Goal: Information Seeking & Learning: Learn about a topic

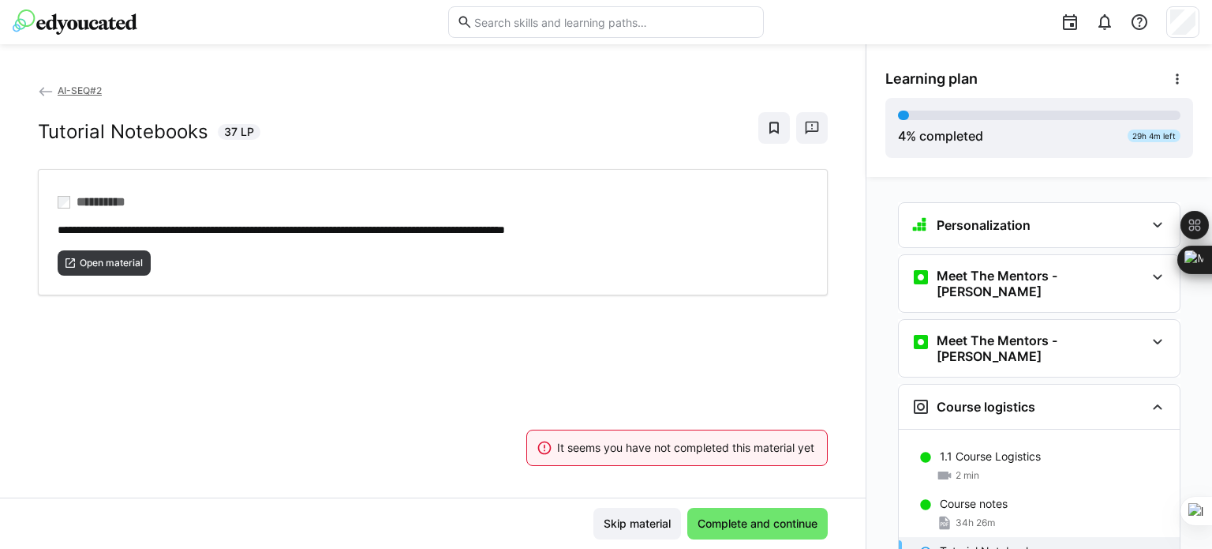
scroll to position [164, 0]
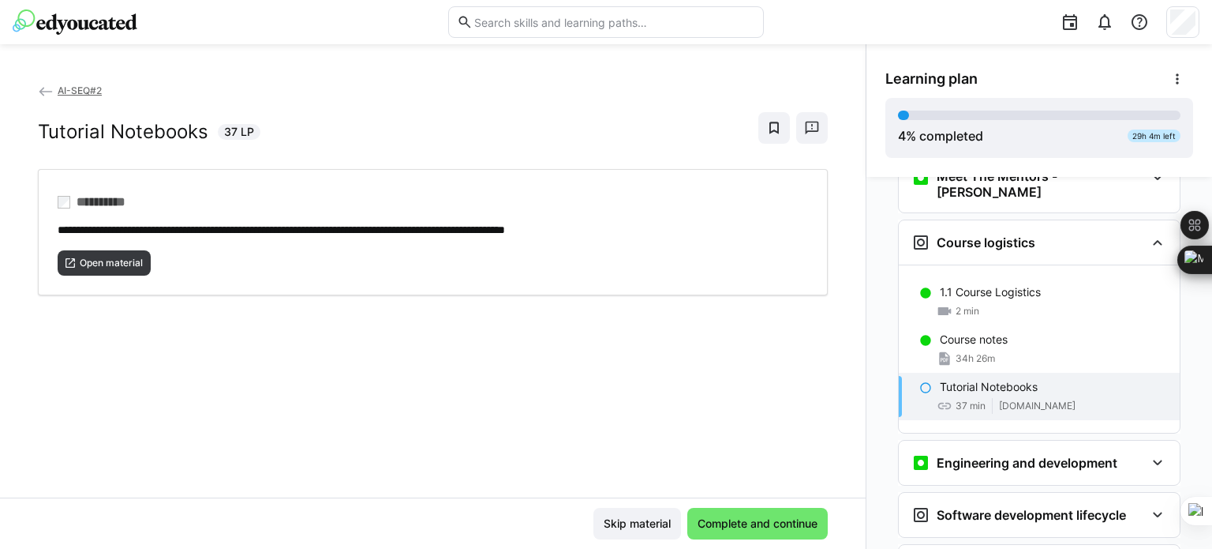
click at [546, 340] on div "**********" at bounding box center [433, 289] width 866 height 415
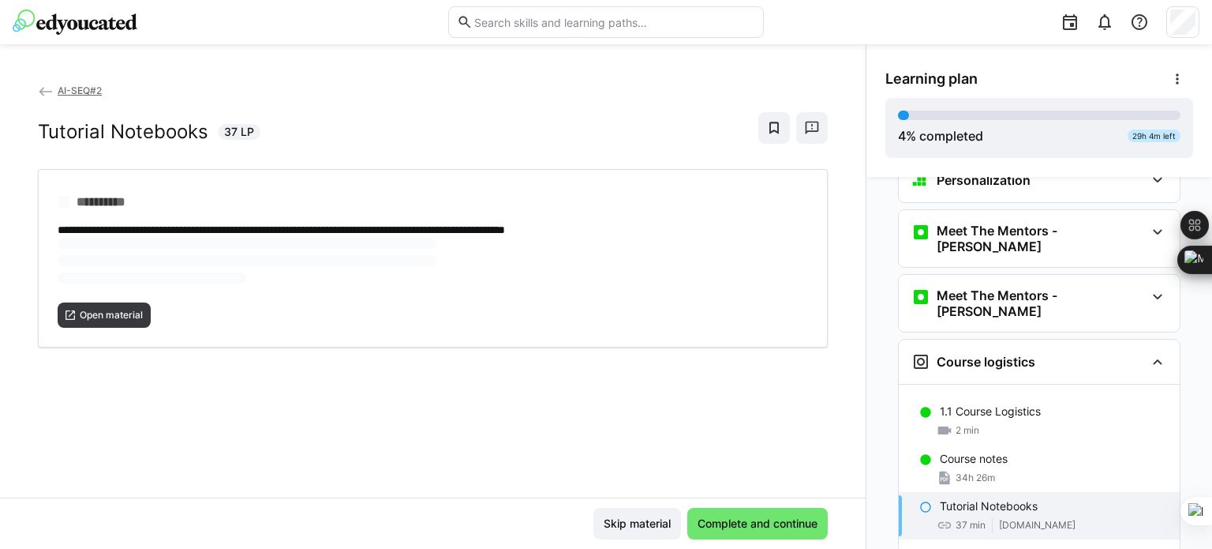
scroll to position [66, 0]
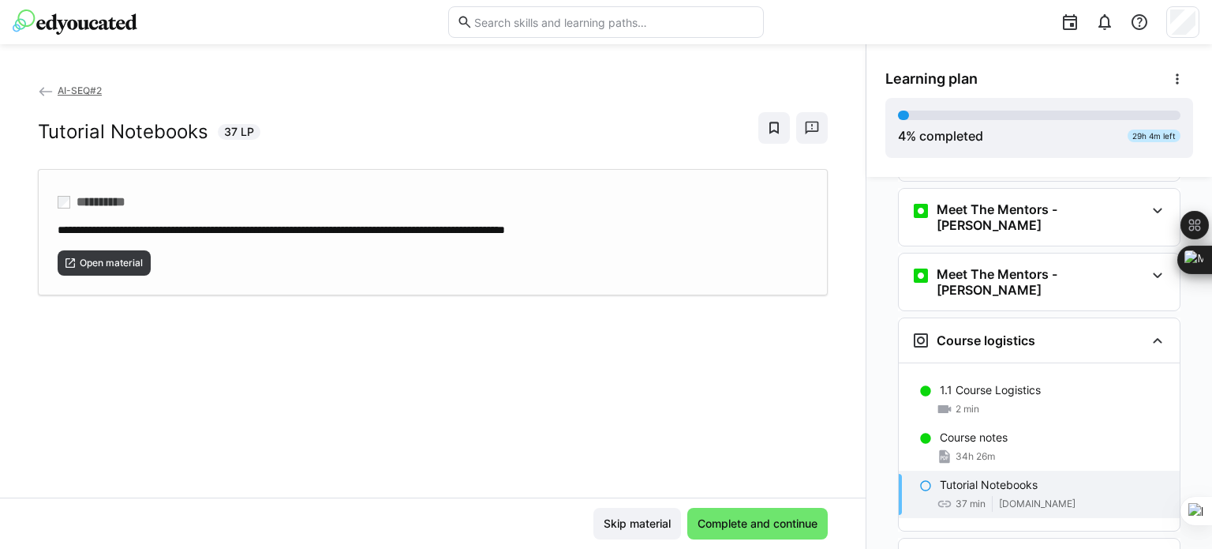
click at [505, 229] on span "**********" at bounding box center [282, 229] width 448 height 11
click at [744, 515] on span "Complete and continue" at bounding box center [757, 523] width 125 height 16
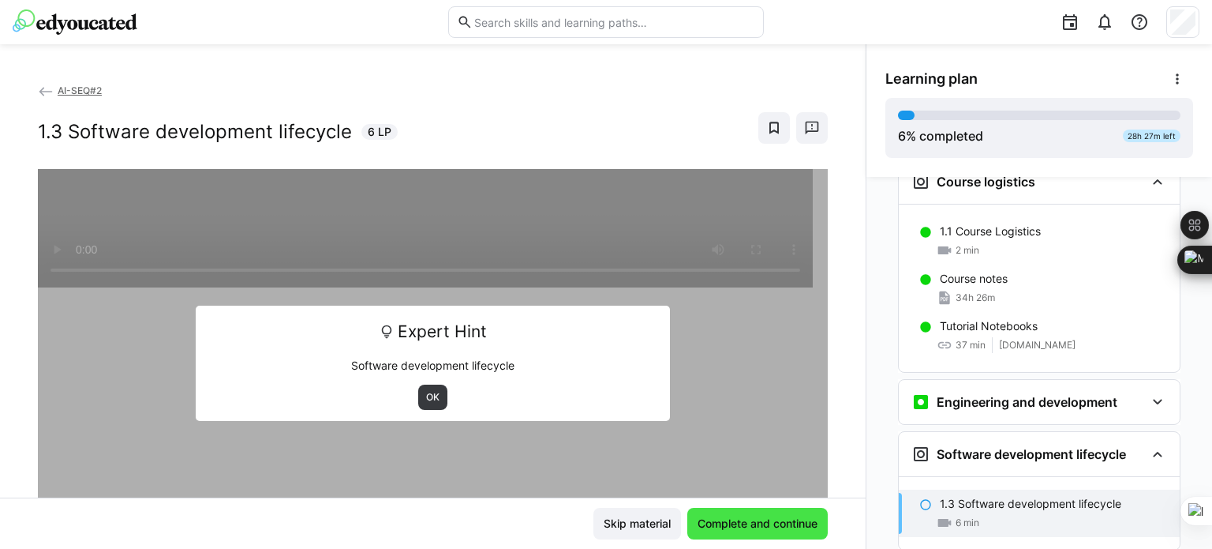
scroll to position [227, 0]
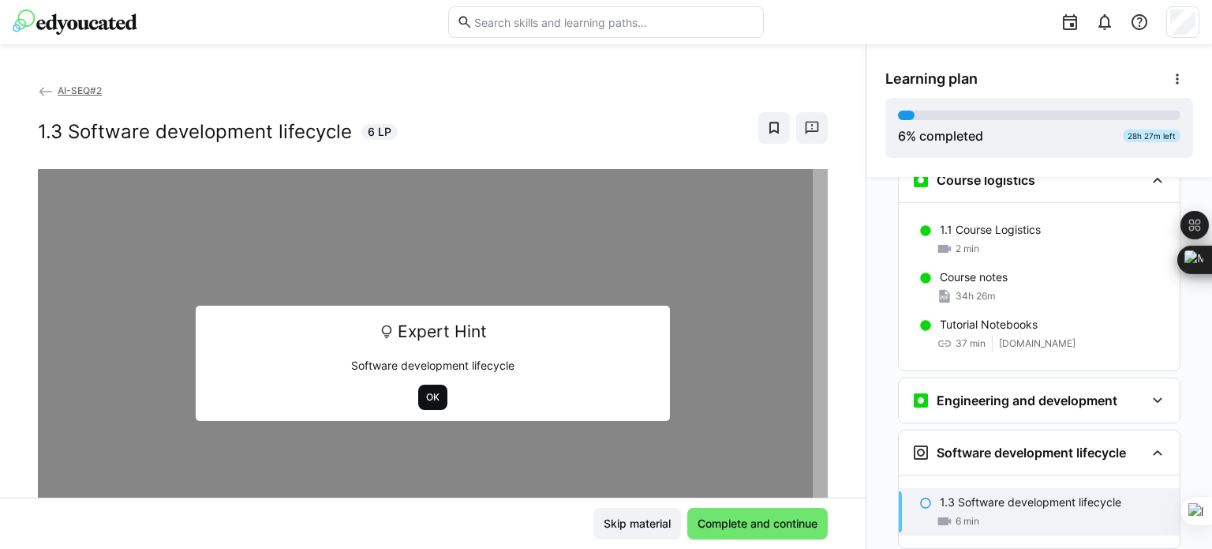
click at [431, 405] on span "OK" at bounding box center [432, 396] width 29 height 25
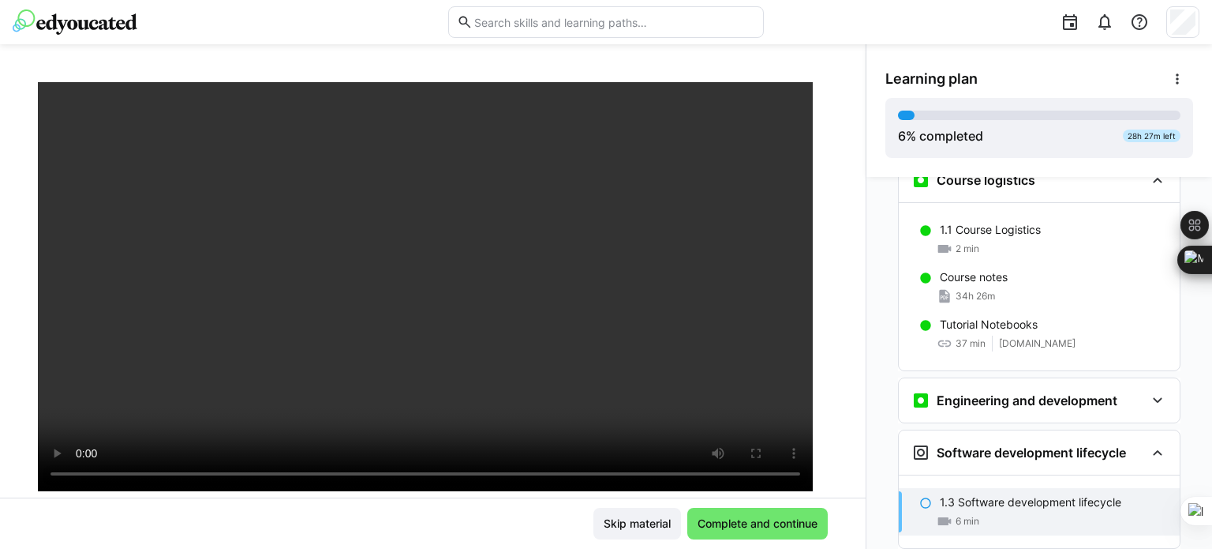
scroll to position [113, 0]
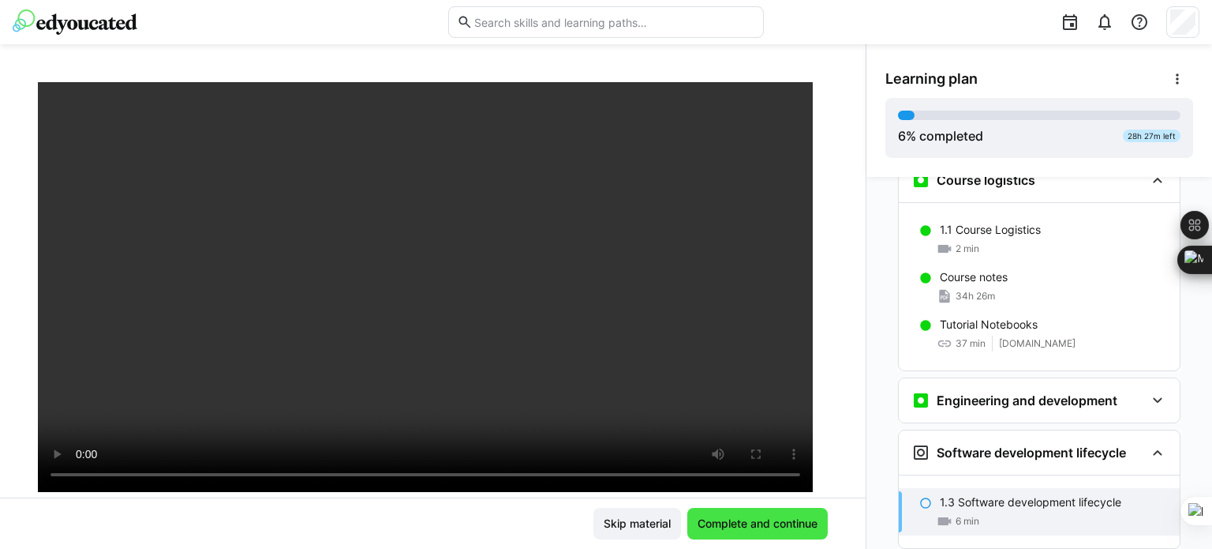
click at [764, 536] on span "Complete and continue" at bounding box center [757, 524] width 140 height 32
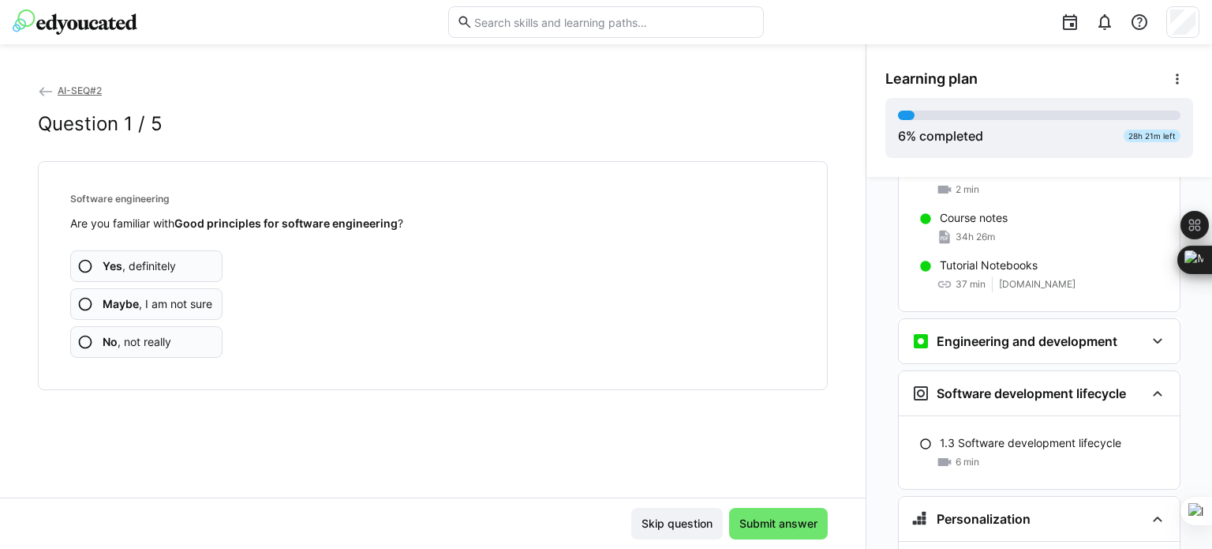
scroll to position [300, 0]
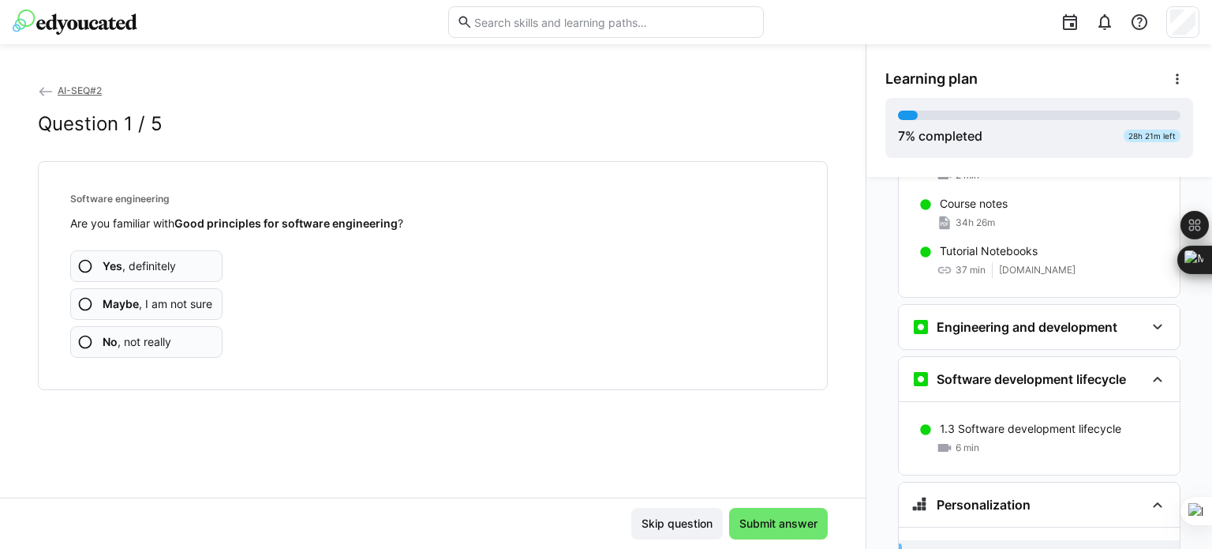
click at [150, 271] on span "Yes , definitely" at bounding box center [139, 266] width 73 height 16
click at [174, 258] on span "Yes , definitely" at bounding box center [139, 266] width 73 height 16
click at [120, 256] on app-assessment-question-radio "Yes , definitely" at bounding box center [146, 266] width 152 height 32
click at [155, 300] on span "Maybe , I am not sure" at bounding box center [158, 304] width 110 height 16
click at [182, 303] on span "Maybe , I am not sure" at bounding box center [158, 304] width 110 height 16
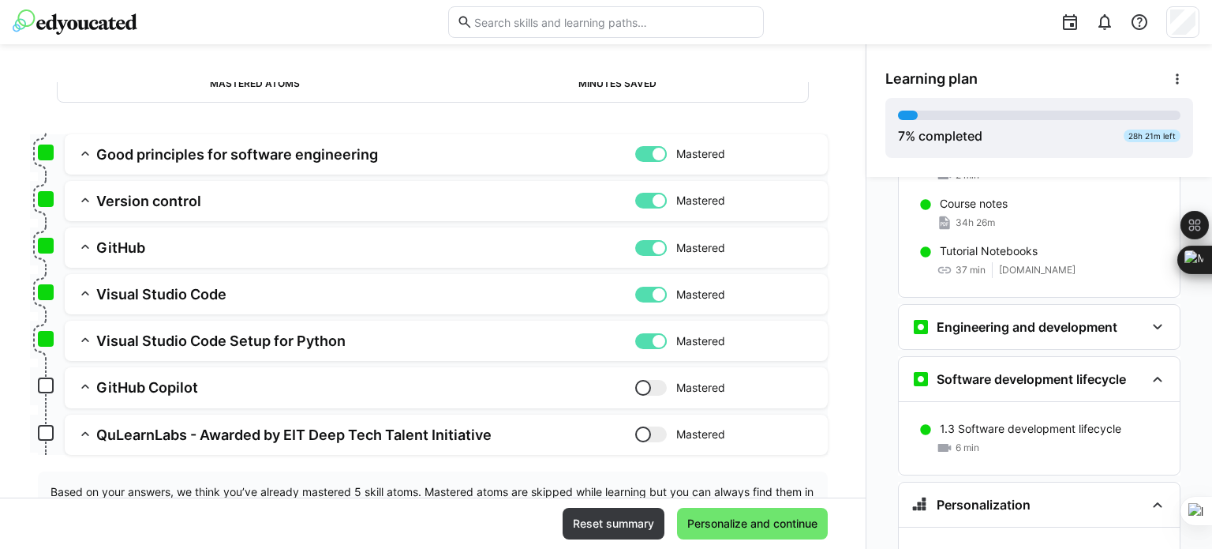
scroll to position [177, 0]
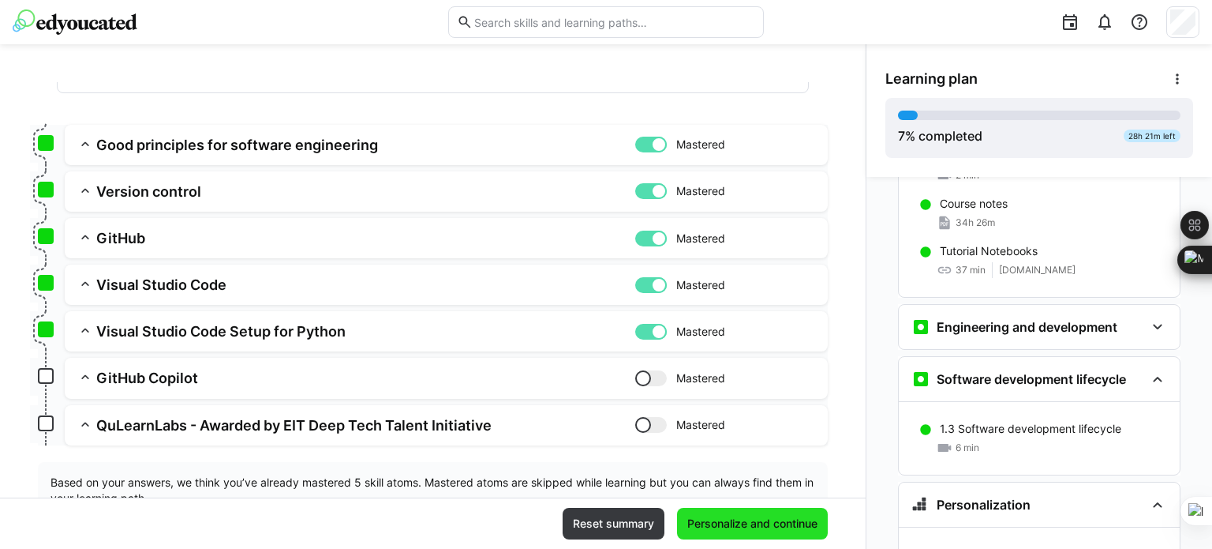
click at [777, 515] on span "Personalize and continue" at bounding box center [752, 523] width 135 height 16
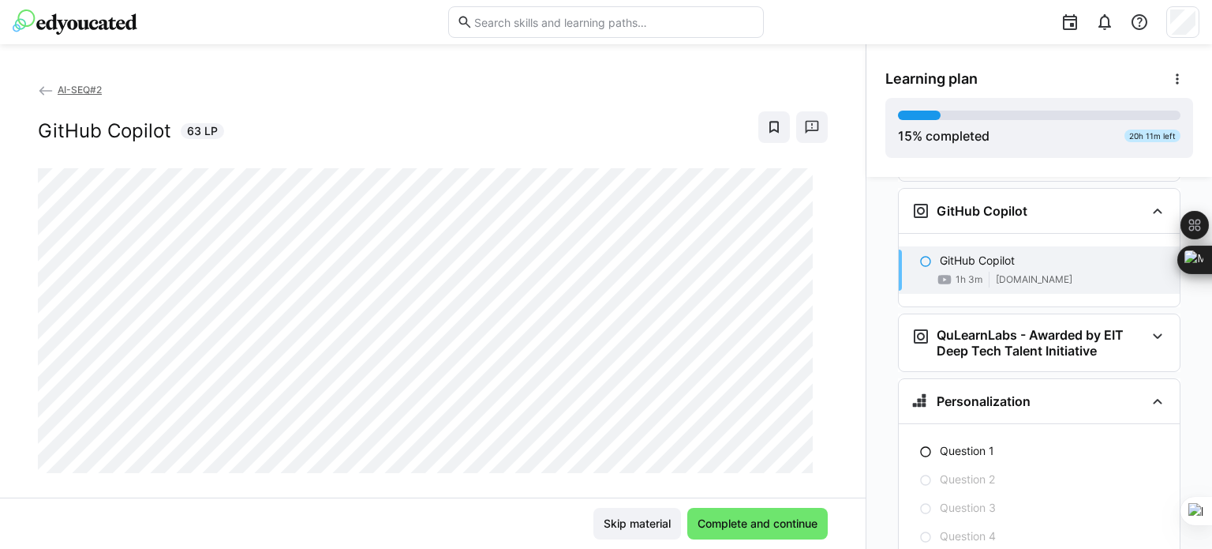
scroll to position [0, 0]
click at [776, 526] on span "Complete and continue" at bounding box center [757, 523] width 125 height 16
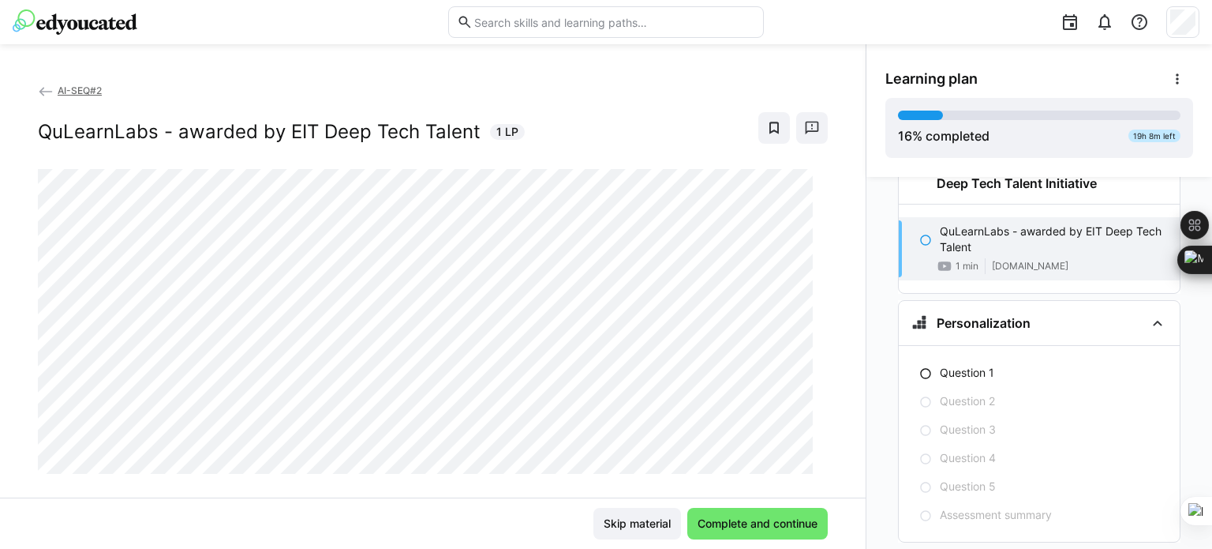
scroll to position [1111, 0]
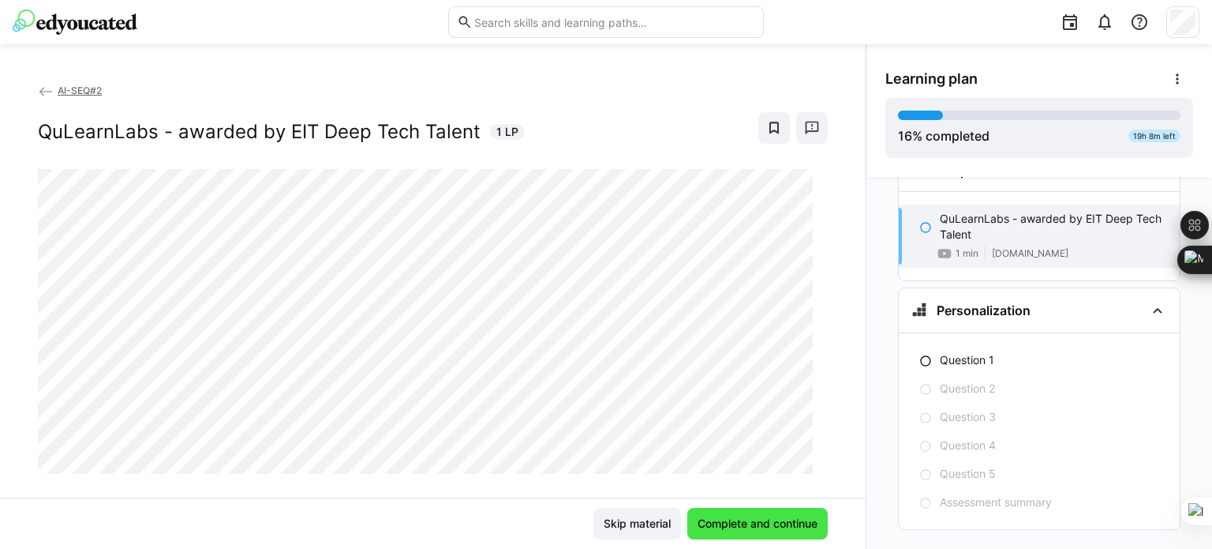
click at [758, 533] on span "Complete and continue" at bounding box center [757, 524] width 140 height 32
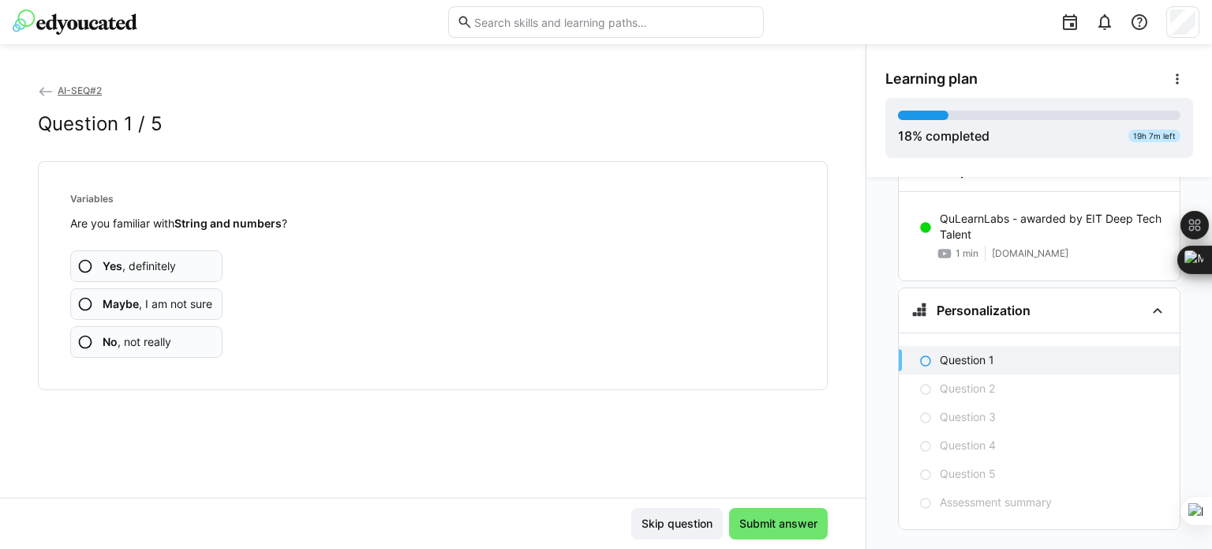
click at [170, 261] on span "Yes , definitely" at bounding box center [139, 266] width 73 height 16
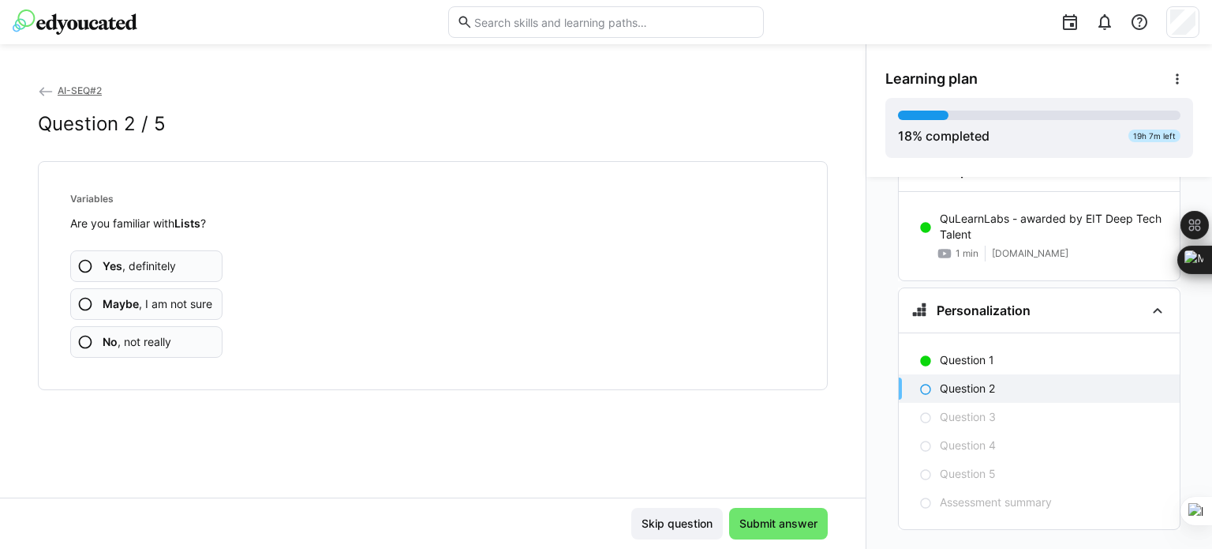
click at [171, 261] on span "Yes , definitely" at bounding box center [139, 266] width 73 height 16
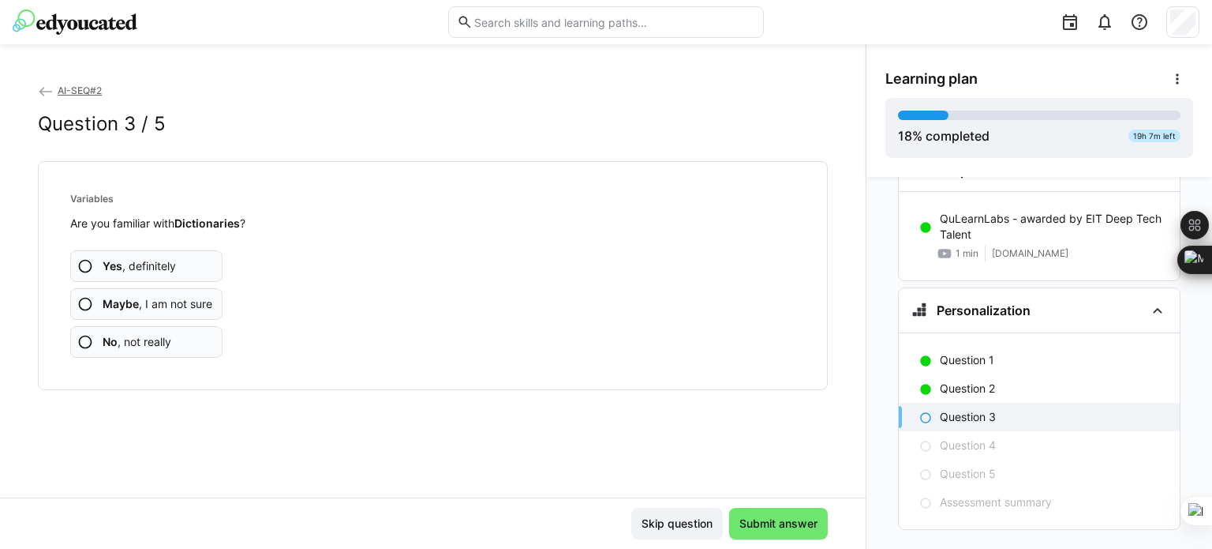
click at [183, 309] on span "Maybe , I am not sure" at bounding box center [158, 304] width 110 height 16
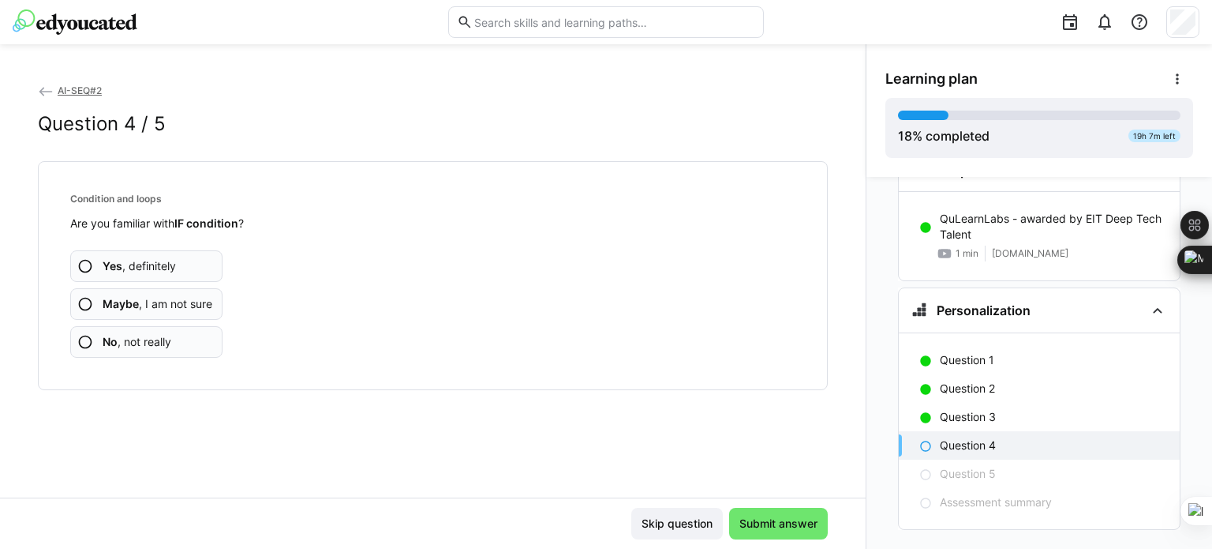
click at [179, 261] on app-assessment-question-radio "Yes , definitely" at bounding box center [146, 266] width 152 height 32
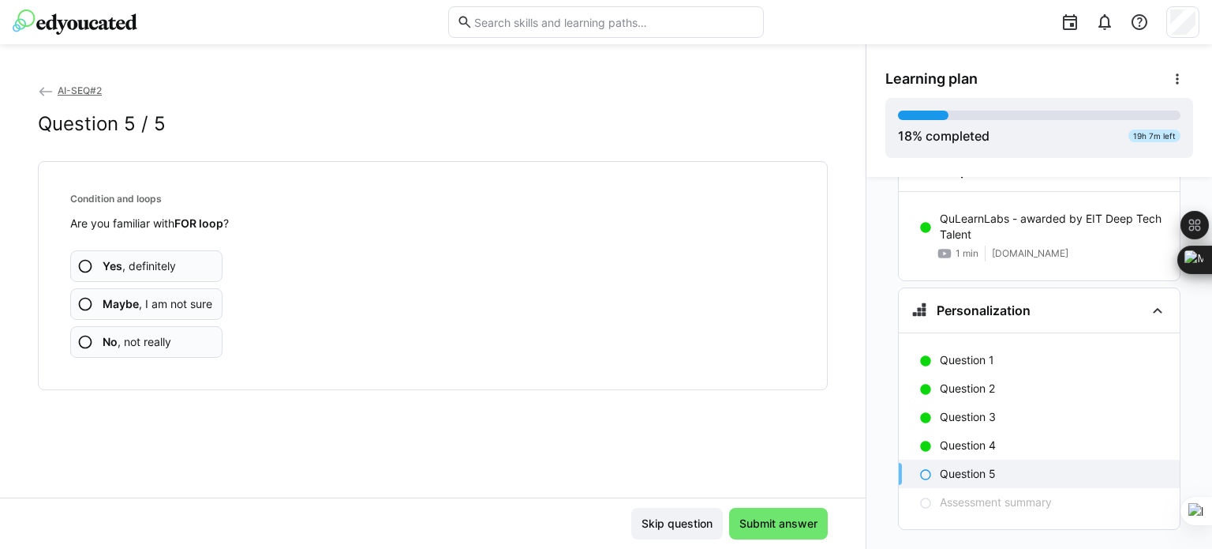
click at [162, 264] on span "Yes , definitely" at bounding box center [139, 266] width 73 height 16
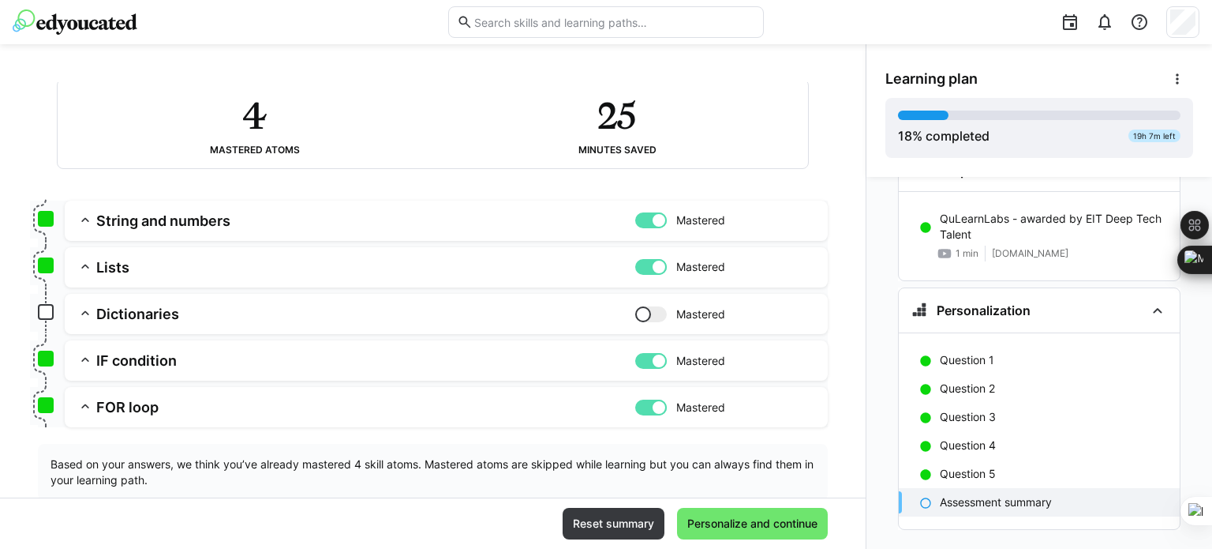
scroll to position [141, 0]
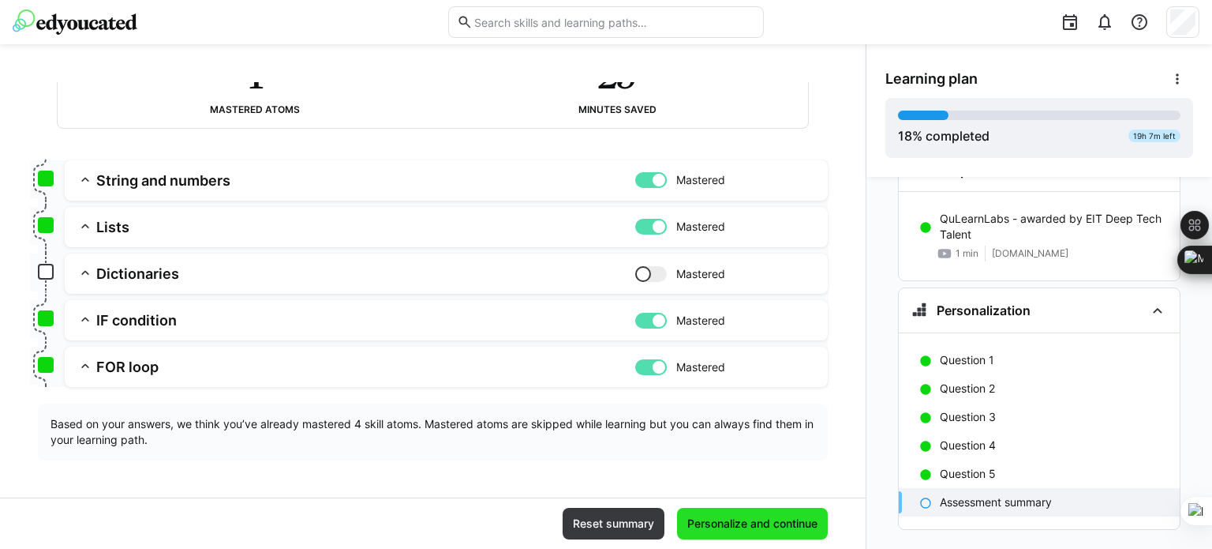
click at [752, 526] on span "Personalize and continue" at bounding box center [752, 523] width 135 height 16
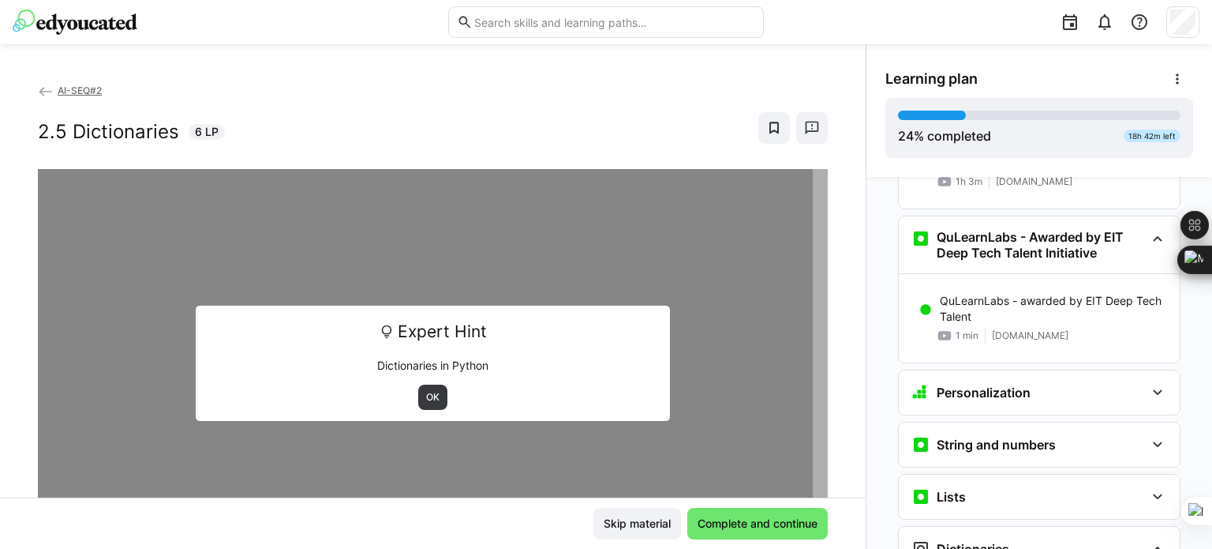
scroll to position [1142, 0]
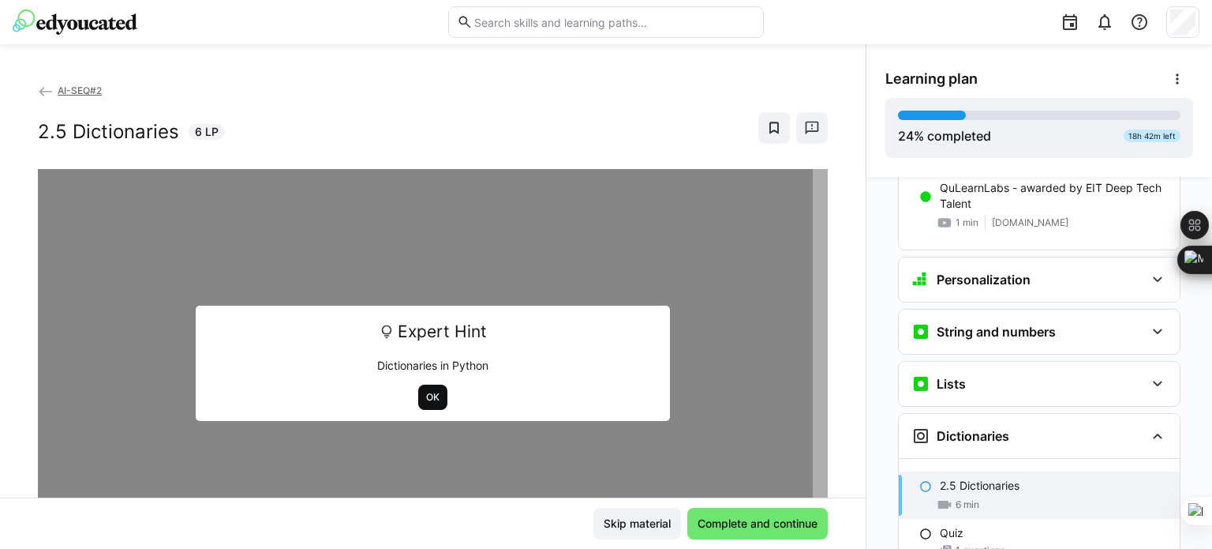
click at [428, 392] on span "OK" at bounding box center [433, 397] width 17 height 13
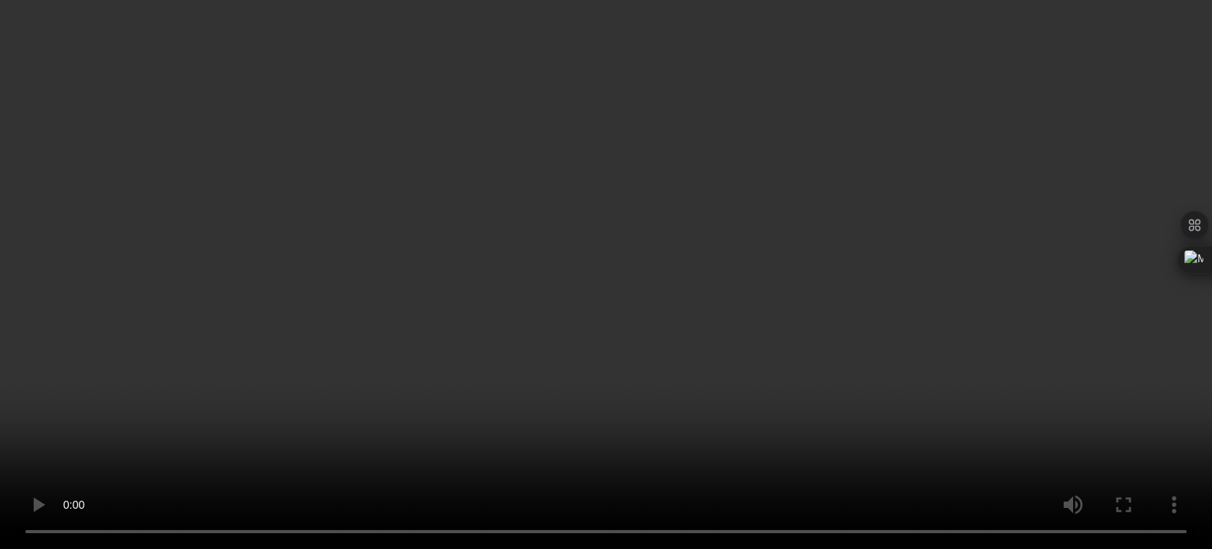
scroll to position [1349, 0]
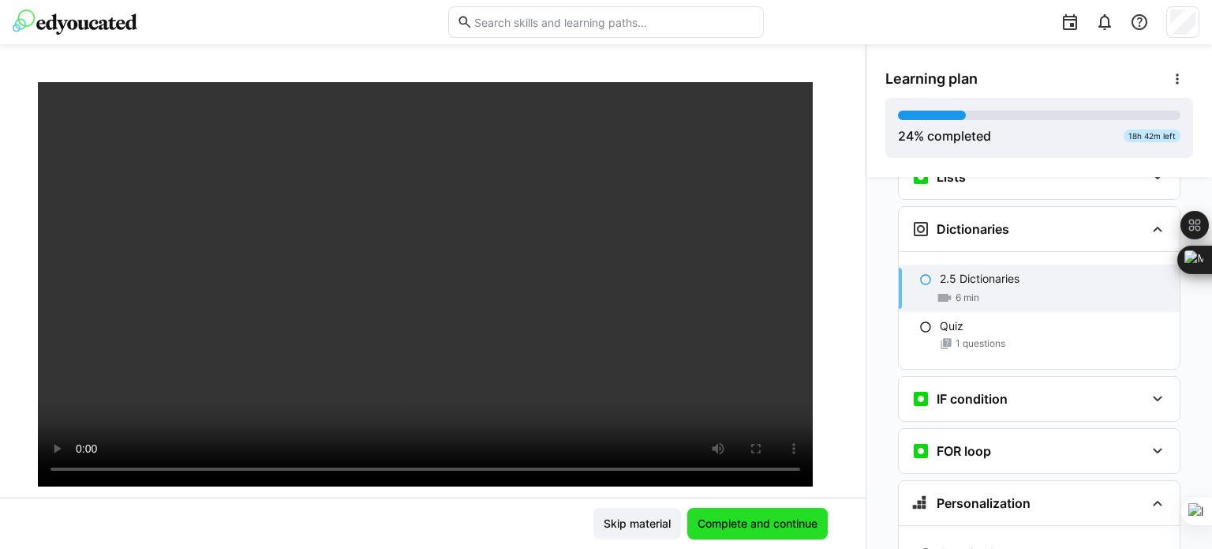
click at [774, 527] on span "Complete and continue" at bounding box center [757, 523] width 125 height 16
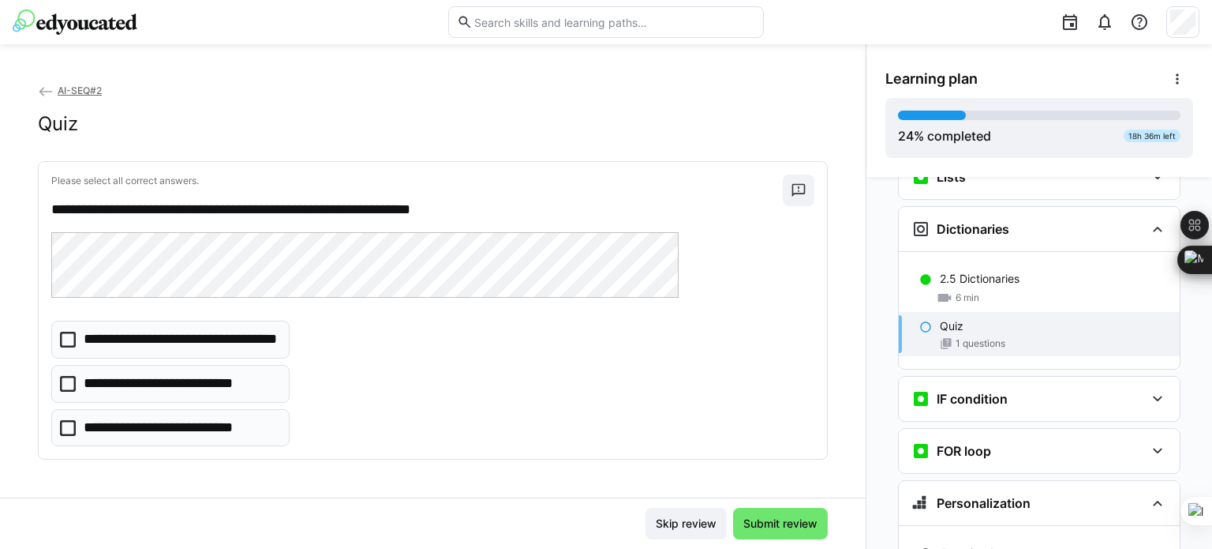
drag, startPoint x: 71, startPoint y: 388, endPoint x: 79, endPoint y: 390, distance: 8.0
click at [71, 389] on icon at bounding box center [68, 384] width 16 height 16
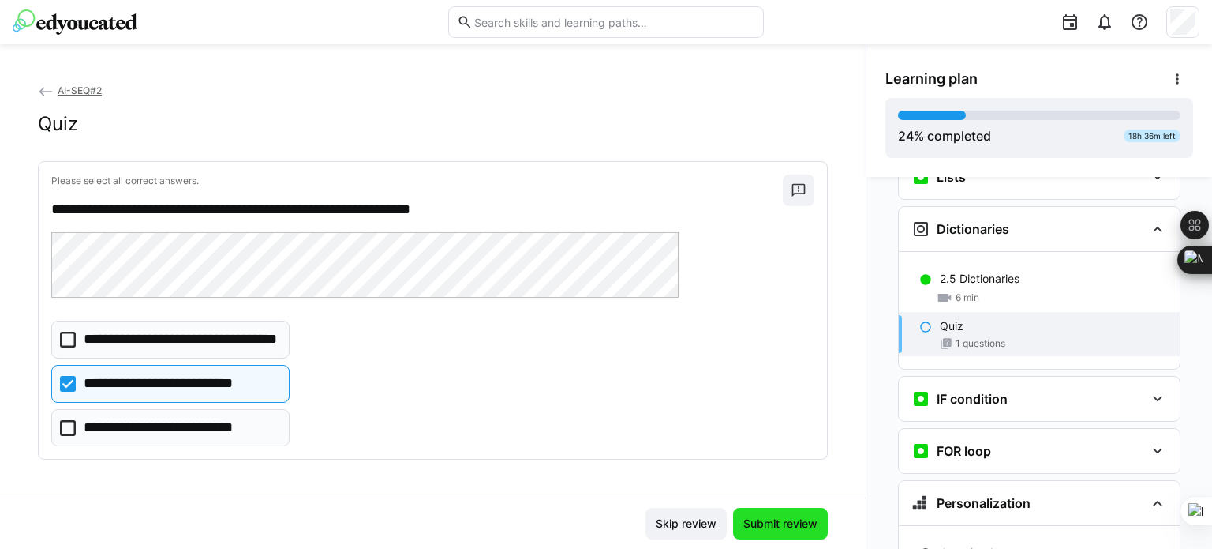
click at [781, 523] on span "Submit review" at bounding box center [780, 523] width 79 height 16
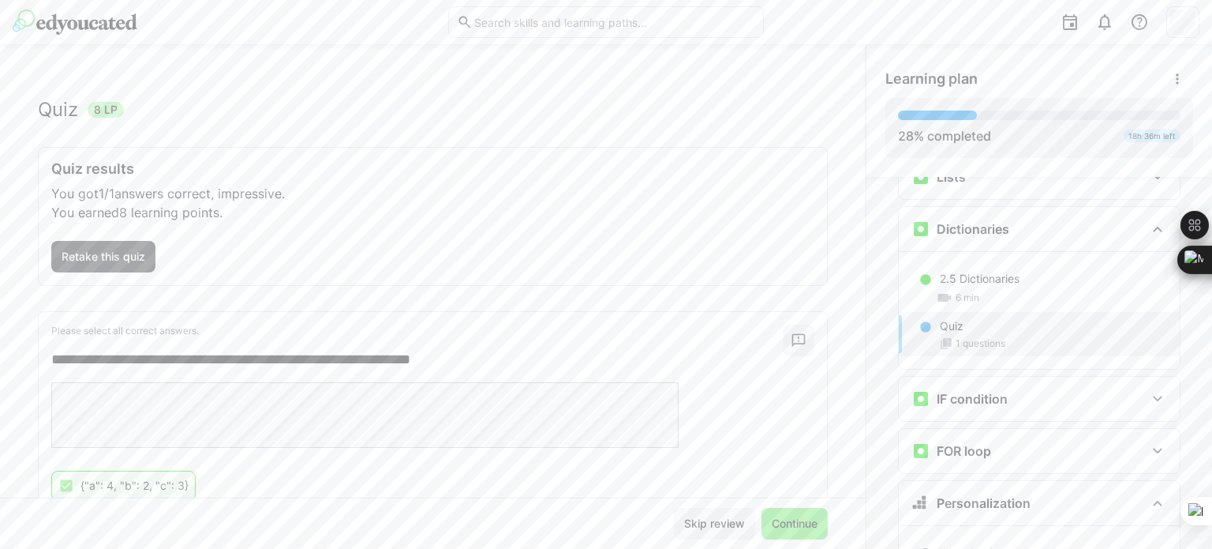
scroll to position [0, 0]
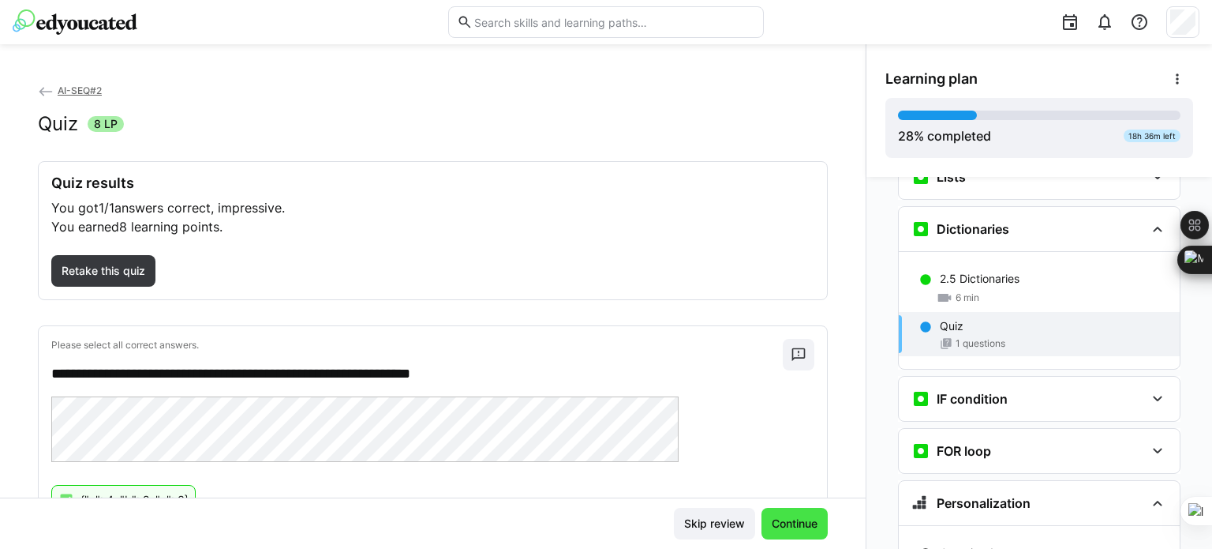
click at [780, 517] on span "Continue" at bounding box center [795, 523] width 51 height 16
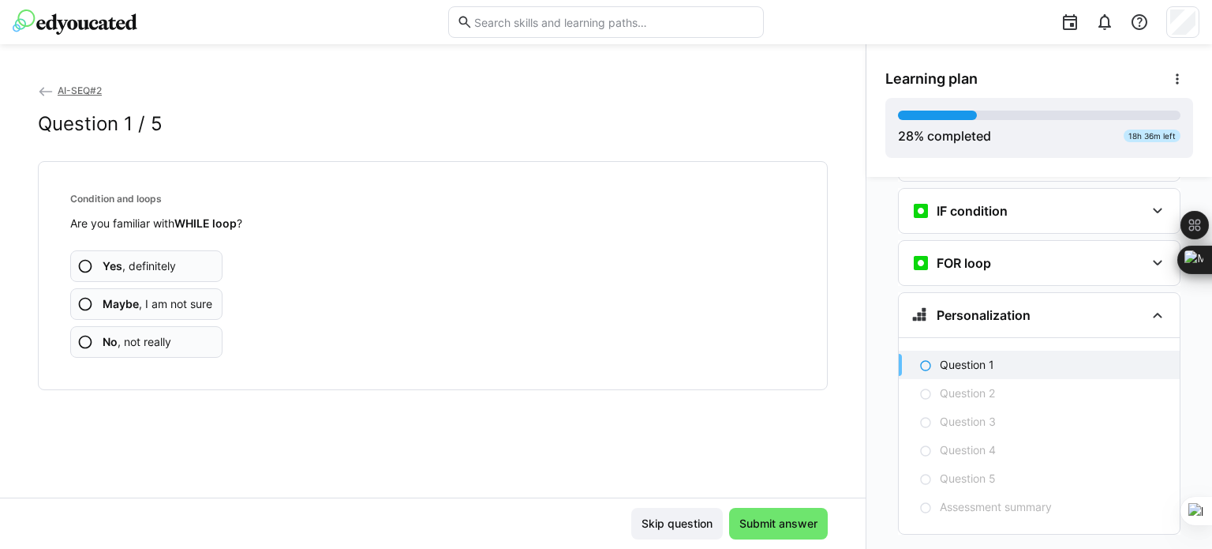
scroll to position [1539, 0]
click at [194, 267] on app-assessment-question-radio "Yes , definitely" at bounding box center [146, 266] width 152 height 32
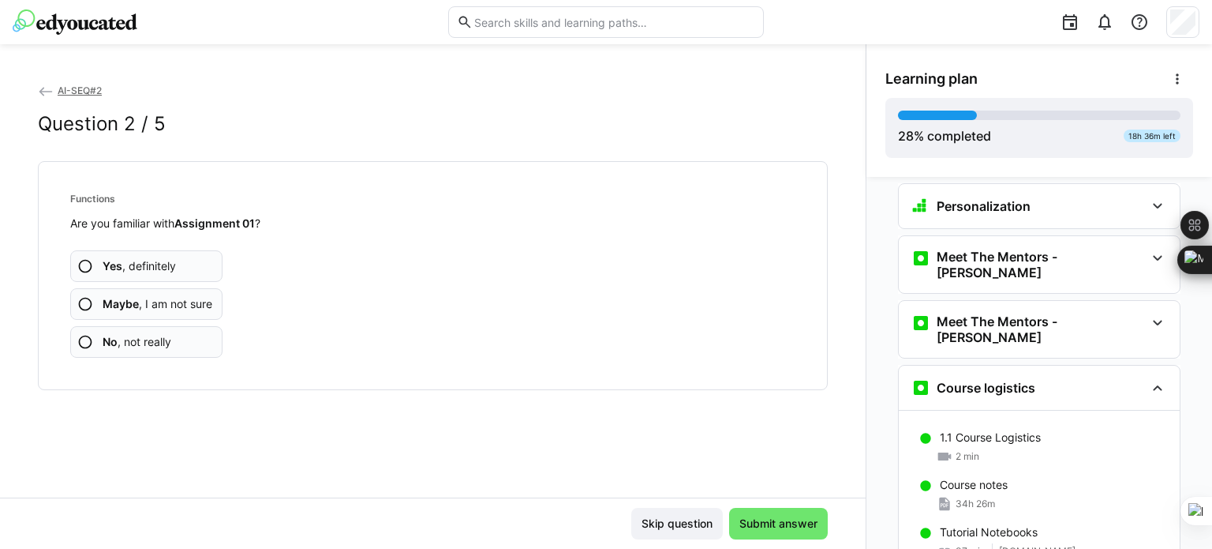
scroll to position [0, 0]
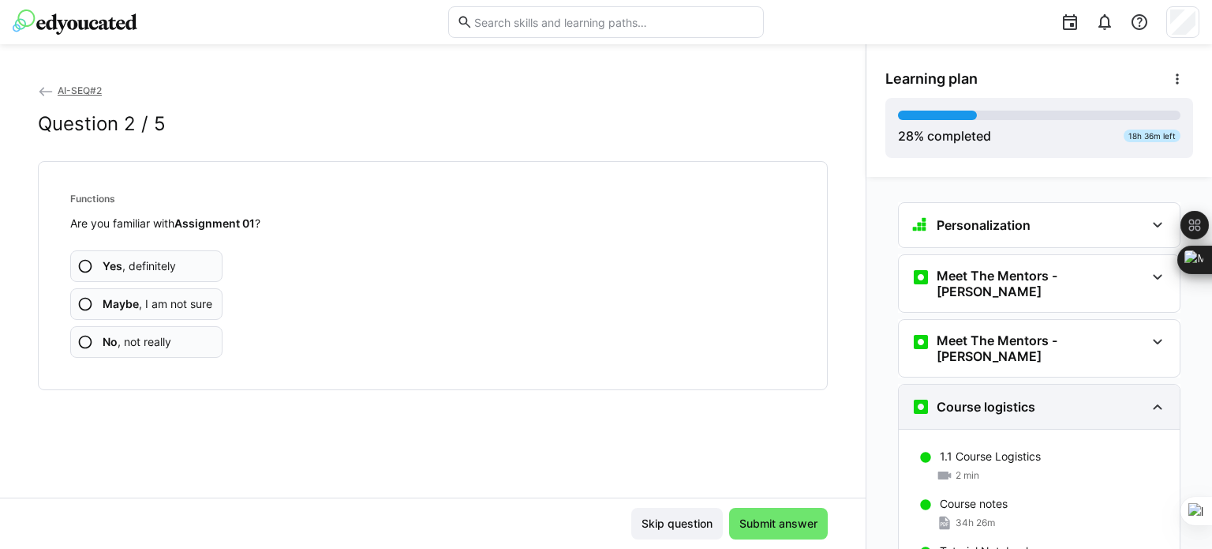
click at [1150, 397] on eds-icon at bounding box center [1157, 406] width 19 height 19
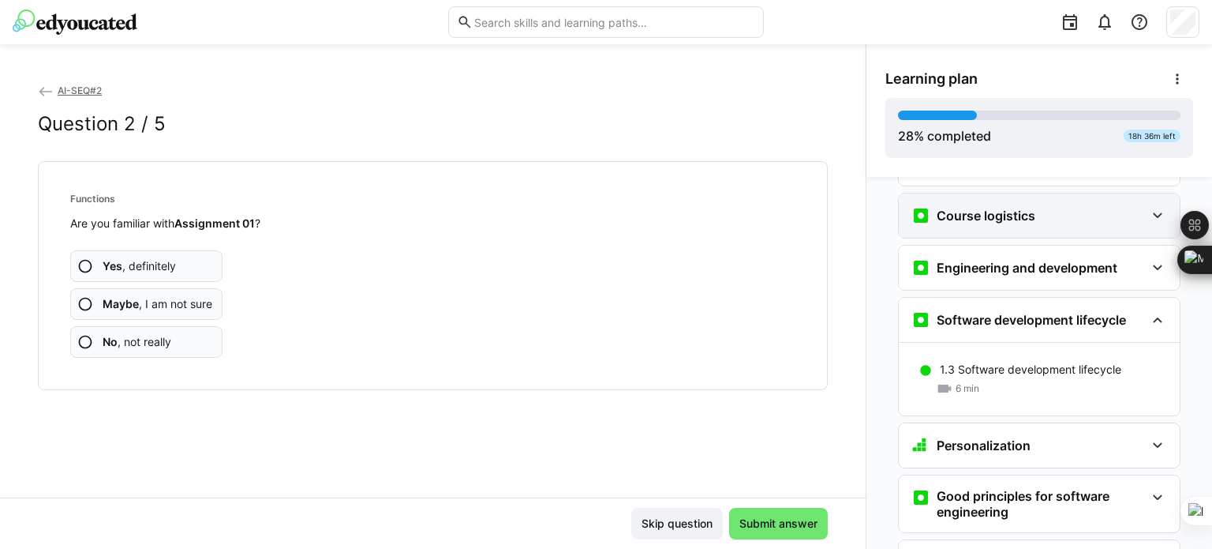
scroll to position [196, 0]
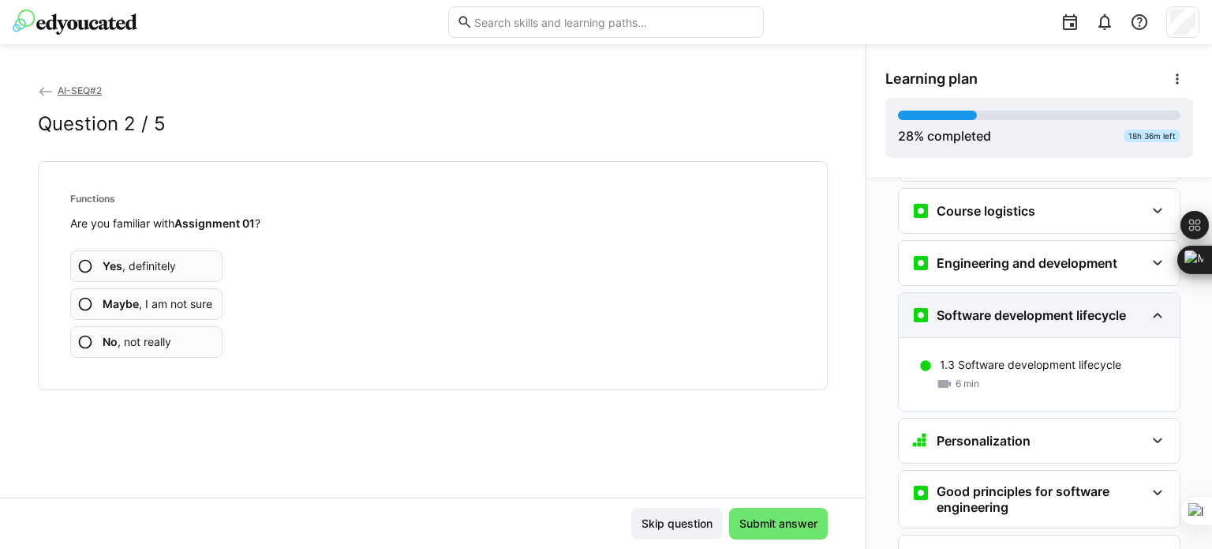
click at [1150, 305] on eds-icon at bounding box center [1157, 314] width 19 height 19
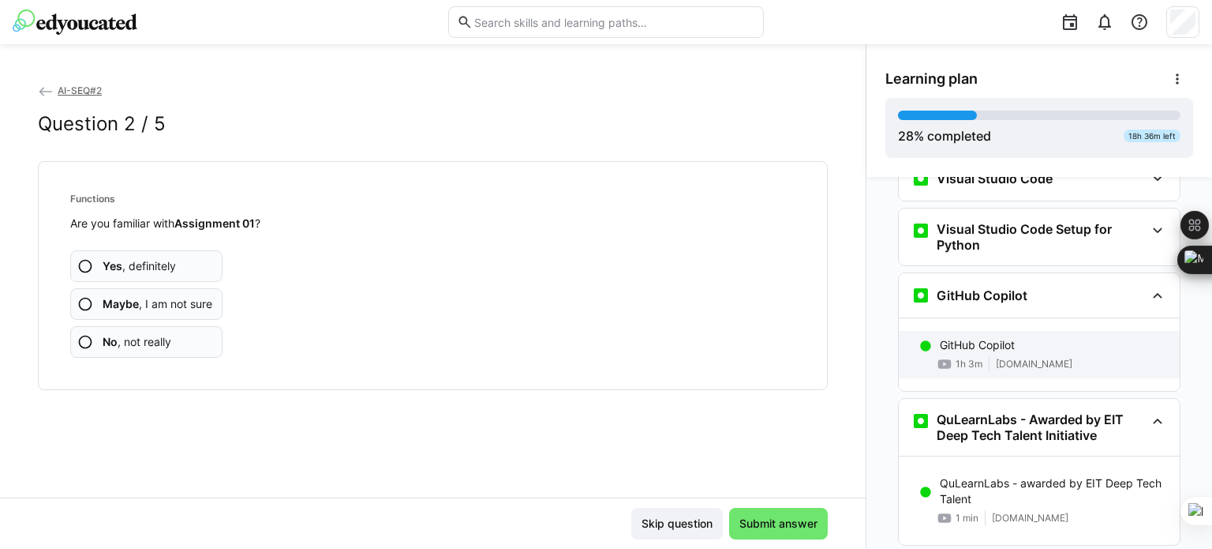
scroll to position [606, 0]
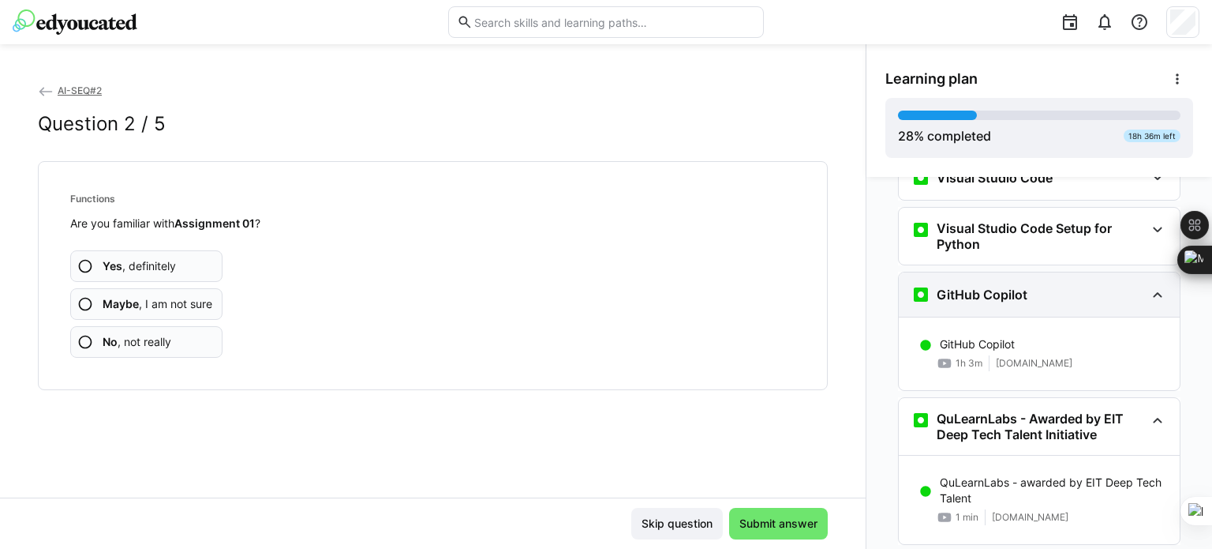
click at [1148, 285] on eds-icon at bounding box center [1157, 294] width 19 height 19
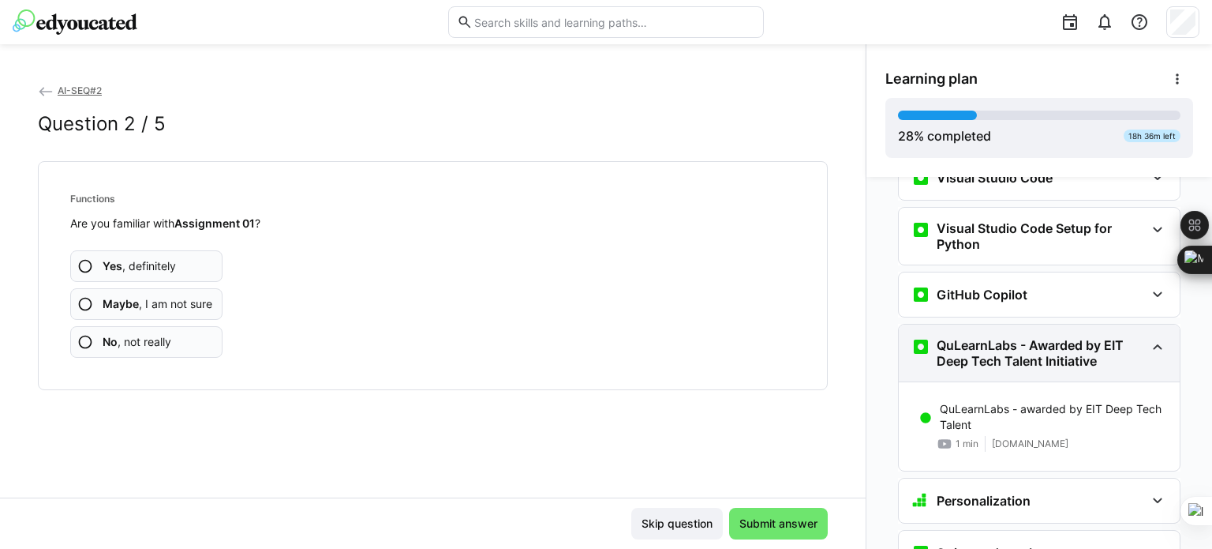
click at [1154, 337] on eds-icon at bounding box center [1157, 346] width 19 height 19
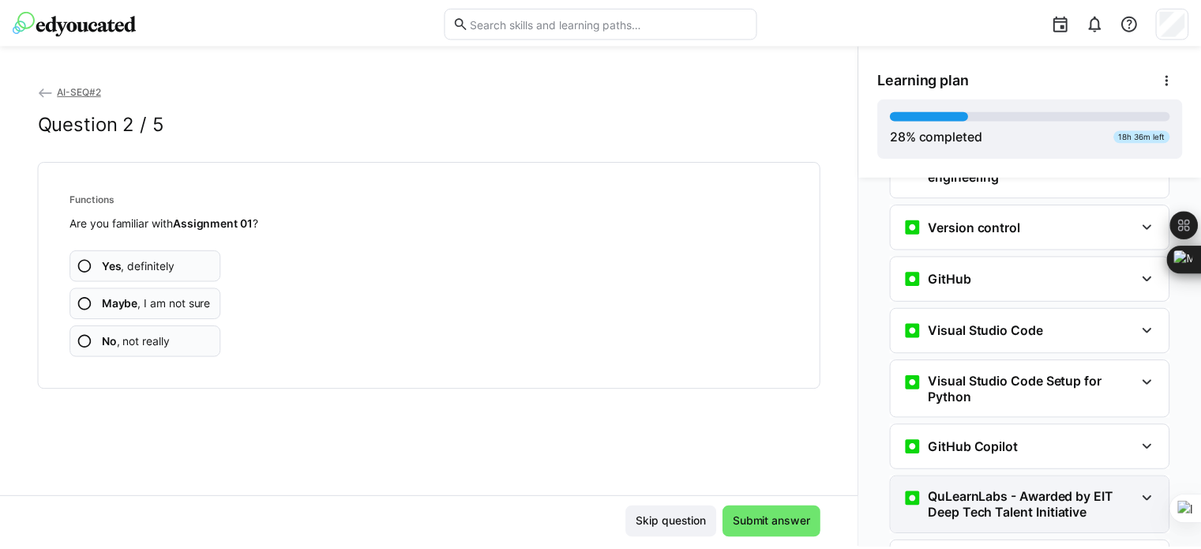
scroll to position [0, 0]
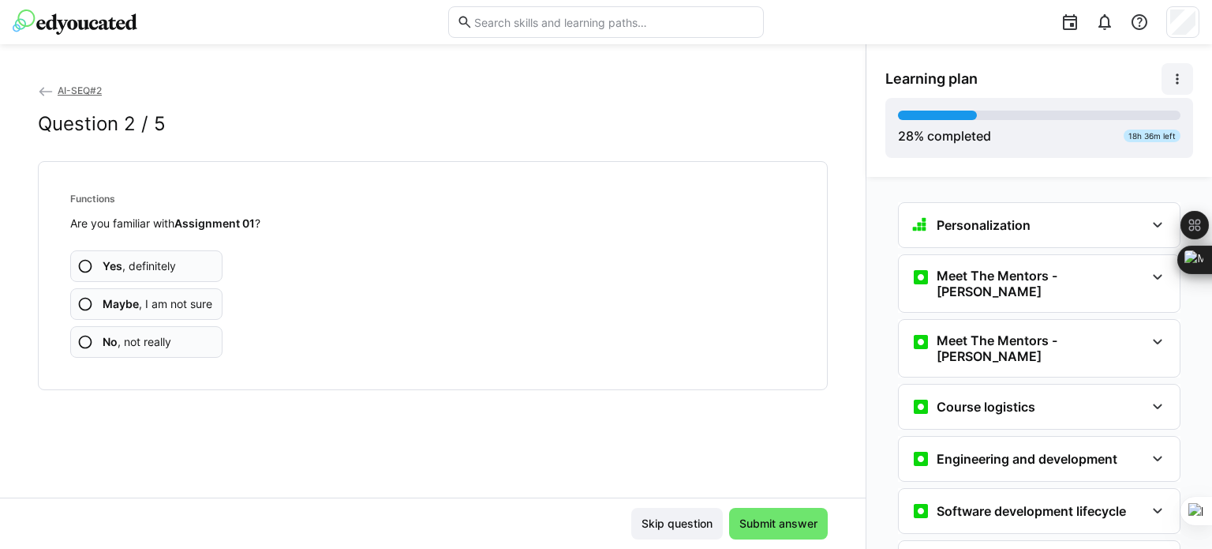
click at [1179, 84] on eds-icon at bounding box center [1178, 79] width 16 height 16
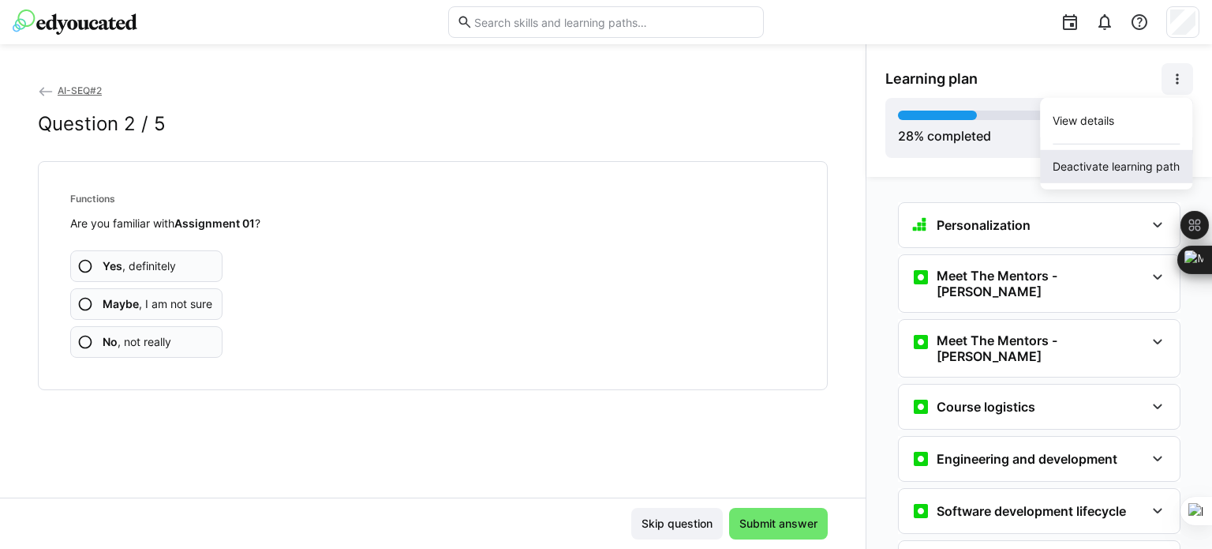
click at [1144, 159] on div "Deactivate learning path" at bounding box center [1116, 167] width 127 height 16
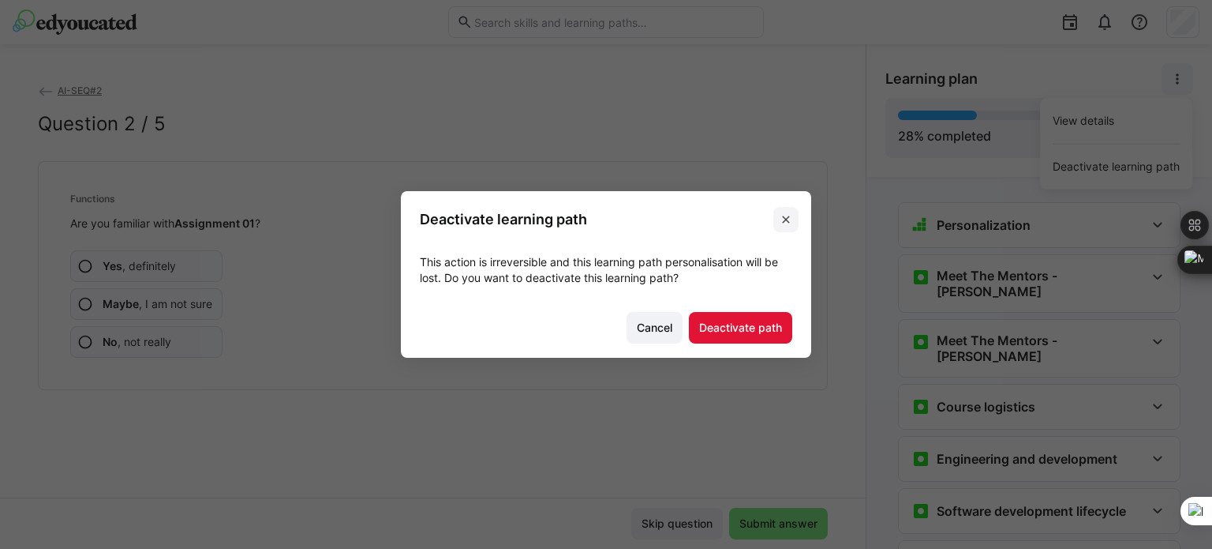
click at [794, 214] on span at bounding box center [786, 219] width 25 height 25
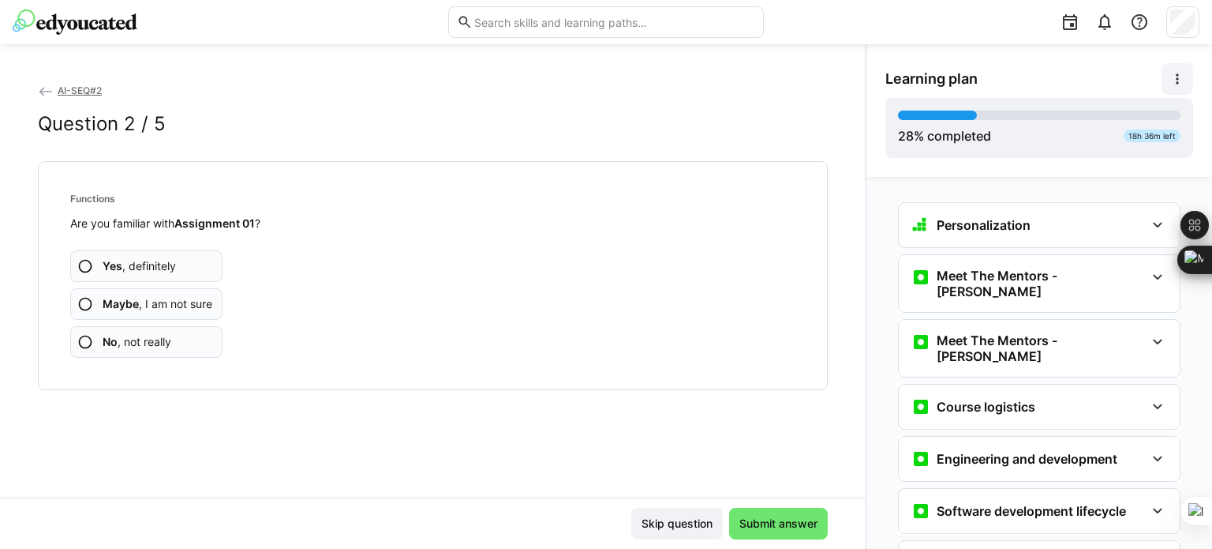
click at [1176, 79] on eds-icon at bounding box center [1178, 79] width 16 height 16
click at [1113, 127] on div "View details" at bounding box center [1116, 121] width 127 height 16
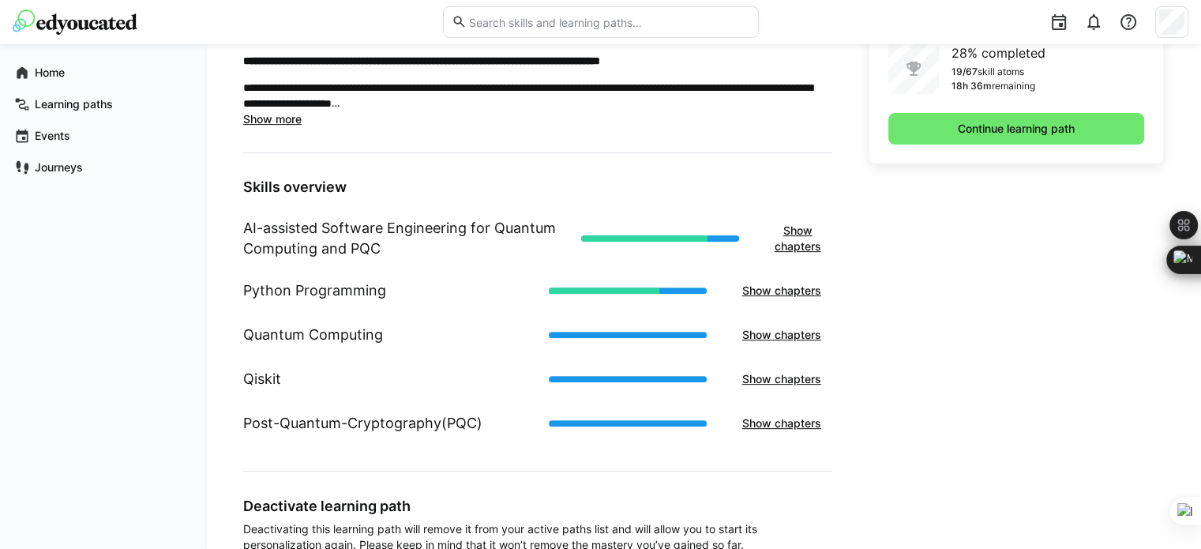
scroll to position [508, 0]
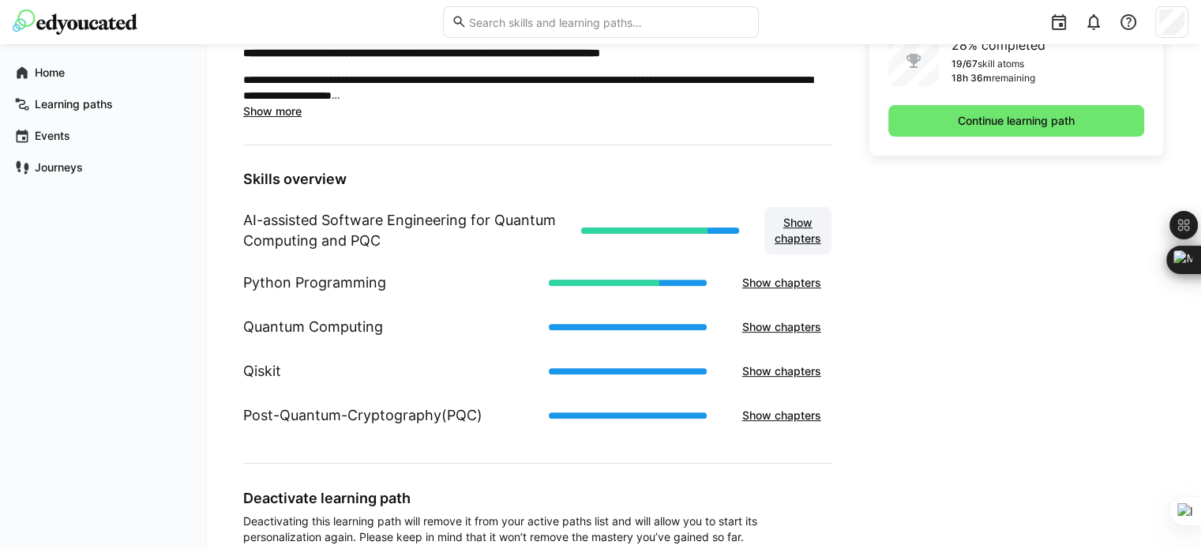
click at [789, 236] on span "Show chapters" at bounding box center [797, 231] width 51 height 32
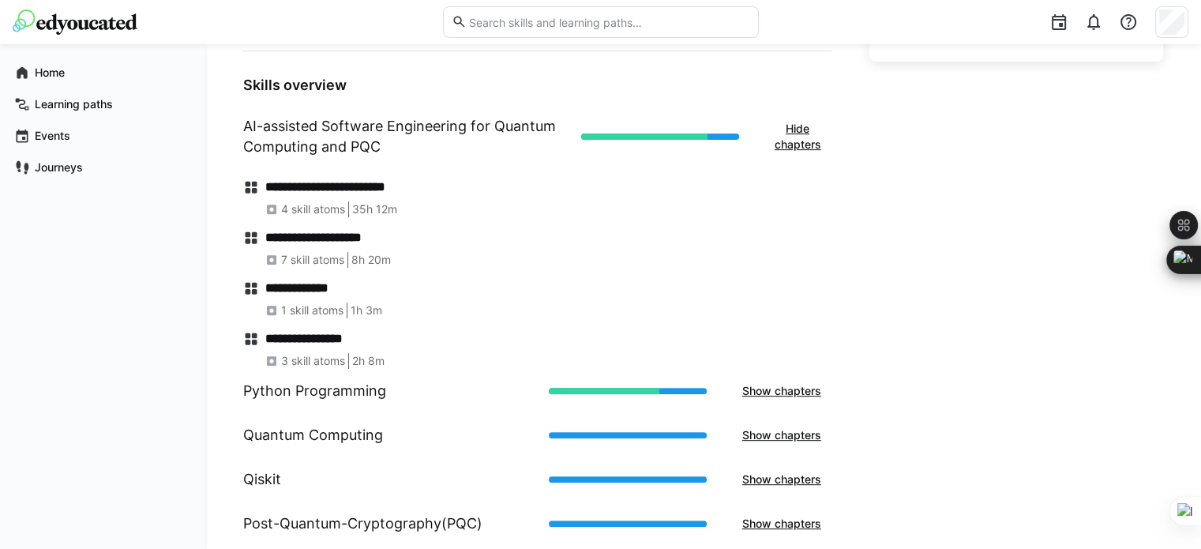
scroll to position [603, 0]
click at [799, 390] on span "Show chapters" at bounding box center [782, 390] width 84 height 16
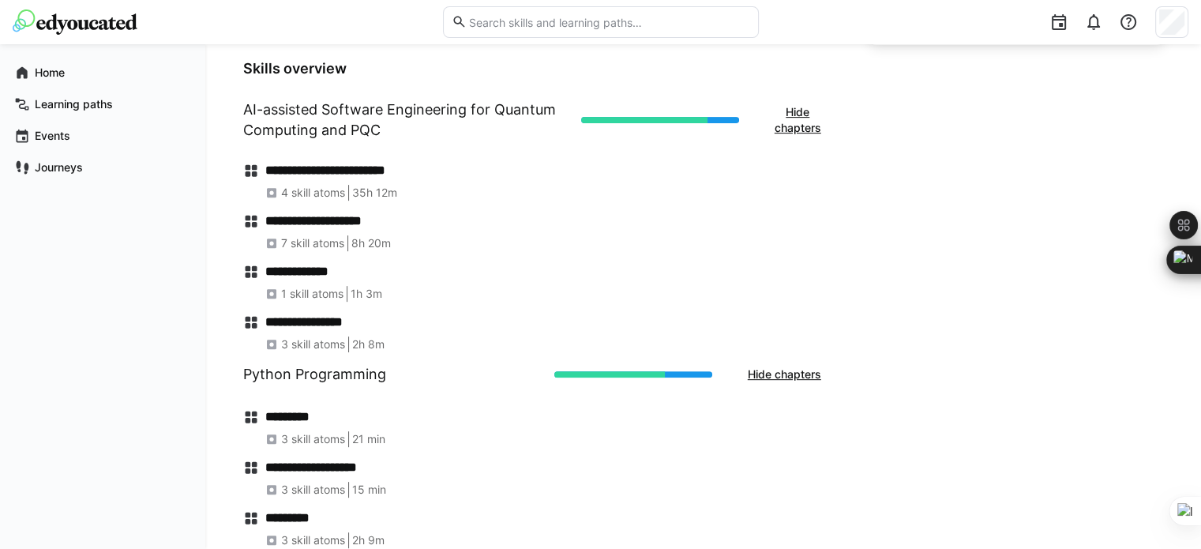
scroll to position [616, 0]
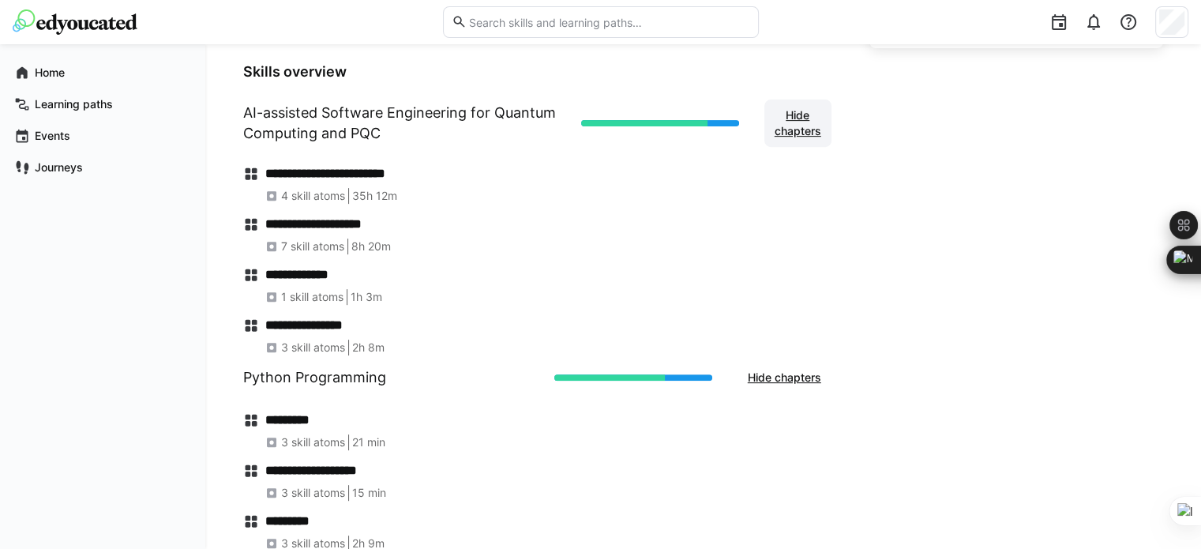
click at [819, 125] on span "Hide chapters" at bounding box center [797, 123] width 51 height 32
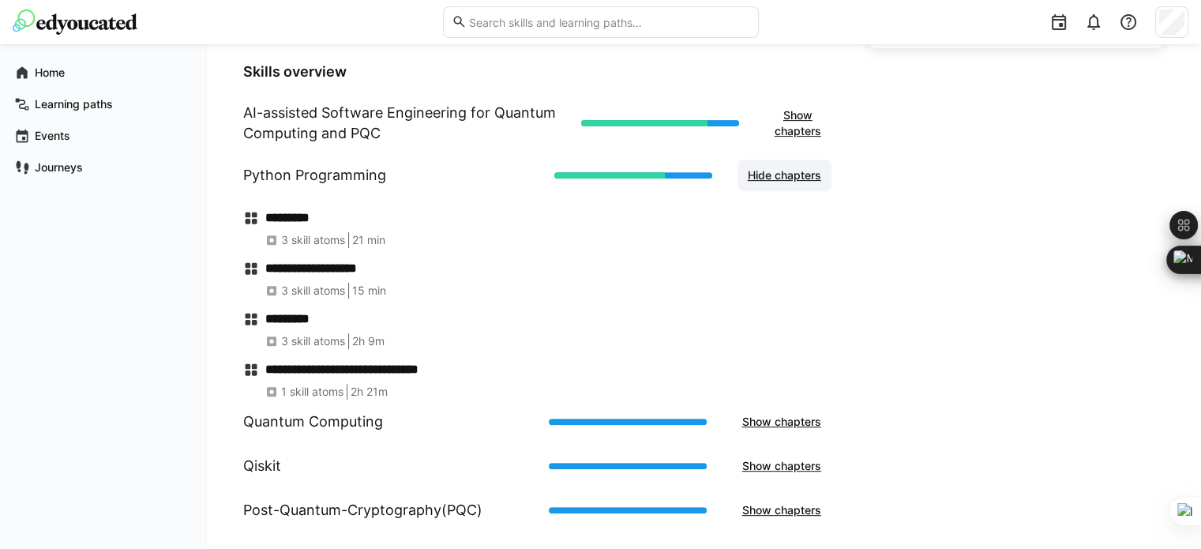
click at [803, 178] on span "Hide chapters" at bounding box center [784, 175] width 78 height 16
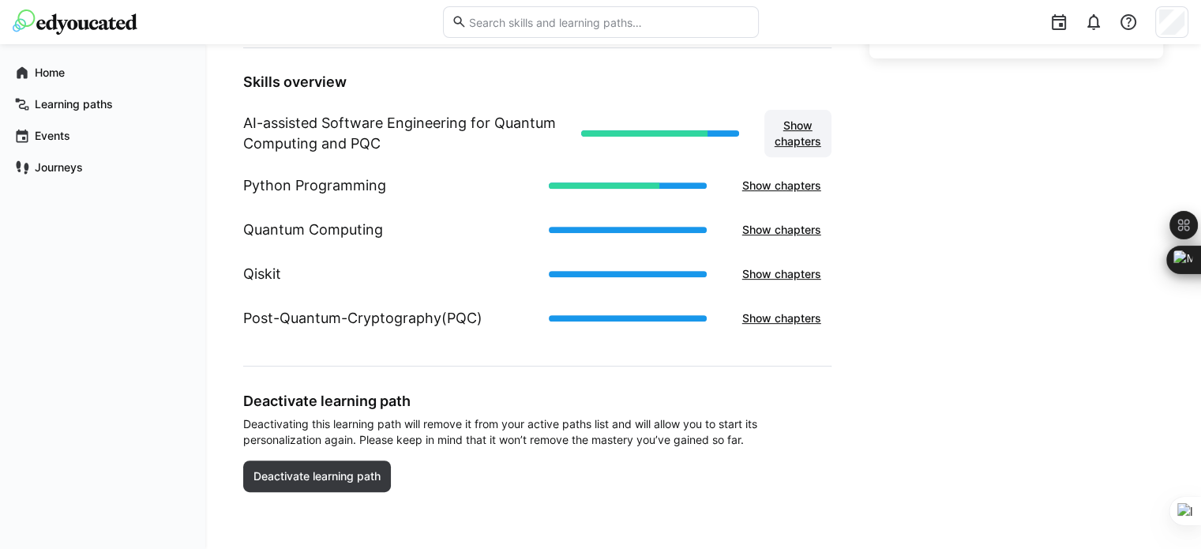
scroll to position [603, 0]
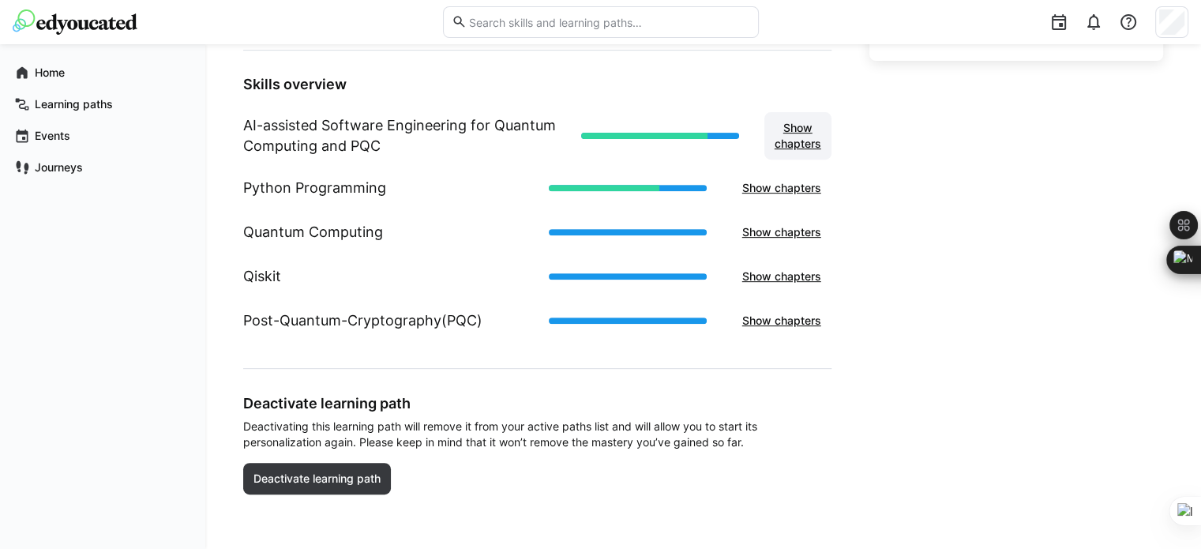
click at [801, 127] on span "Show chapters" at bounding box center [797, 136] width 51 height 32
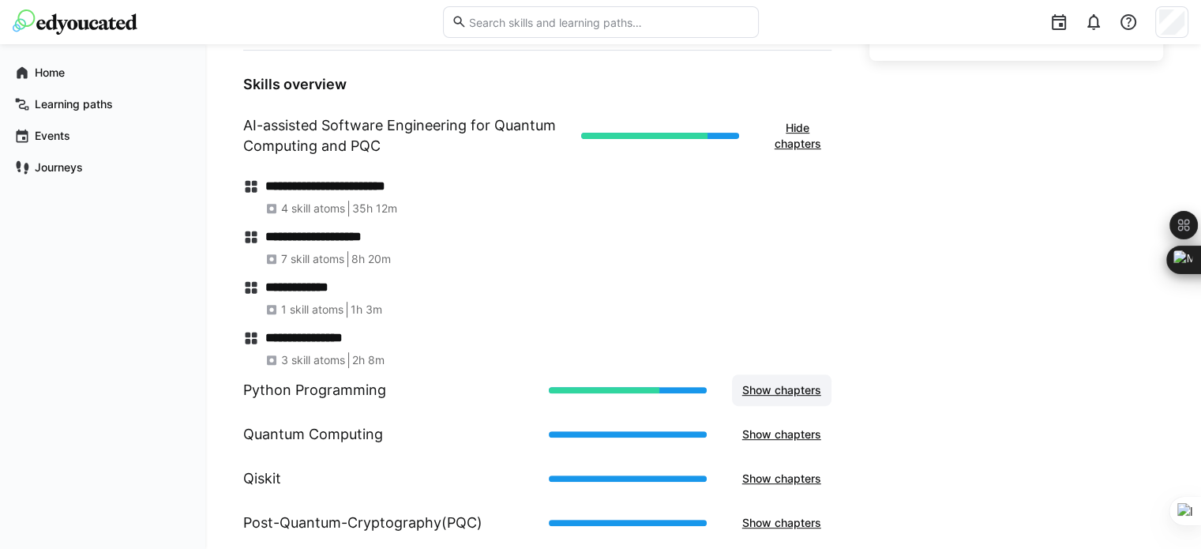
click at [766, 385] on span "Show chapters" at bounding box center [782, 390] width 84 height 16
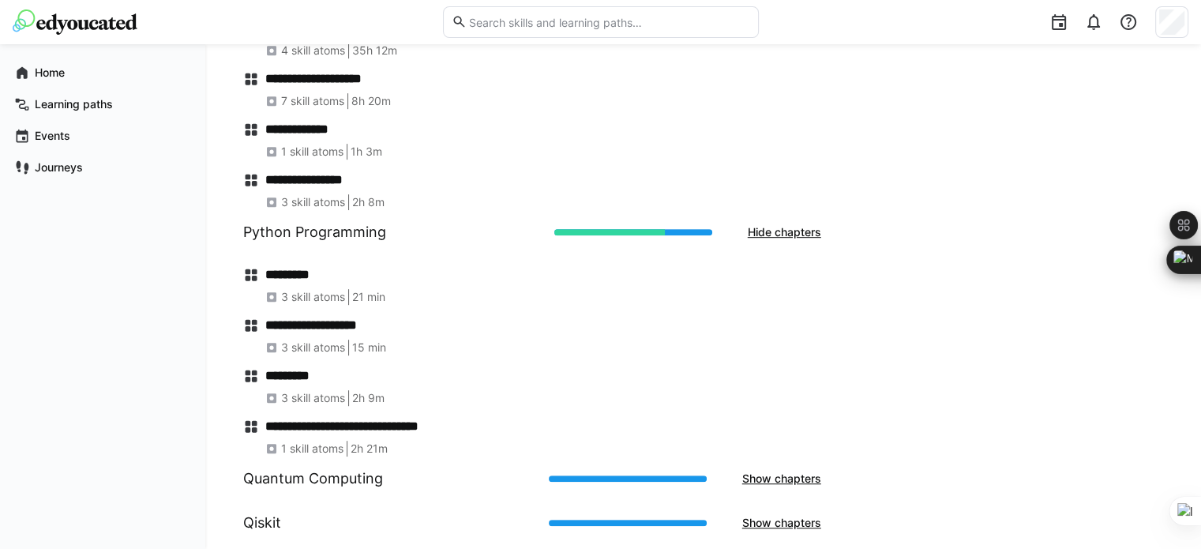
scroll to position [760, 0]
click at [770, 236] on span "Hide chapters" at bounding box center [784, 233] width 78 height 16
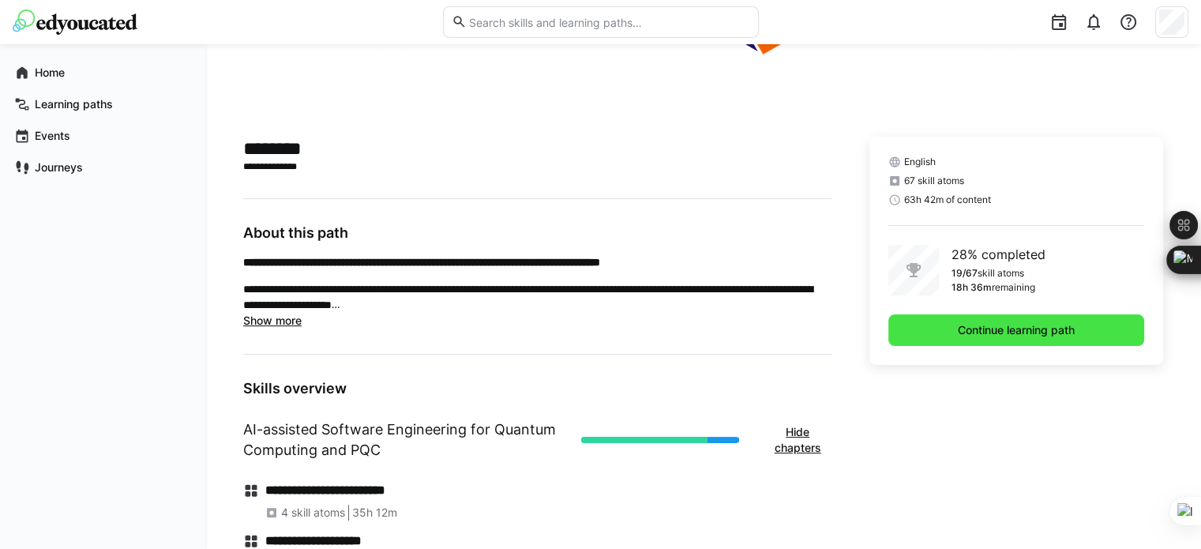
scroll to position [303, 0]
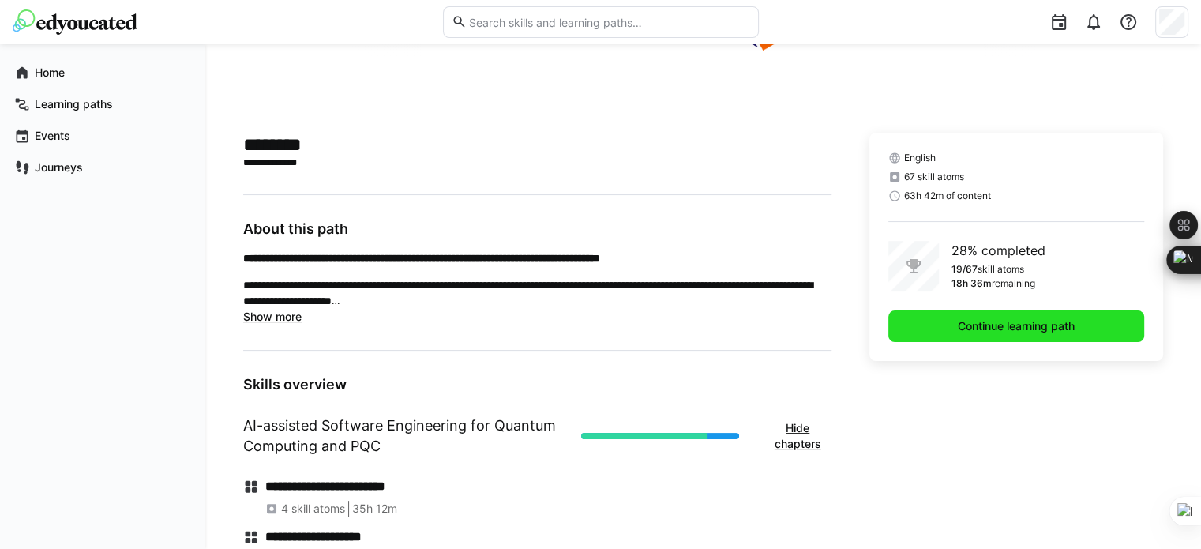
click at [1048, 327] on span "Continue learning path" at bounding box center [1016, 326] width 122 height 16
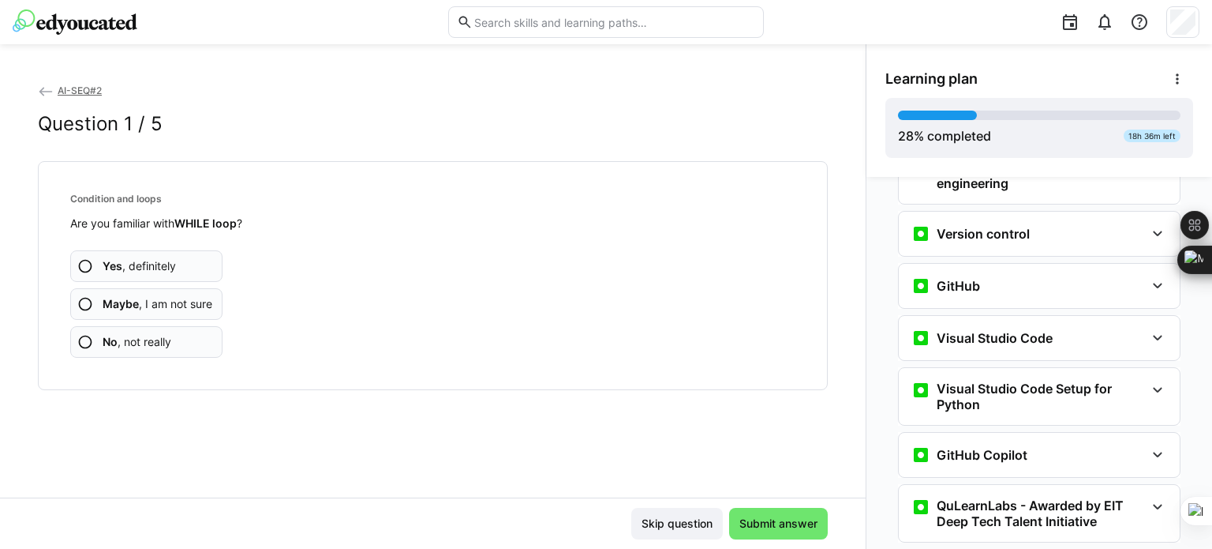
scroll to position [455, 0]
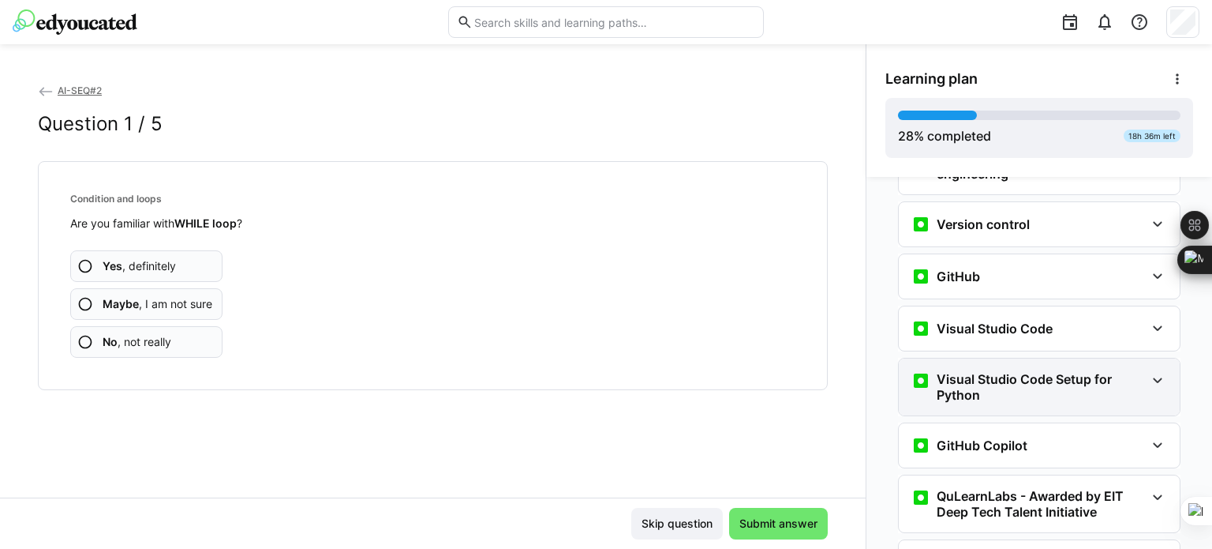
click at [1149, 371] on eds-icon at bounding box center [1157, 380] width 19 height 19
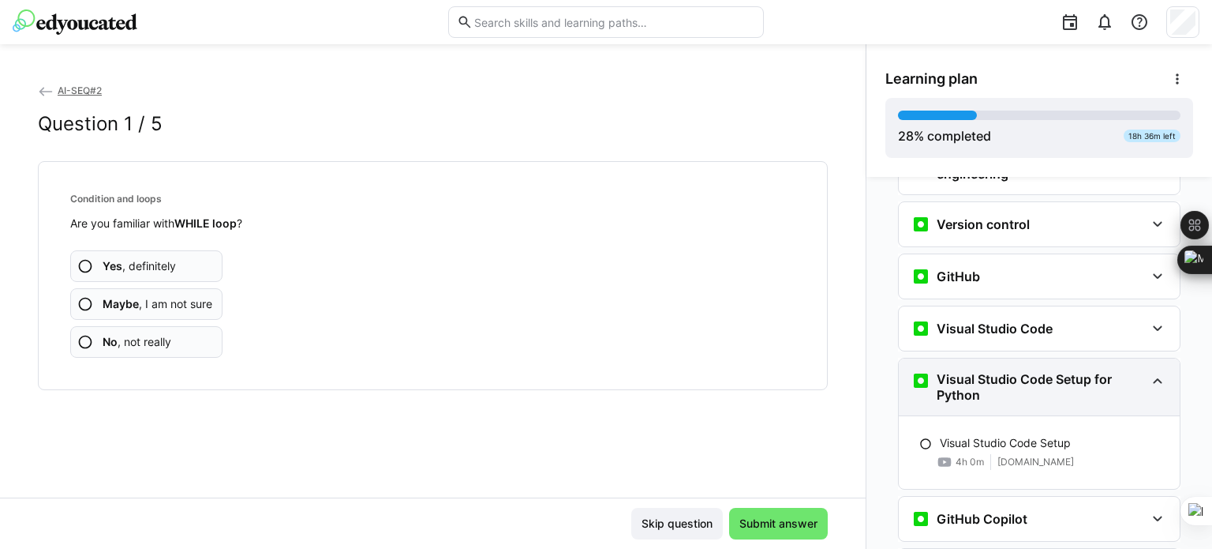
click at [1154, 371] on eds-icon at bounding box center [1157, 380] width 19 height 19
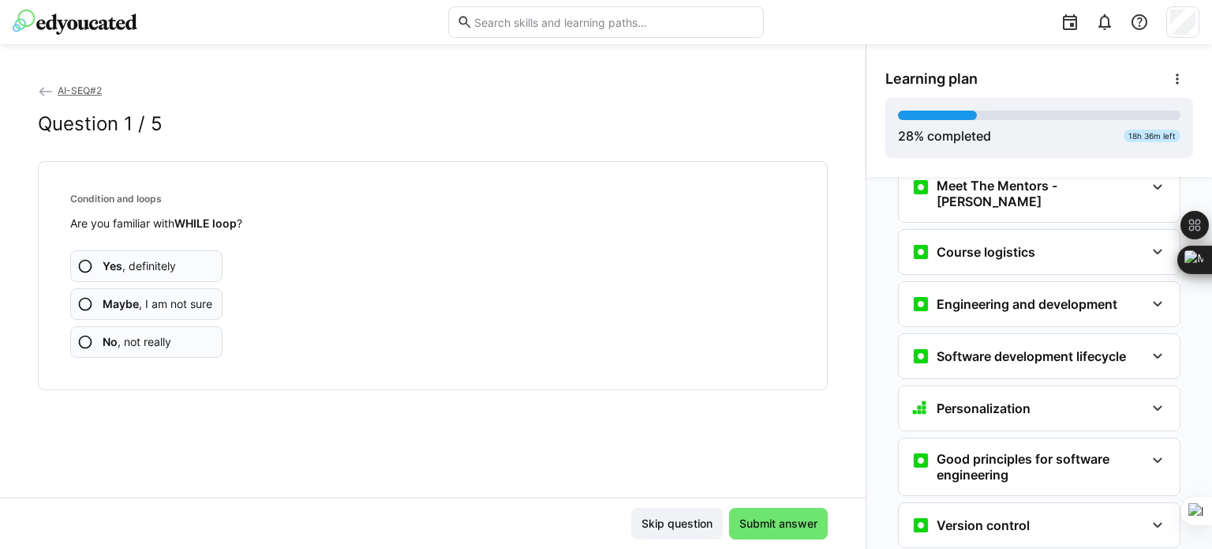
scroll to position [155, 0]
click at [1148, 294] on eds-icon at bounding box center [1157, 303] width 19 height 19
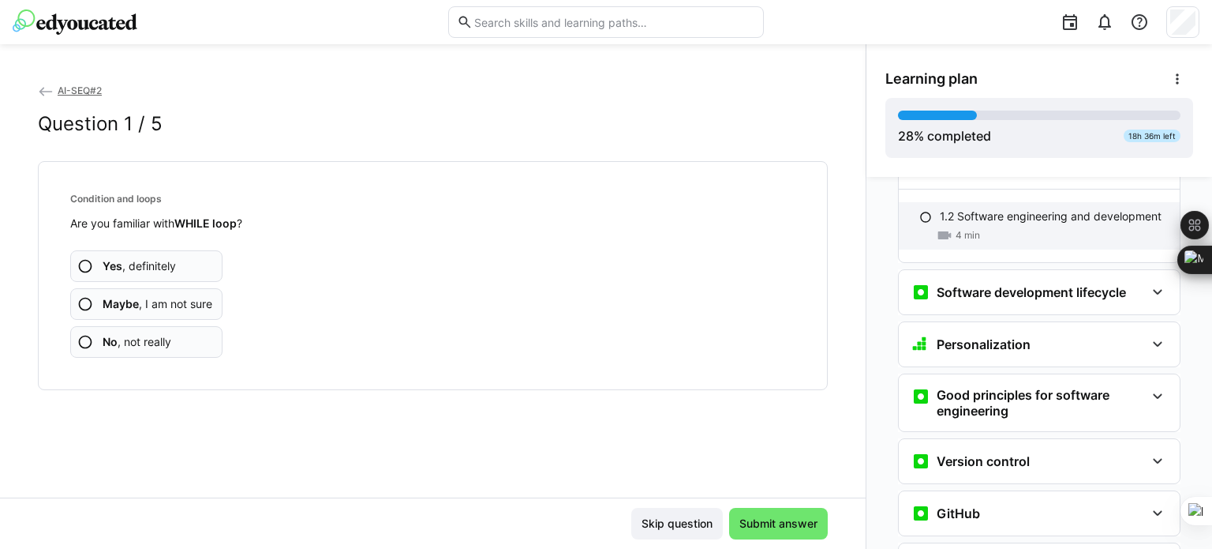
scroll to position [294, 0]
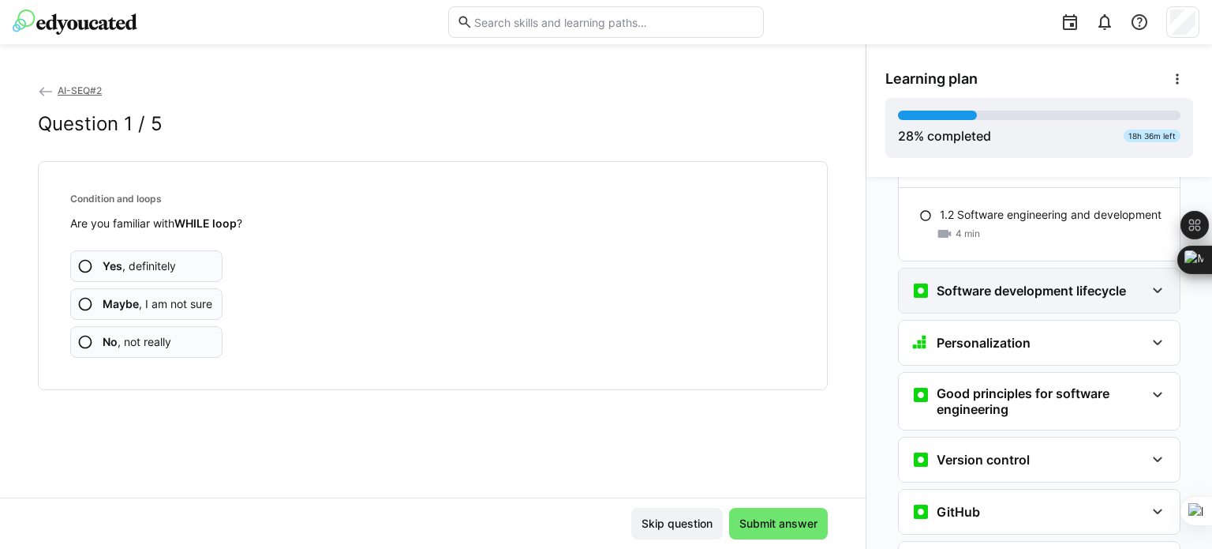
click at [1148, 281] on eds-icon at bounding box center [1157, 290] width 19 height 19
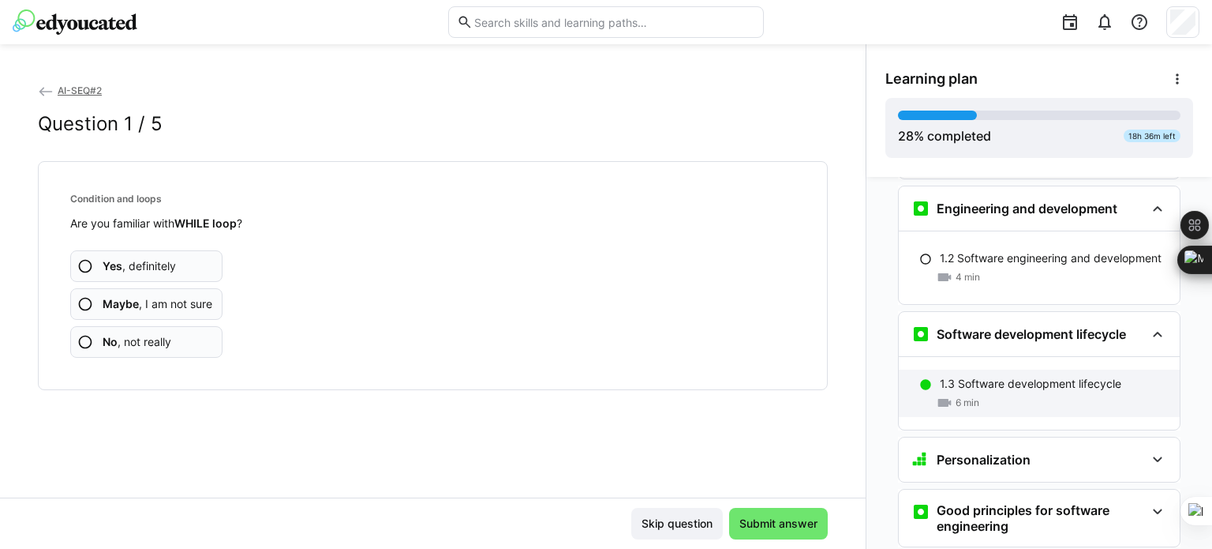
scroll to position [206, 0]
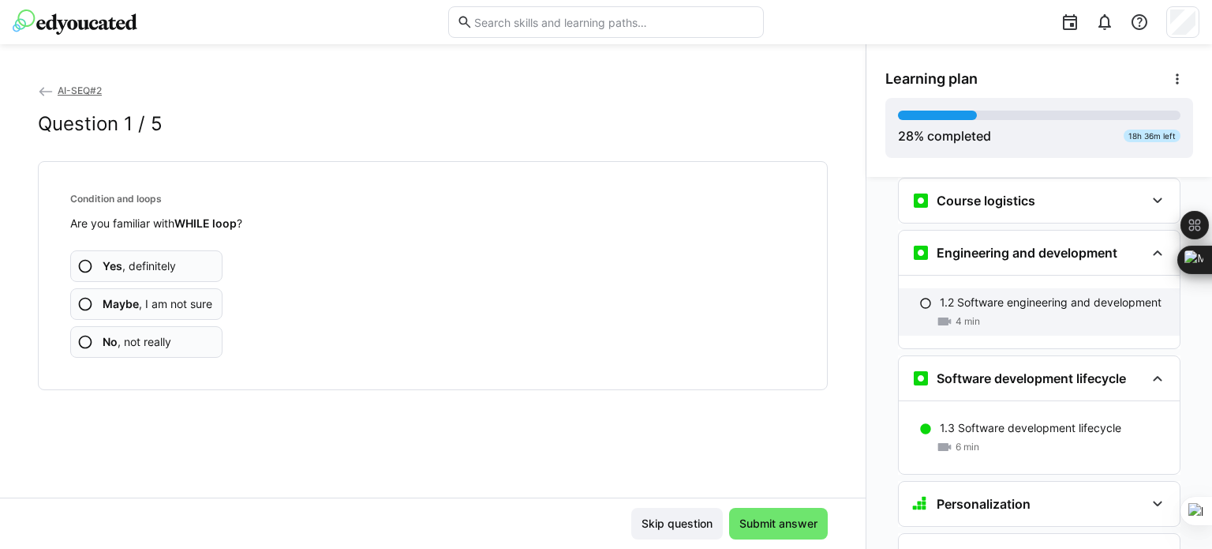
click at [985, 313] on div "4 min" at bounding box center [1053, 321] width 227 height 16
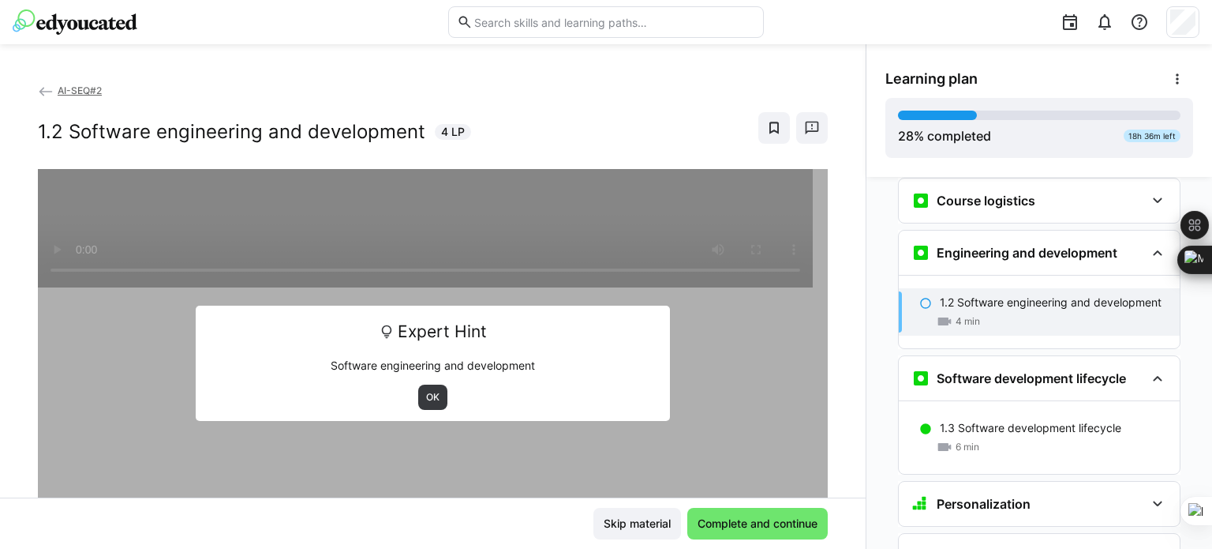
scroll to position [232, 0]
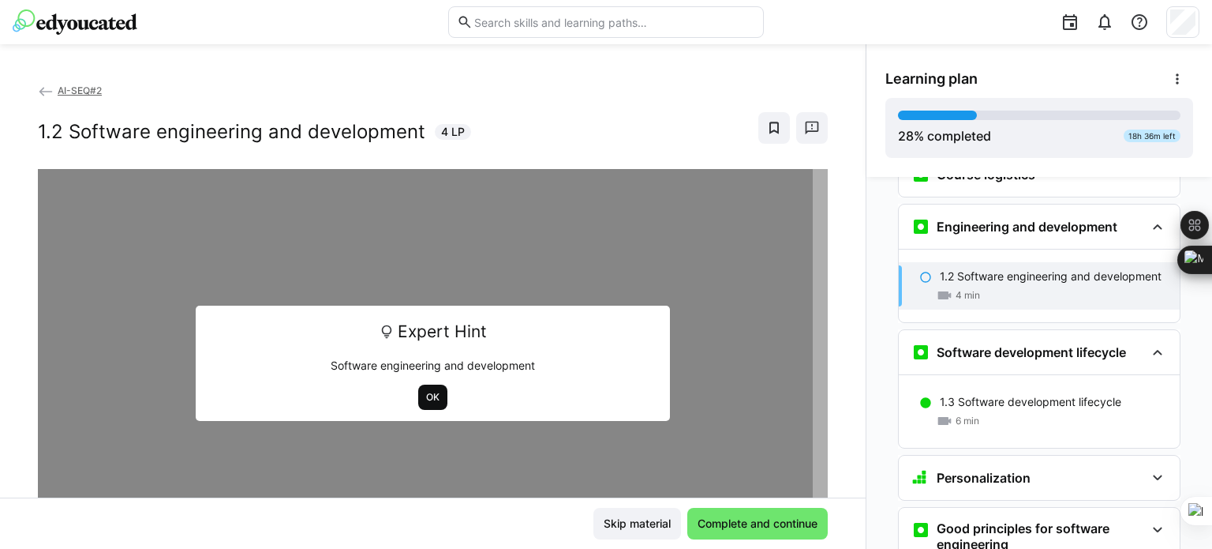
click at [433, 396] on span "OK" at bounding box center [432, 396] width 29 height 25
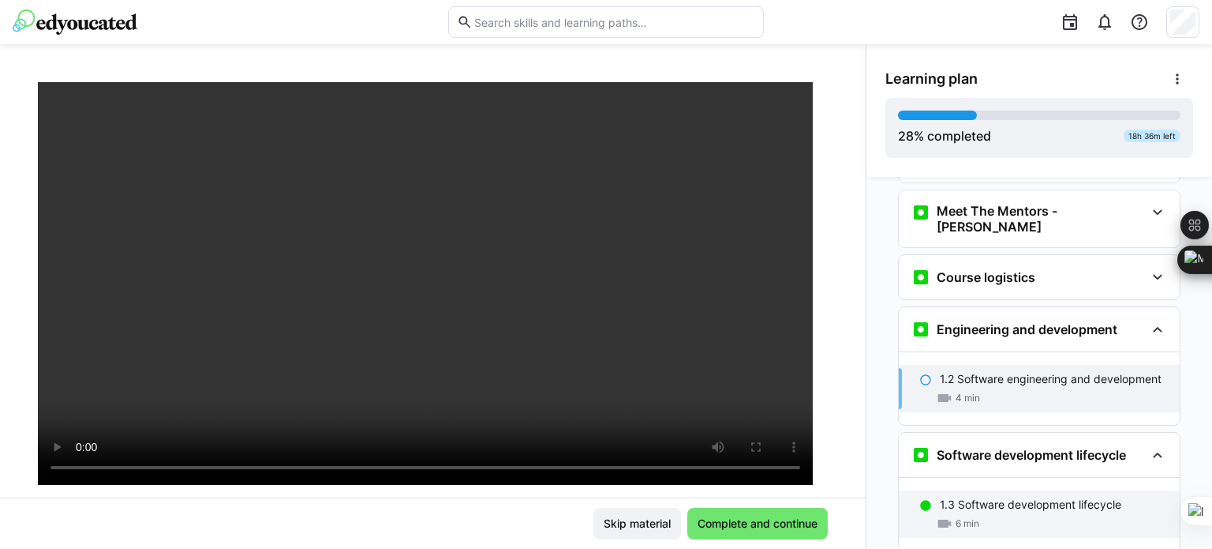
scroll to position [0, 0]
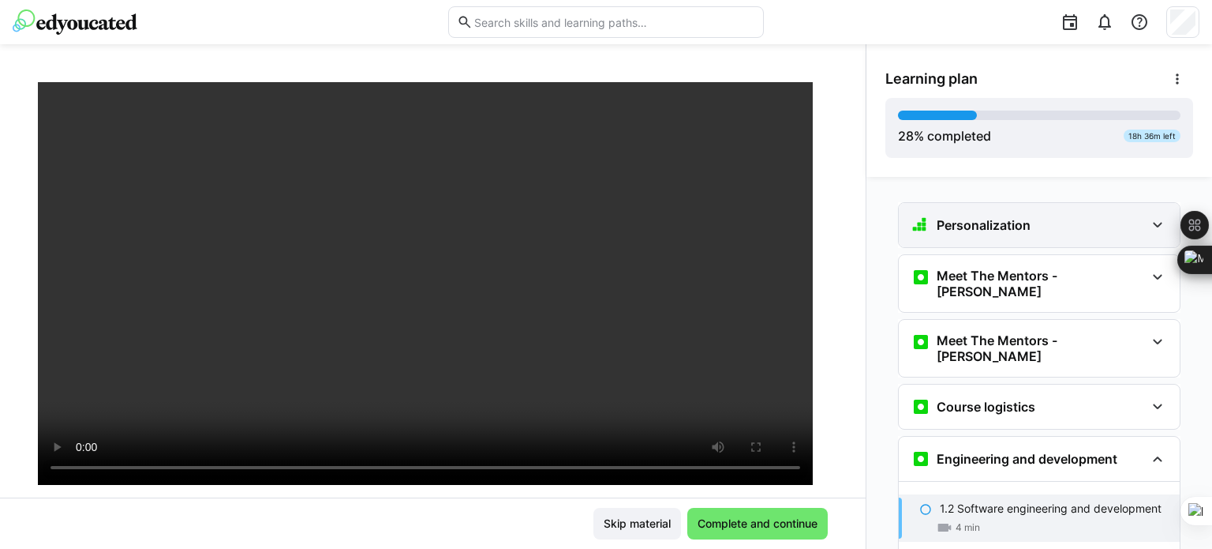
click at [1148, 223] on eds-icon at bounding box center [1157, 224] width 19 height 19
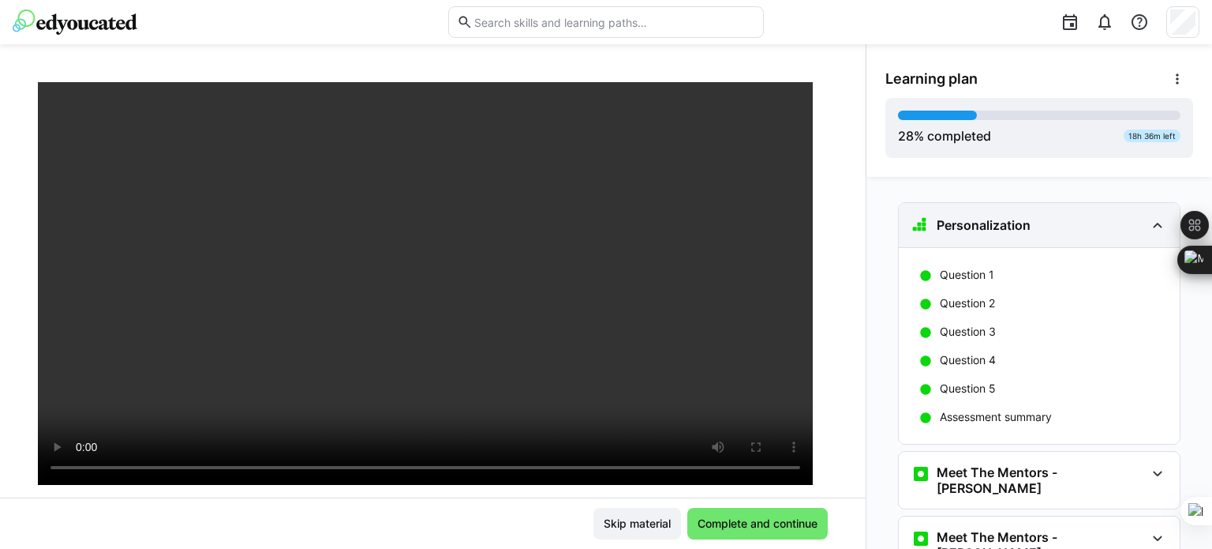
click at [1148, 223] on eds-icon at bounding box center [1157, 224] width 19 height 19
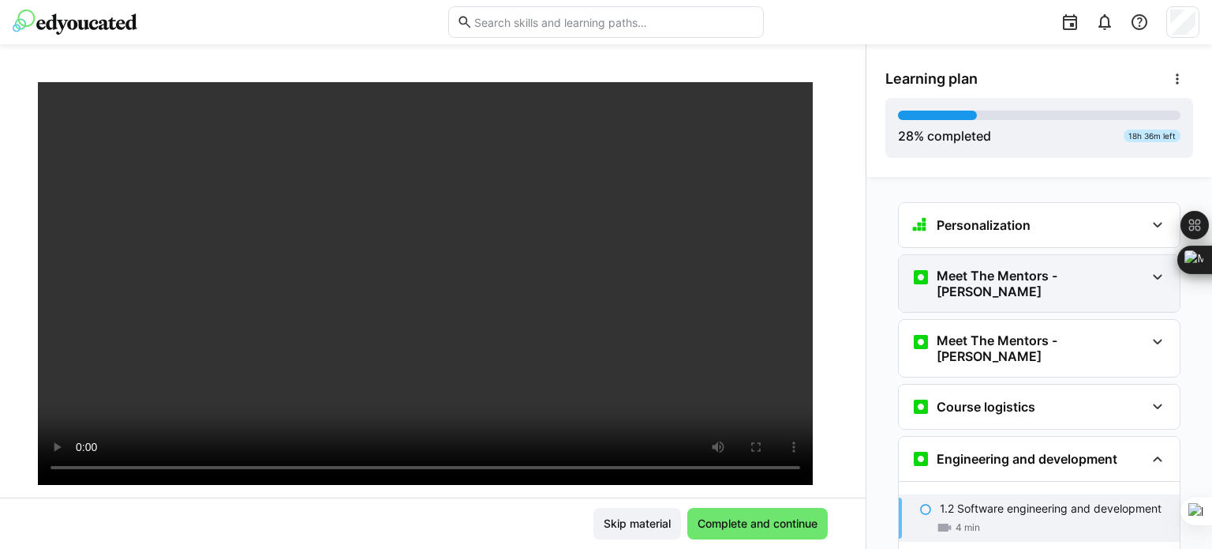
click at [1159, 277] on eds-icon at bounding box center [1157, 277] width 19 height 19
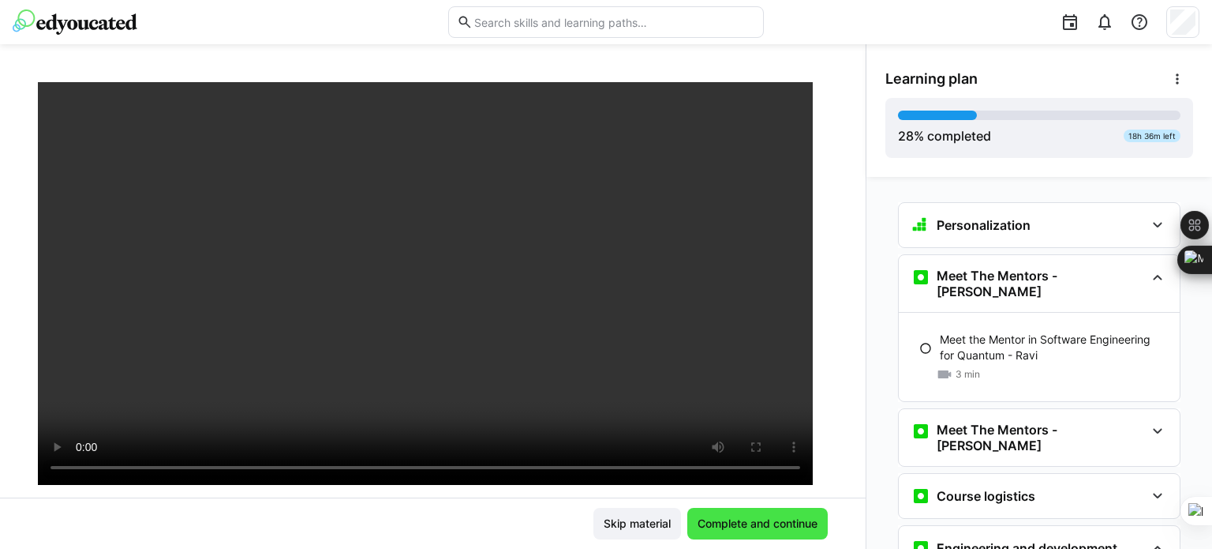
click at [773, 530] on span "Complete and continue" at bounding box center [757, 523] width 125 height 16
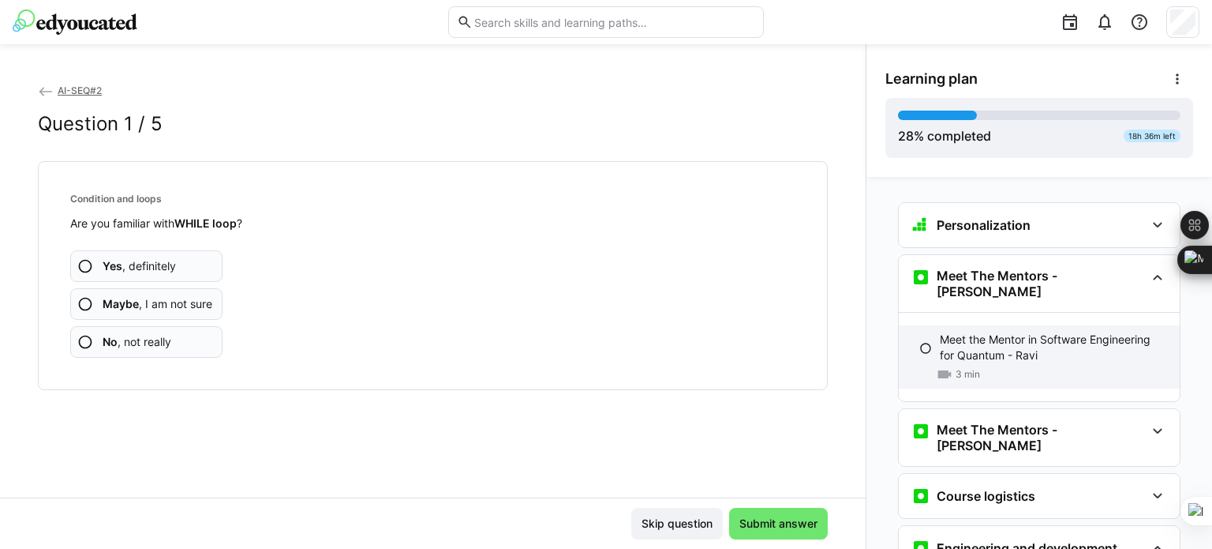
click at [1027, 332] on p "Meet the Mentor in Software Engineering for Quantum - Ravi" at bounding box center [1053, 348] width 227 height 32
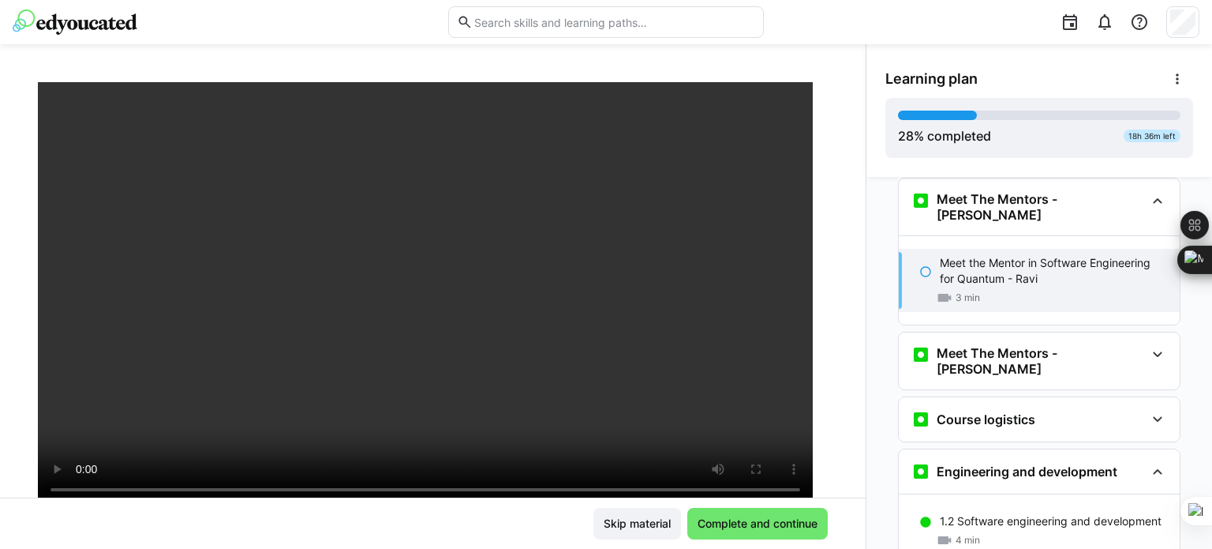
scroll to position [118, 0]
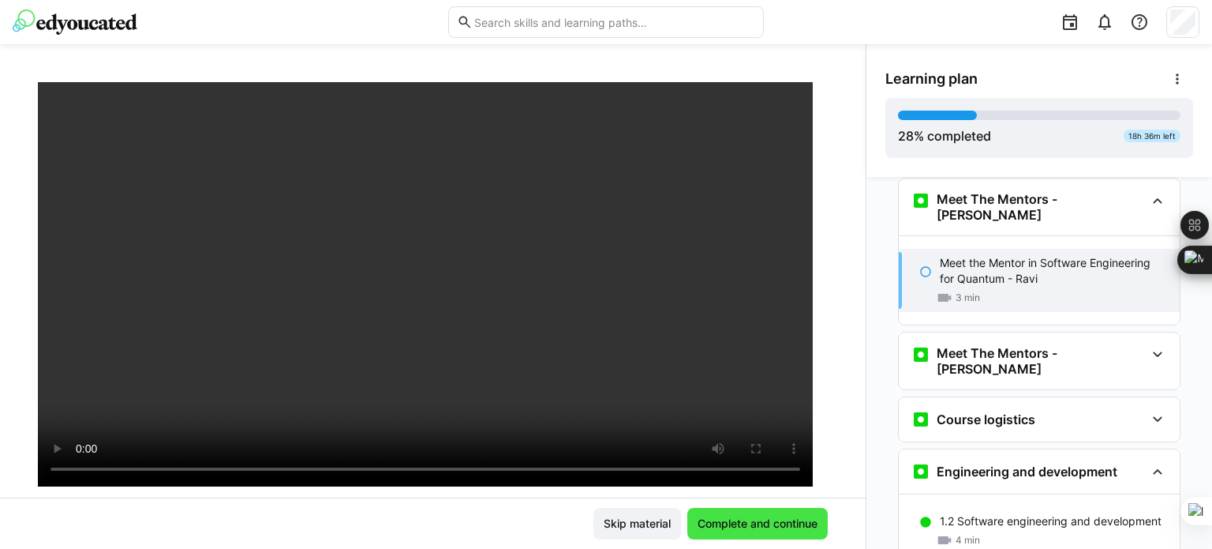
click at [783, 518] on span "Complete and continue" at bounding box center [757, 523] width 125 height 16
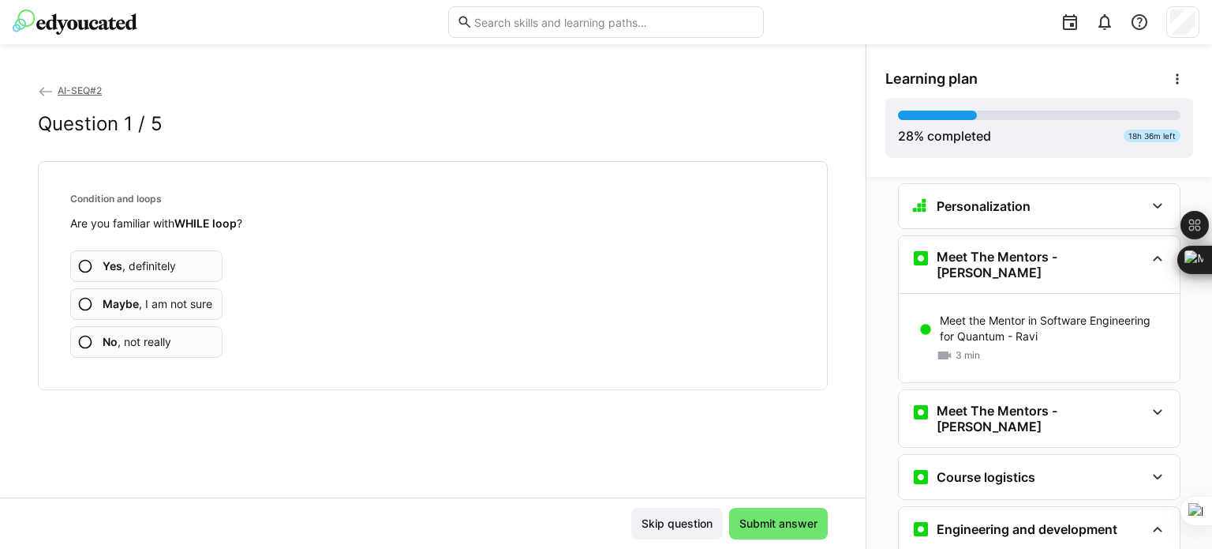
scroll to position [0, 0]
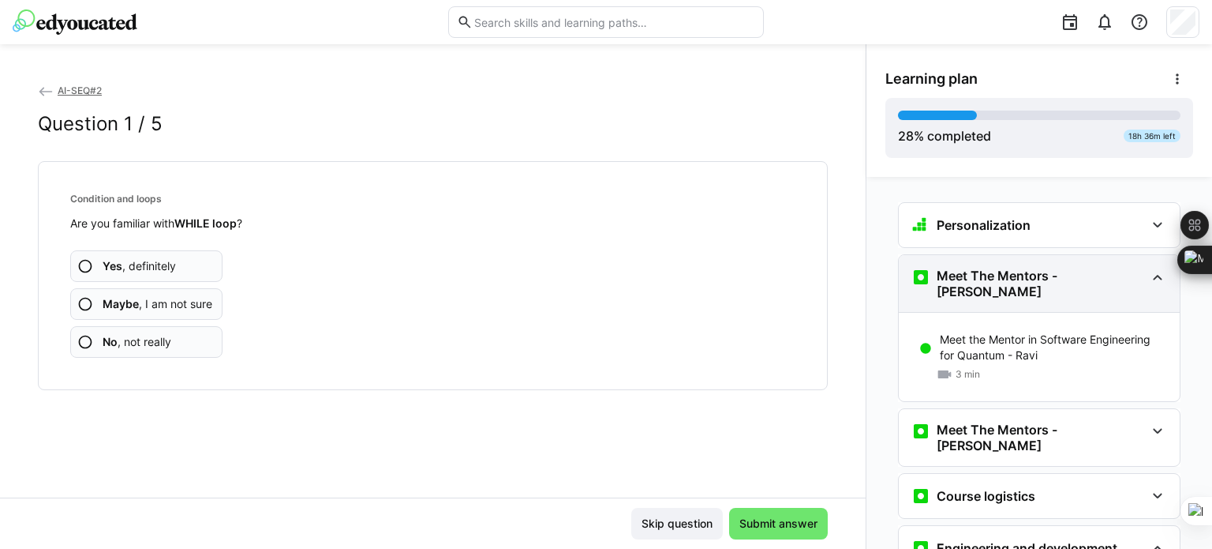
click at [1148, 280] on eds-icon at bounding box center [1157, 277] width 19 height 19
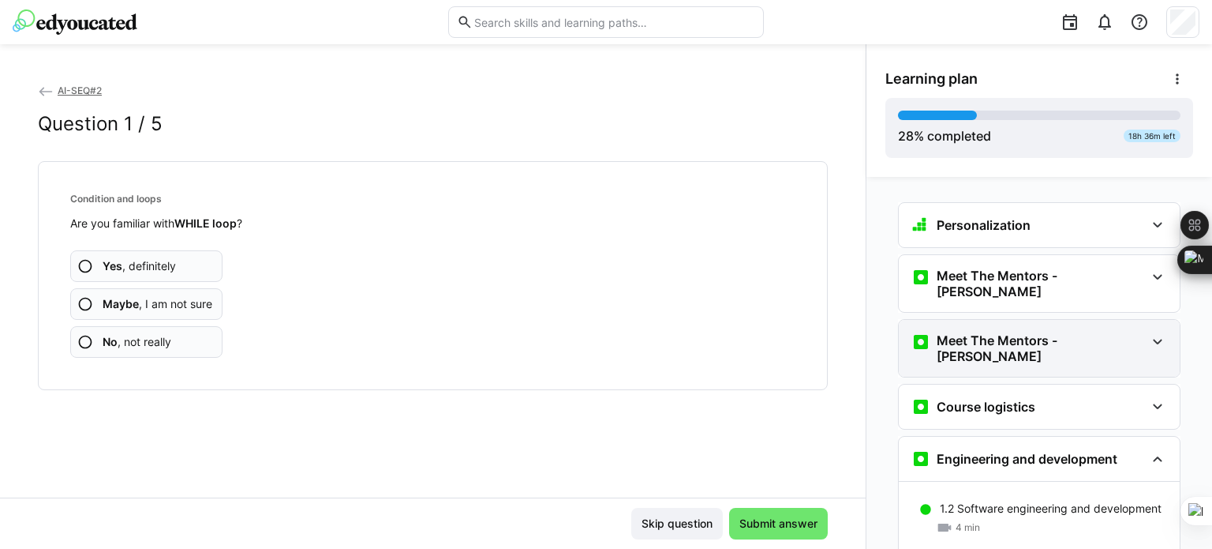
click at [1151, 332] on eds-icon at bounding box center [1157, 341] width 19 height 19
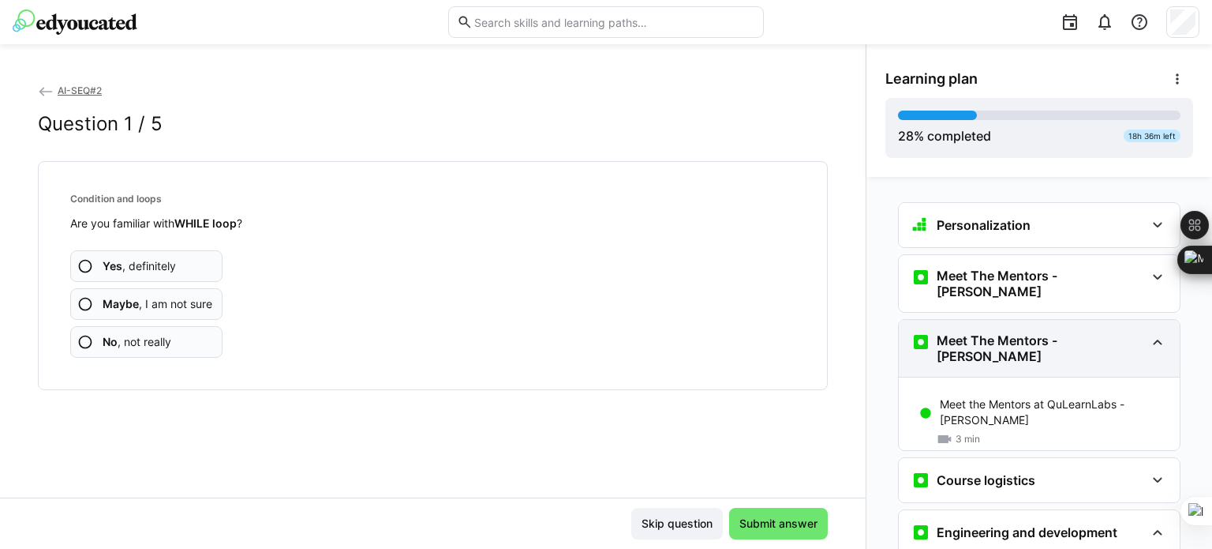
click at [1151, 332] on eds-icon at bounding box center [1157, 341] width 19 height 19
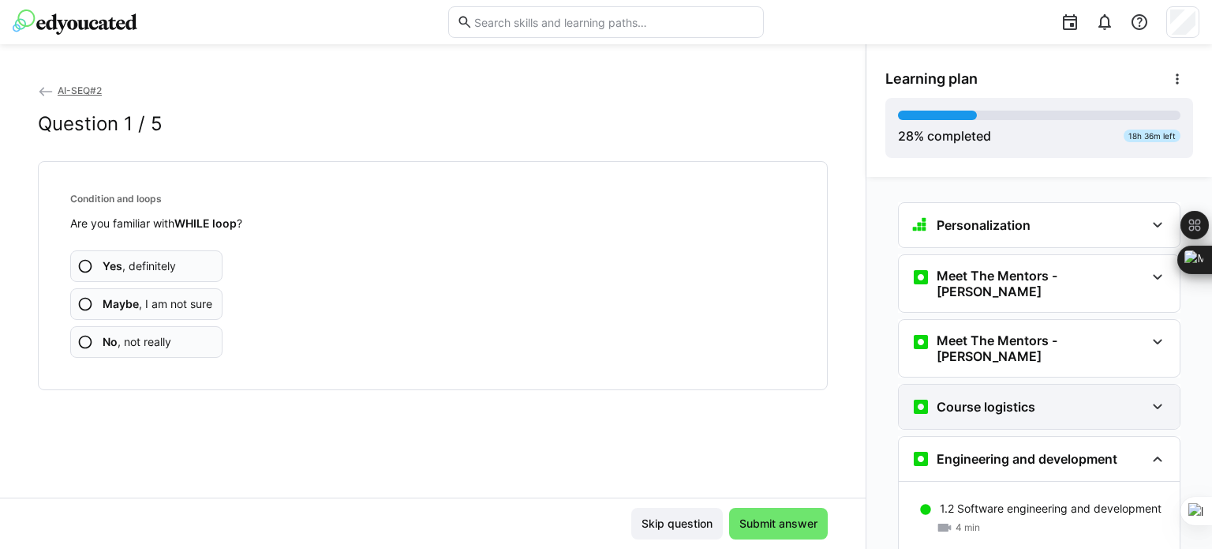
click at [1152, 397] on eds-icon at bounding box center [1157, 406] width 19 height 19
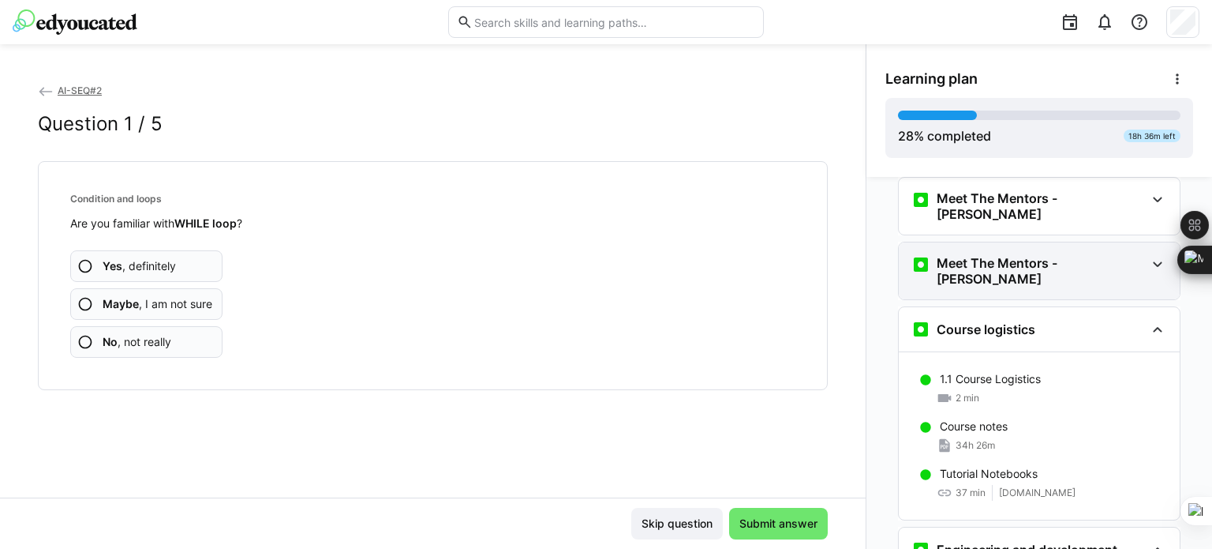
scroll to position [55, 0]
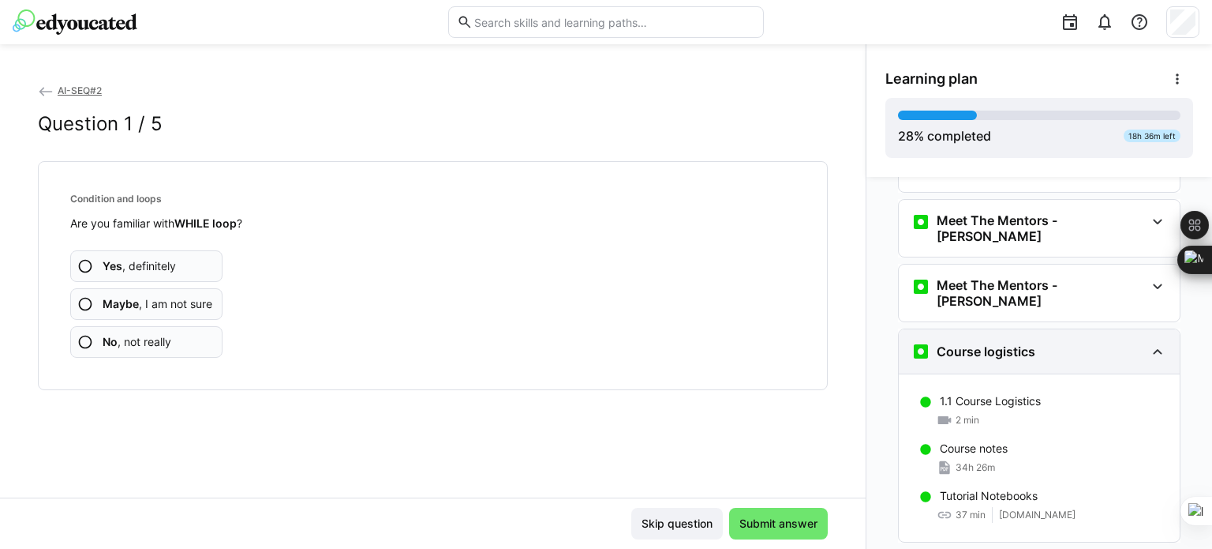
click at [1156, 342] on eds-icon at bounding box center [1157, 351] width 19 height 19
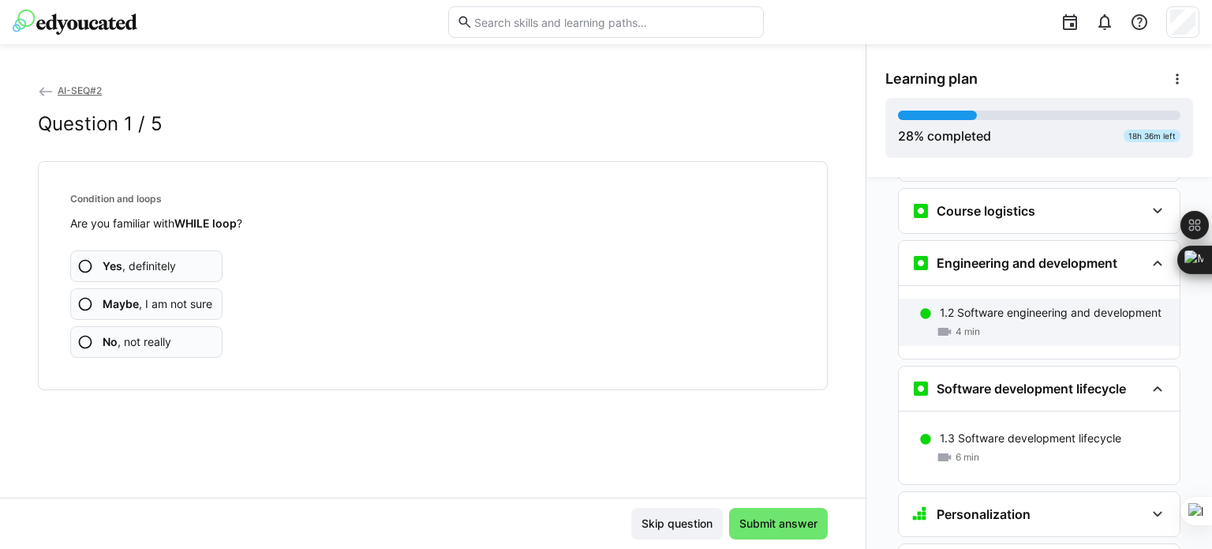
scroll to position [198, 0]
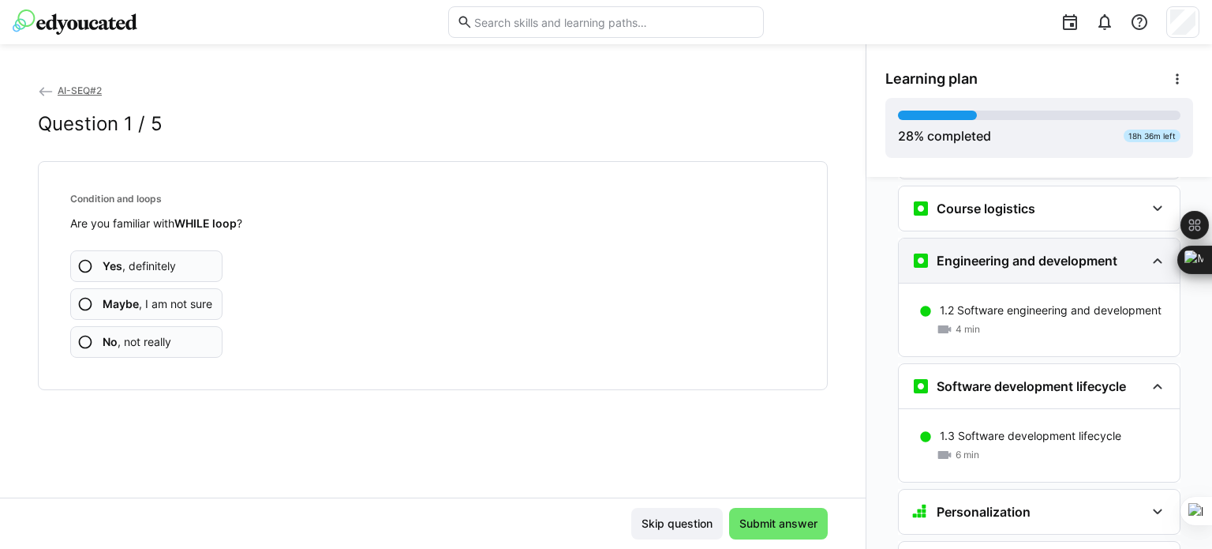
click at [1148, 251] on eds-icon at bounding box center [1157, 260] width 19 height 19
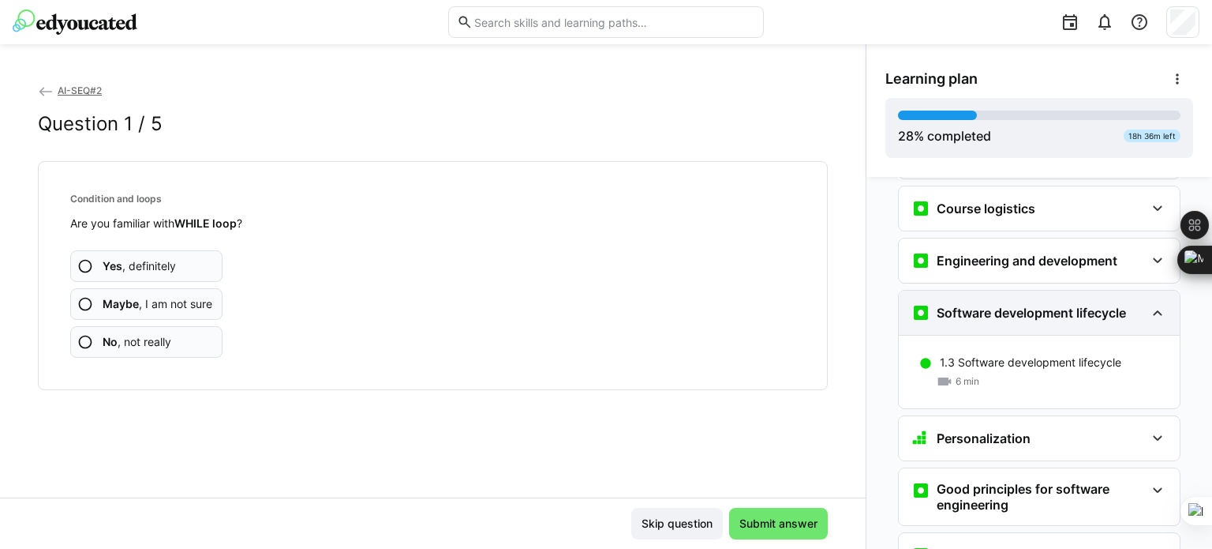
click at [1151, 303] on eds-icon at bounding box center [1157, 312] width 19 height 19
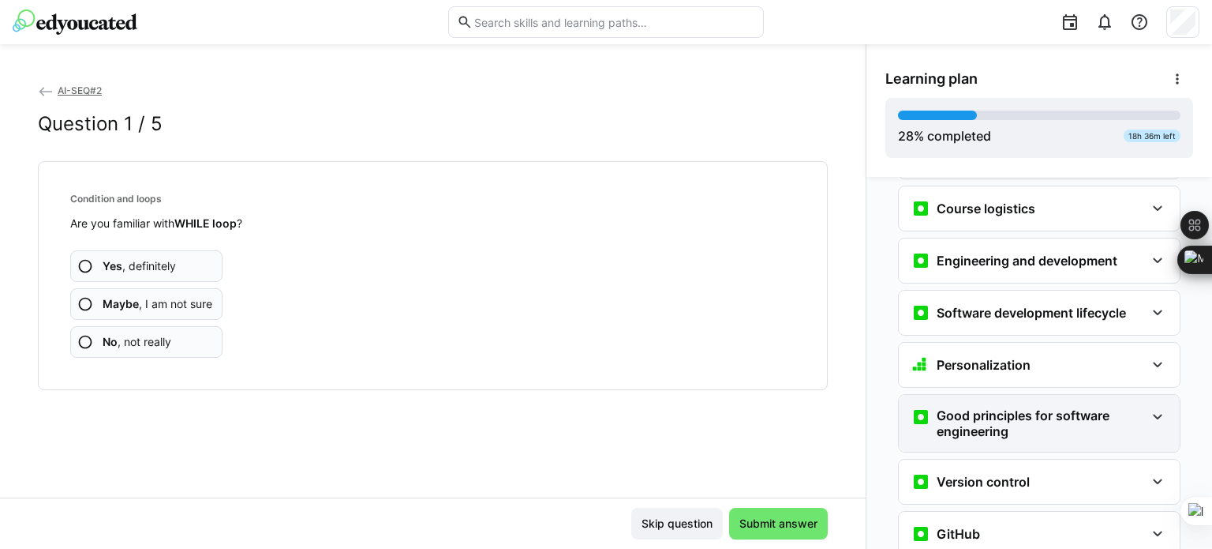
click at [1148, 407] on eds-icon at bounding box center [1157, 416] width 19 height 19
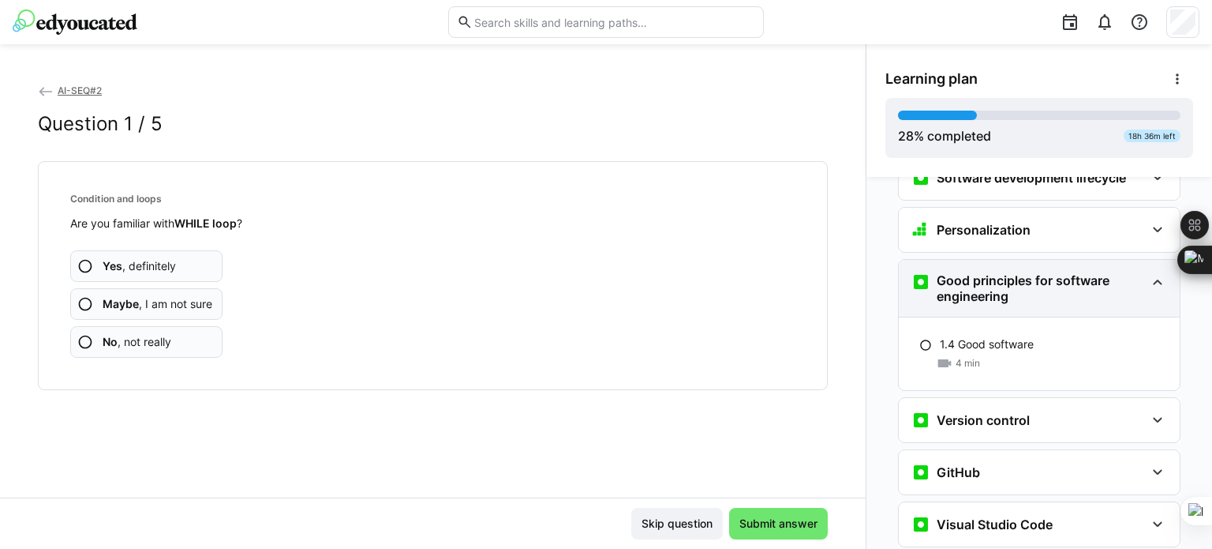
scroll to position [342, 0]
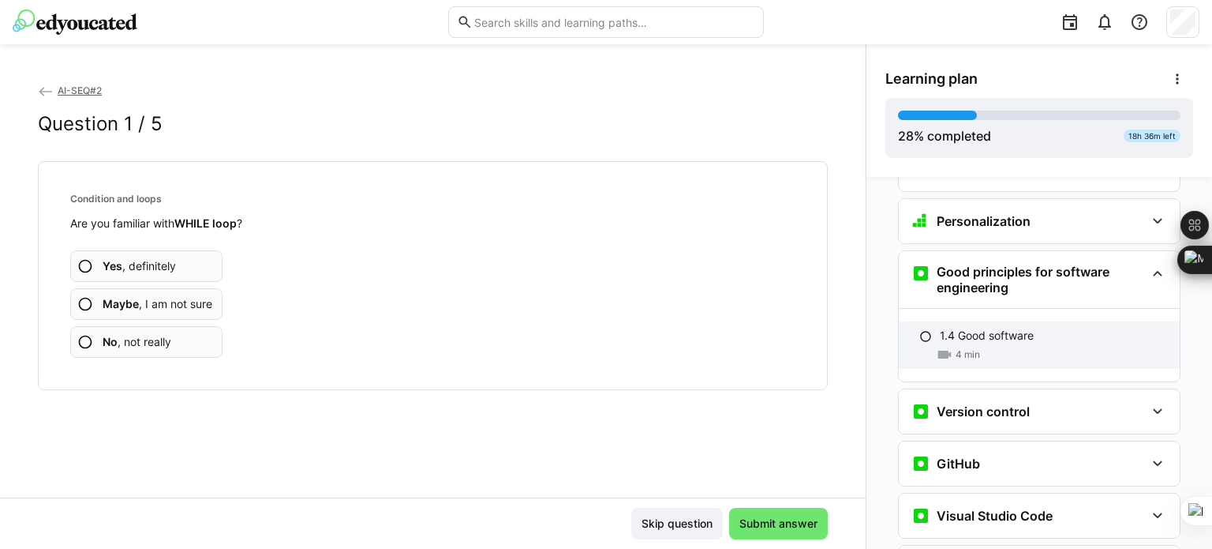
click at [1001, 328] on p "1.4 Good software" at bounding box center [987, 336] width 94 height 16
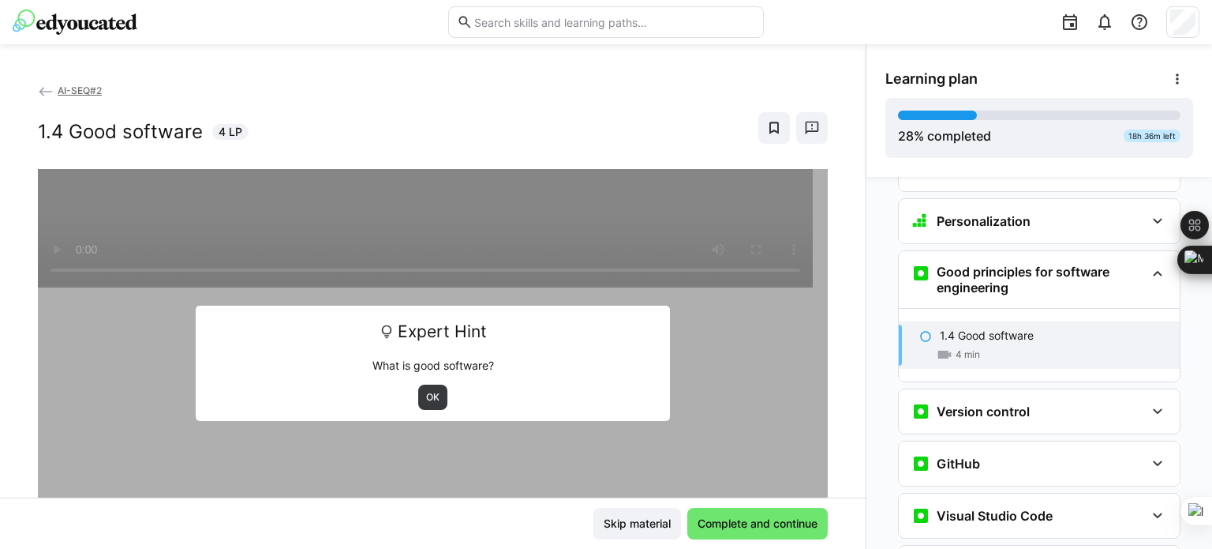
scroll to position [388, 0]
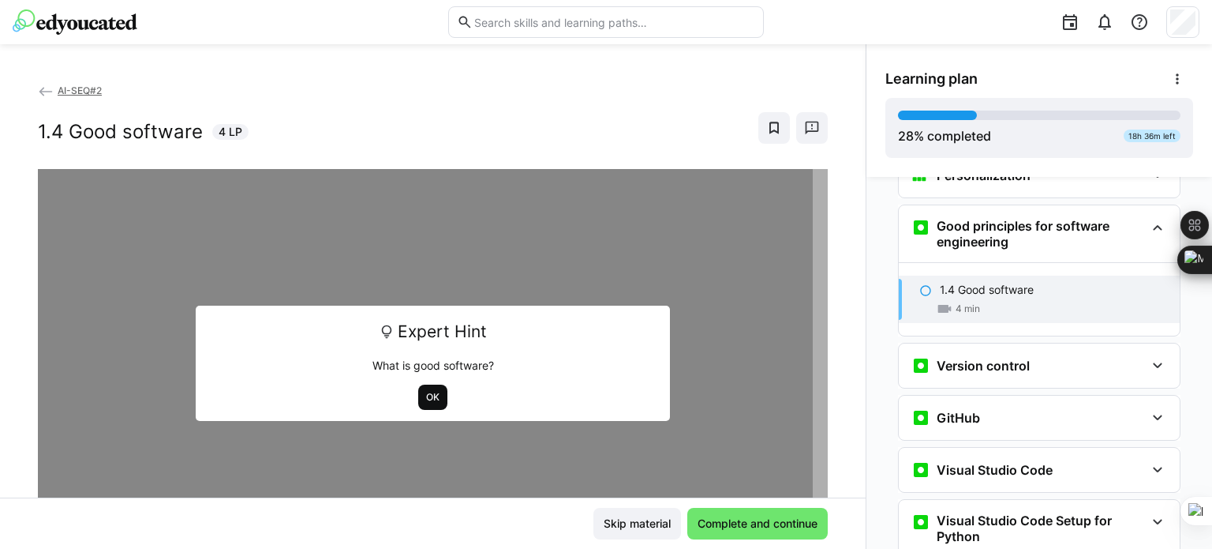
click at [433, 396] on span "OK" at bounding box center [432, 396] width 29 height 25
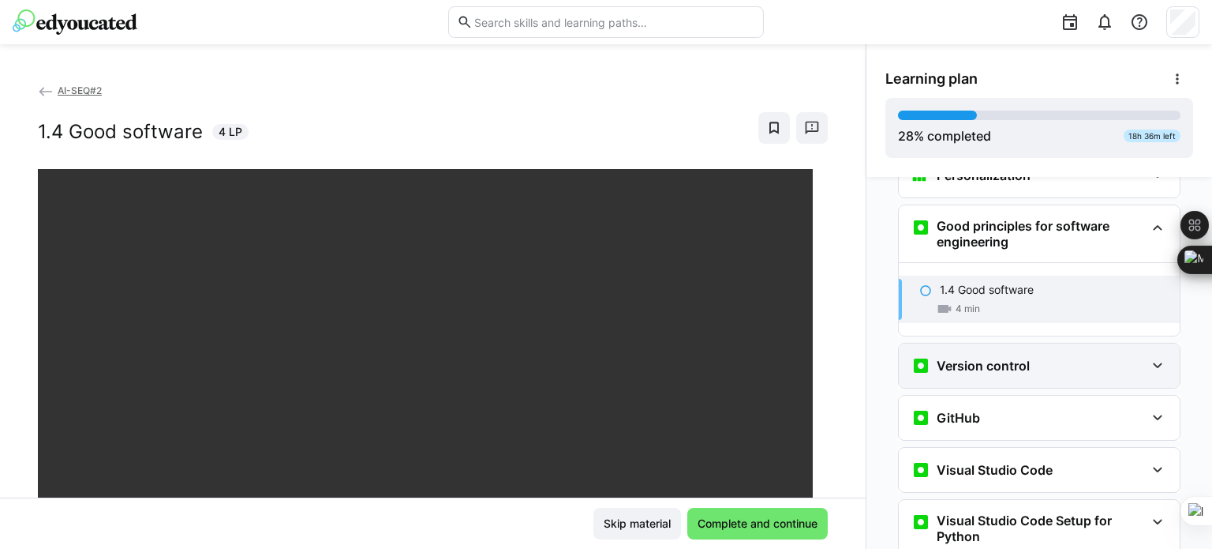
click at [1157, 356] on eds-icon at bounding box center [1157, 365] width 19 height 19
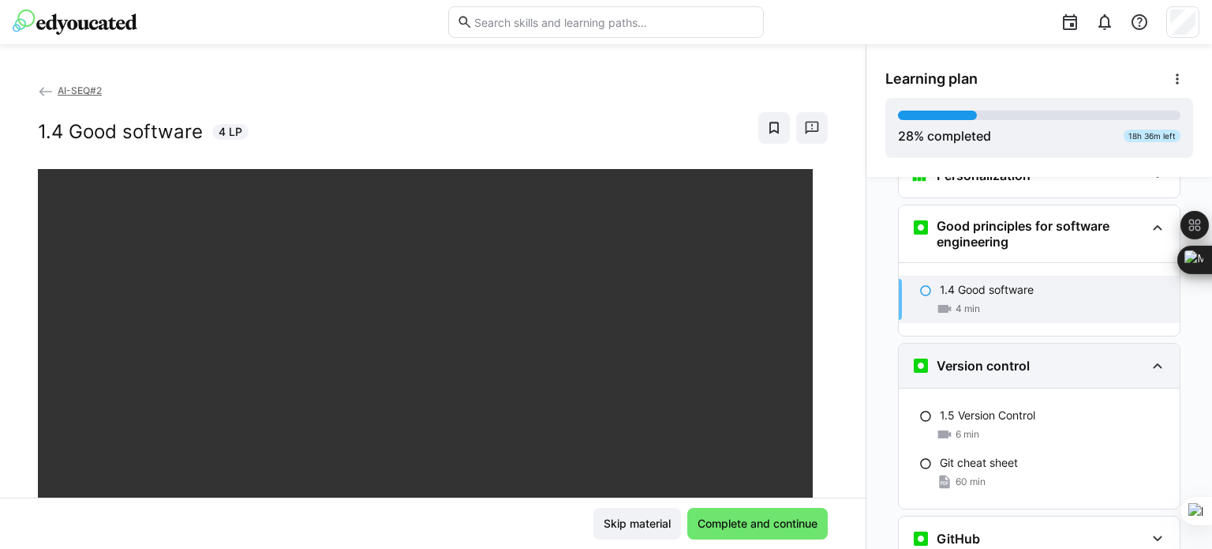
click at [1148, 356] on eds-icon at bounding box center [1157, 365] width 19 height 19
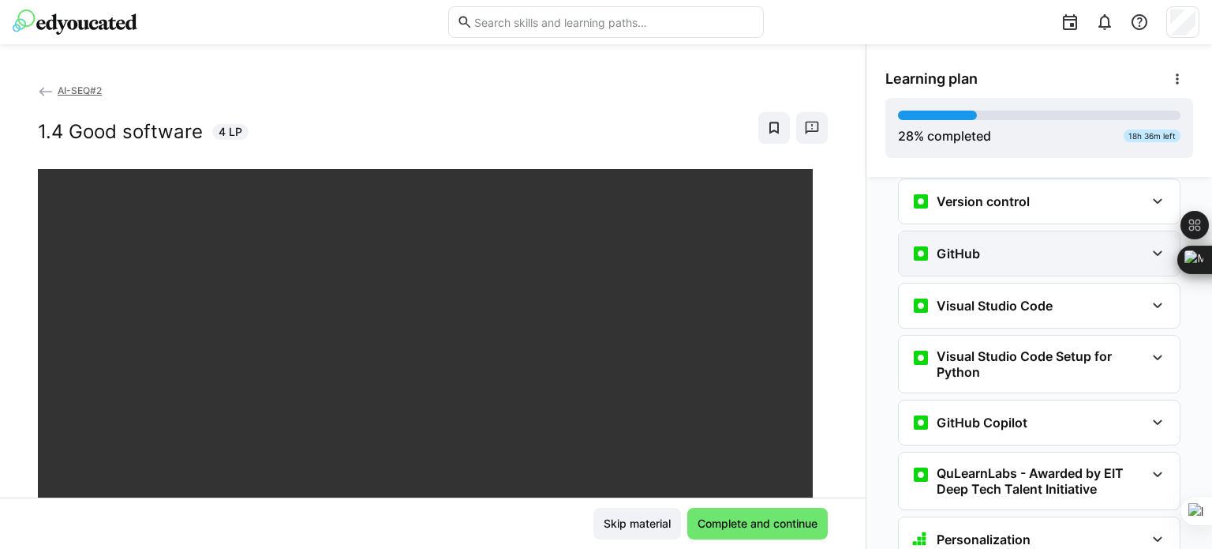
click at [1148, 244] on eds-icon at bounding box center [1157, 253] width 19 height 19
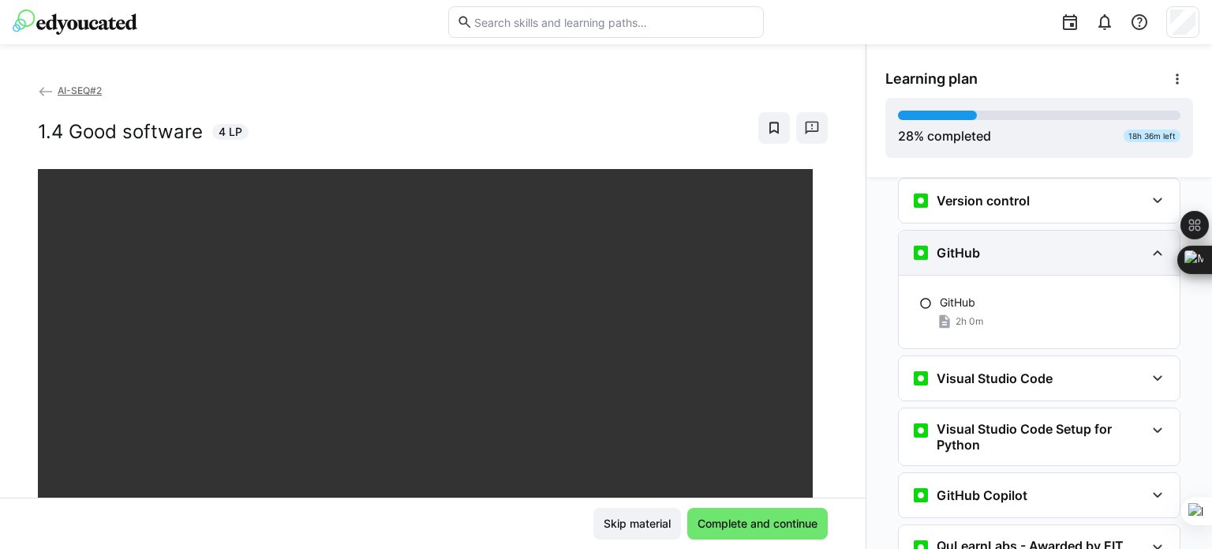
click at [1149, 243] on eds-icon at bounding box center [1157, 252] width 19 height 19
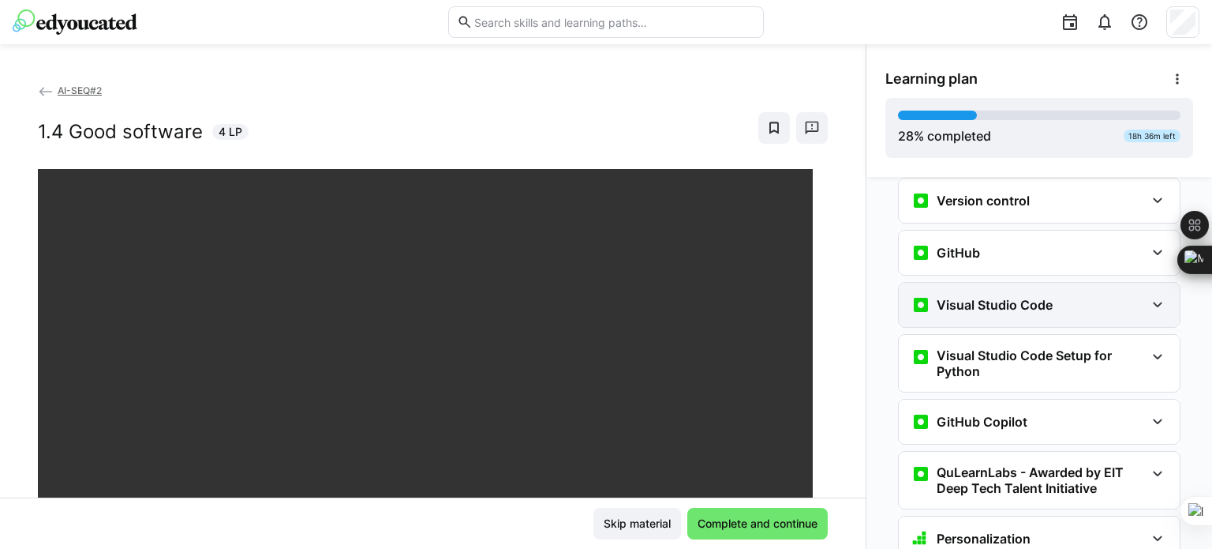
click at [1150, 295] on eds-icon at bounding box center [1157, 304] width 19 height 19
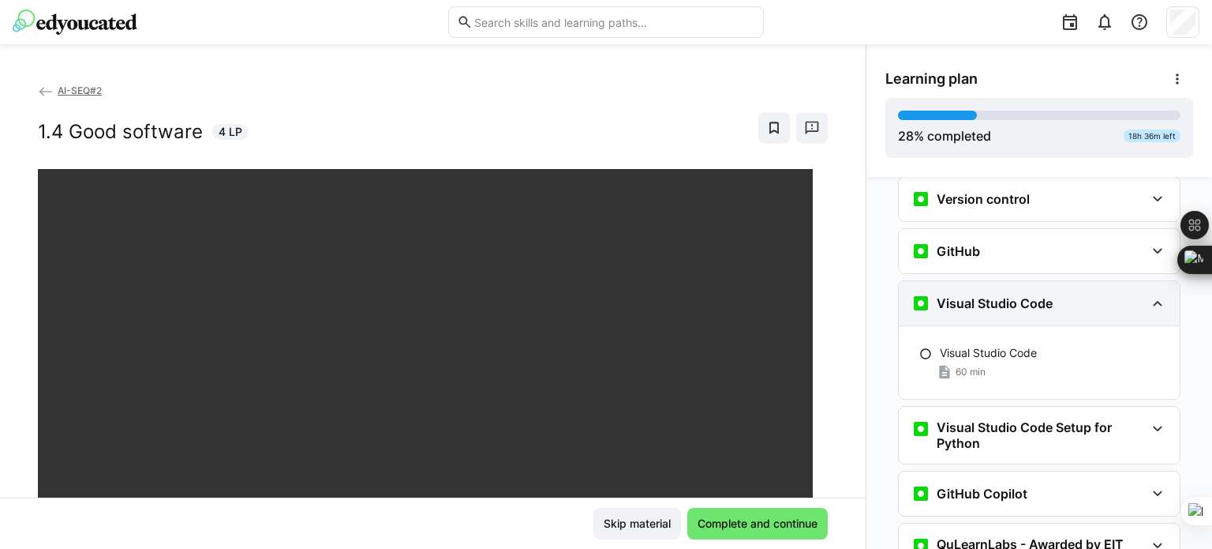
click at [1150, 294] on eds-icon at bounding box center [1157, 303] width 19 height 19
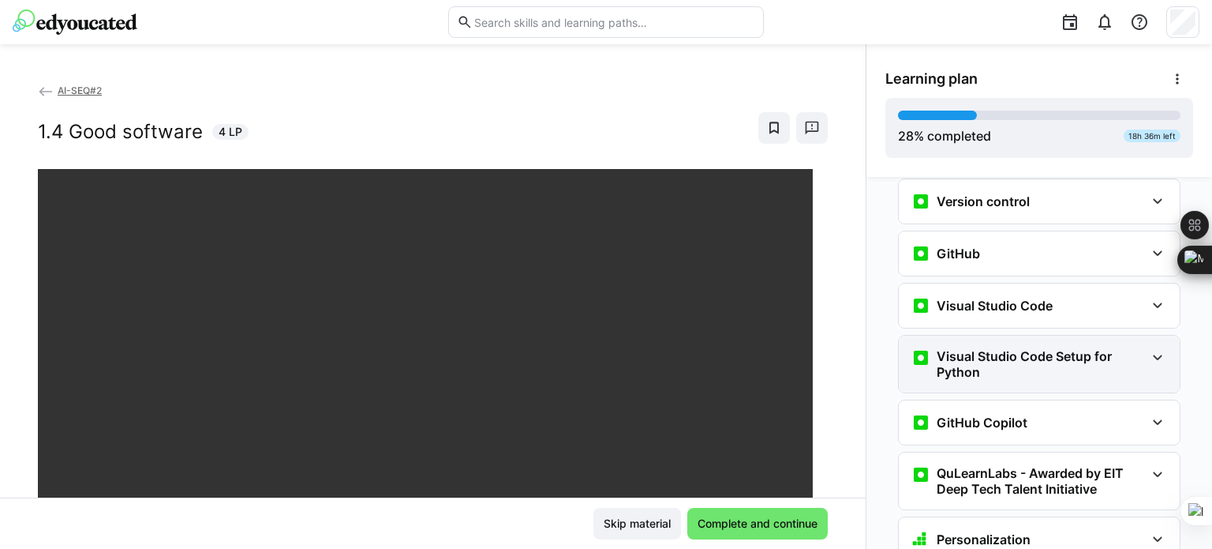
click at [1148, 348] on eds-icon at bounding box center [1157, 357] width 19 height 19
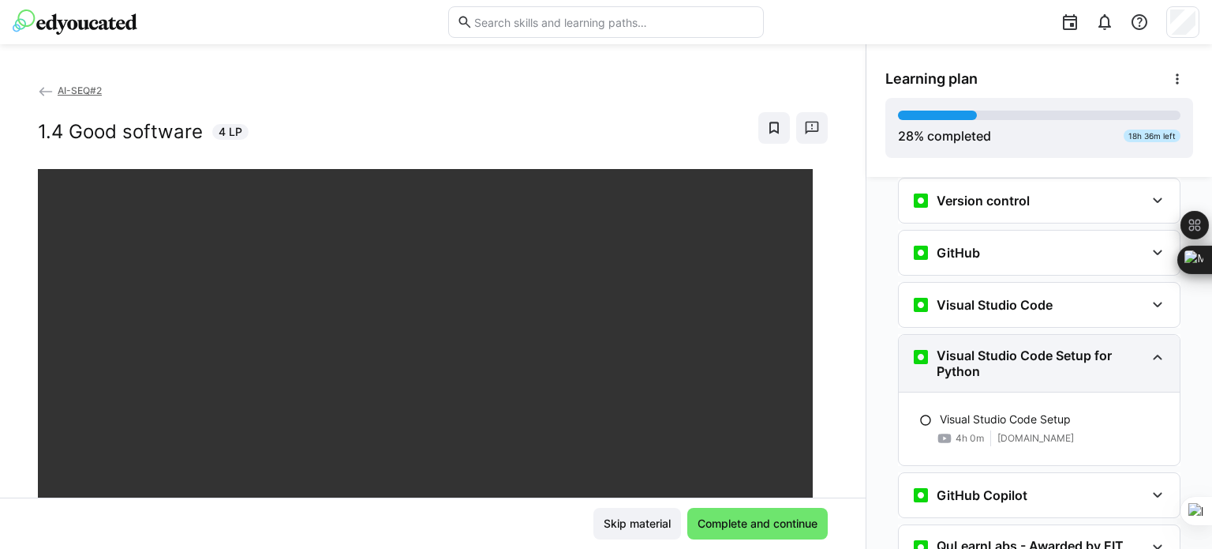
scroll to position [552, 0]
click at [1148, 348] on eds-icon at bounding box center [1157, 357] width 19 height 19
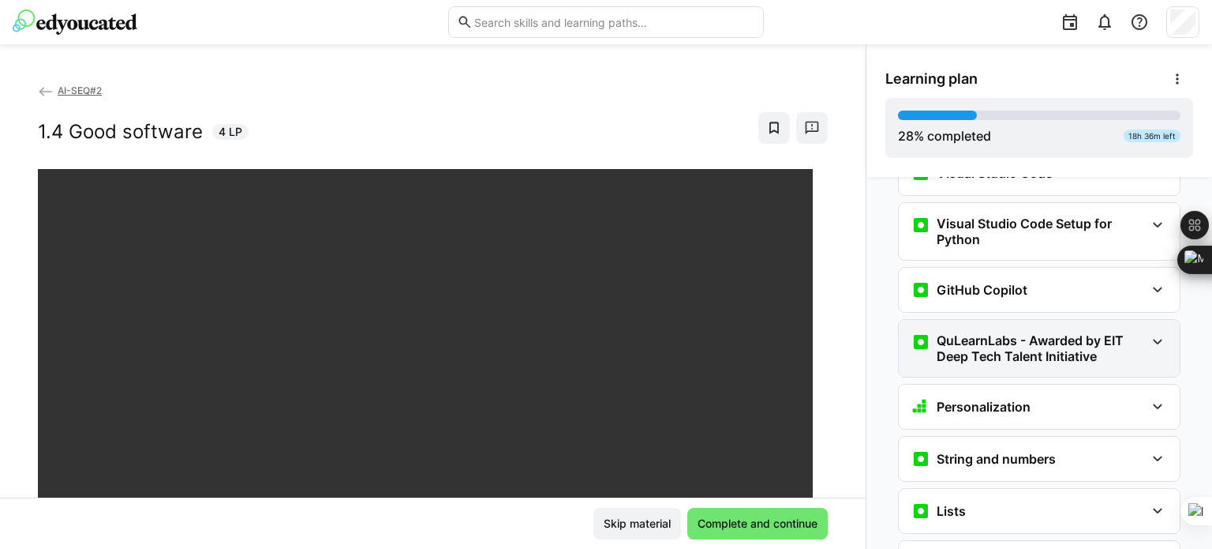
scroll to position [685, 0]
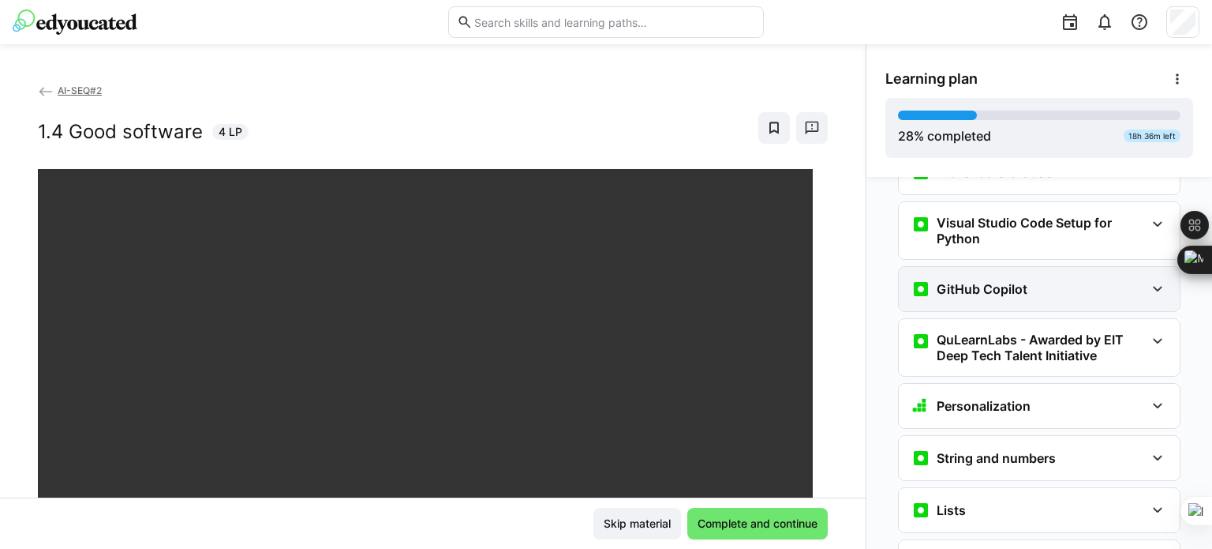
click at [1152, 279] on eds-icon at bounding box center [1157, 288] width 19 height 19
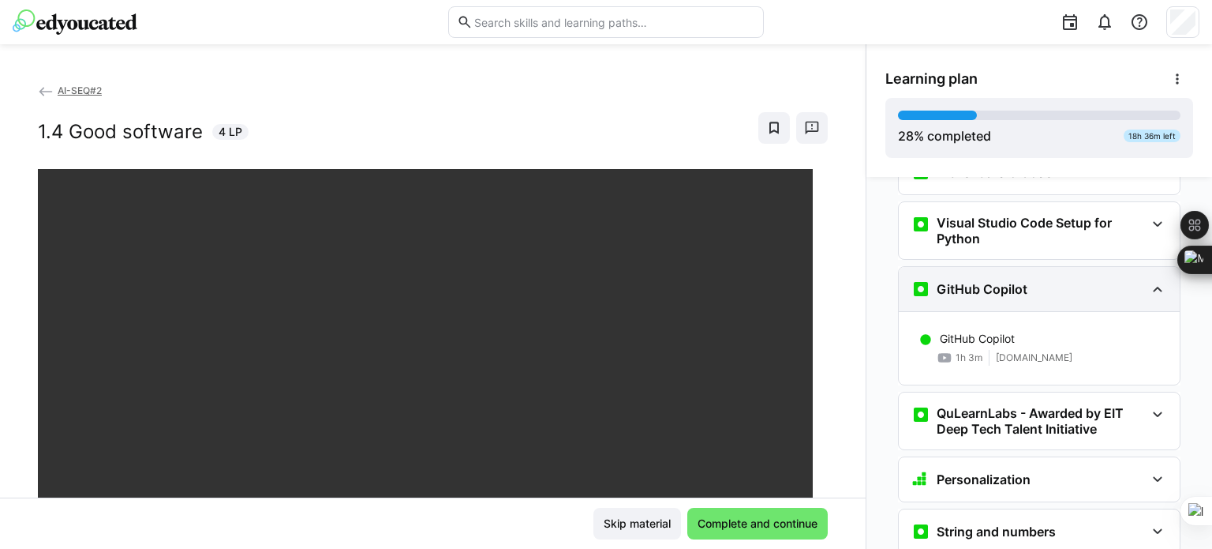
click at [1152, 279] on eds-icon at bounding box center [1157, 288] width 19 height 19
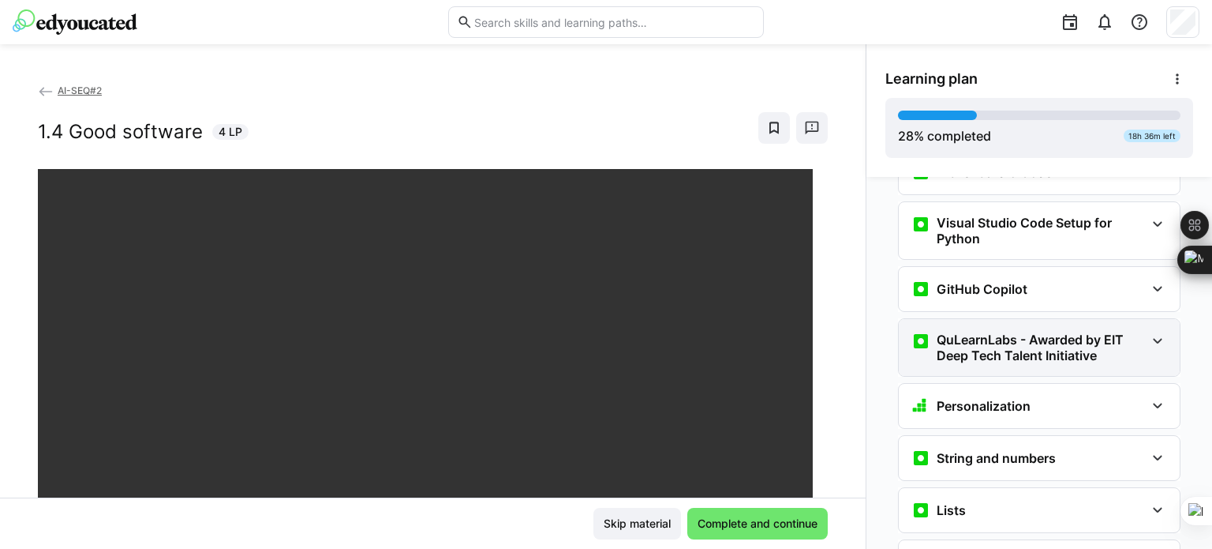
click at [1159, 332] on eds-icon at bounding box center [1157, 341] width 19 height 19
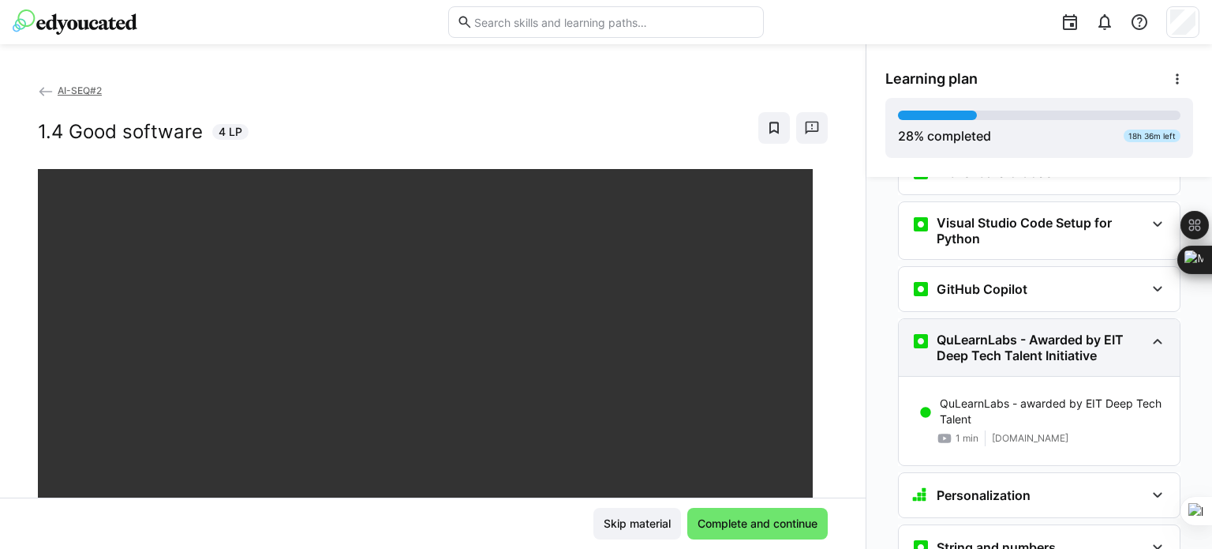
click at [1159, 332] on eds-icon at bounding box center [1157, 341] width 19 height 19
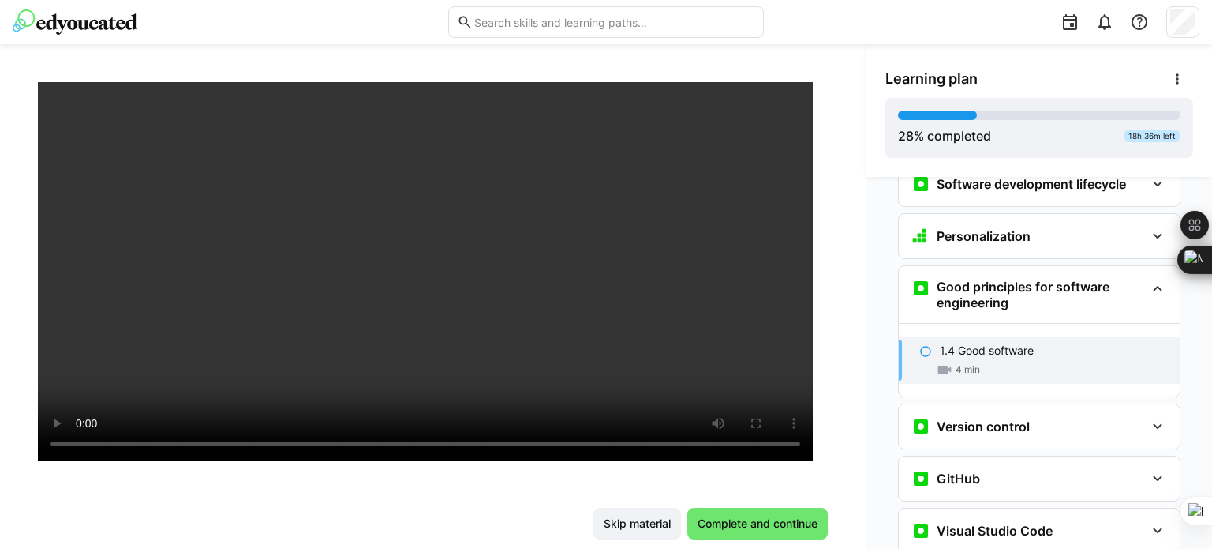
scroll to position [143, 0]
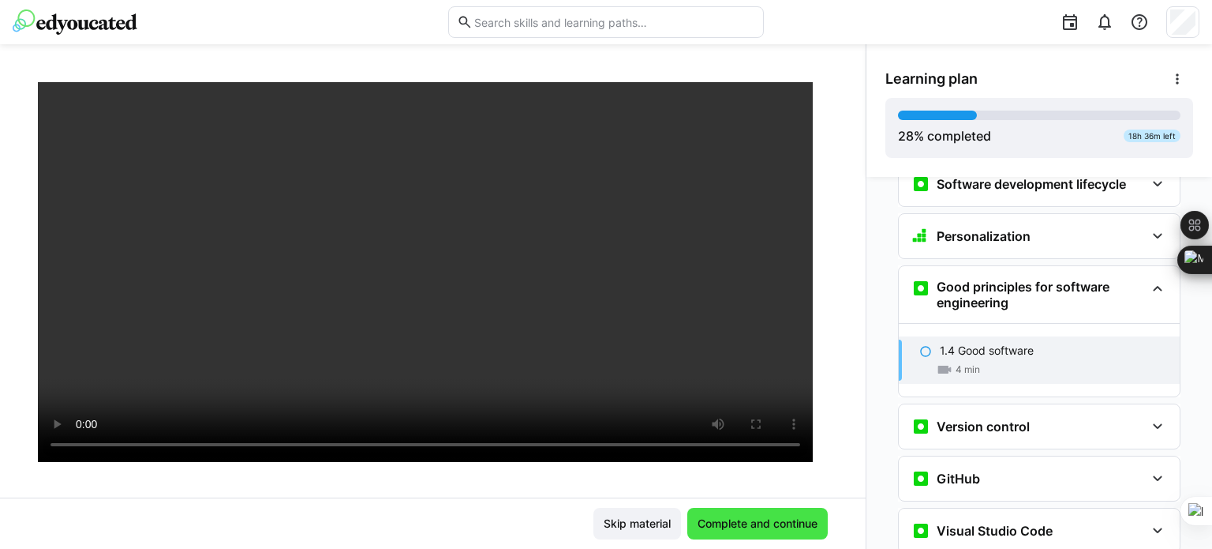
click at [781, 538] on span "Complete and continue" at bounding box center [757, 524] width 140 height 32
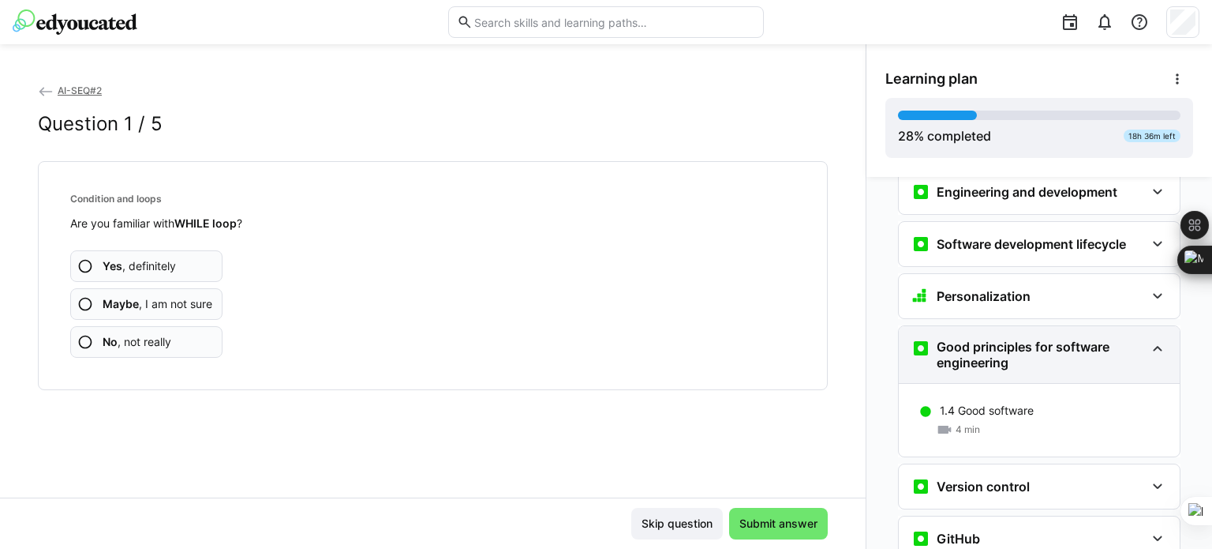
scroll to position [274, 0]
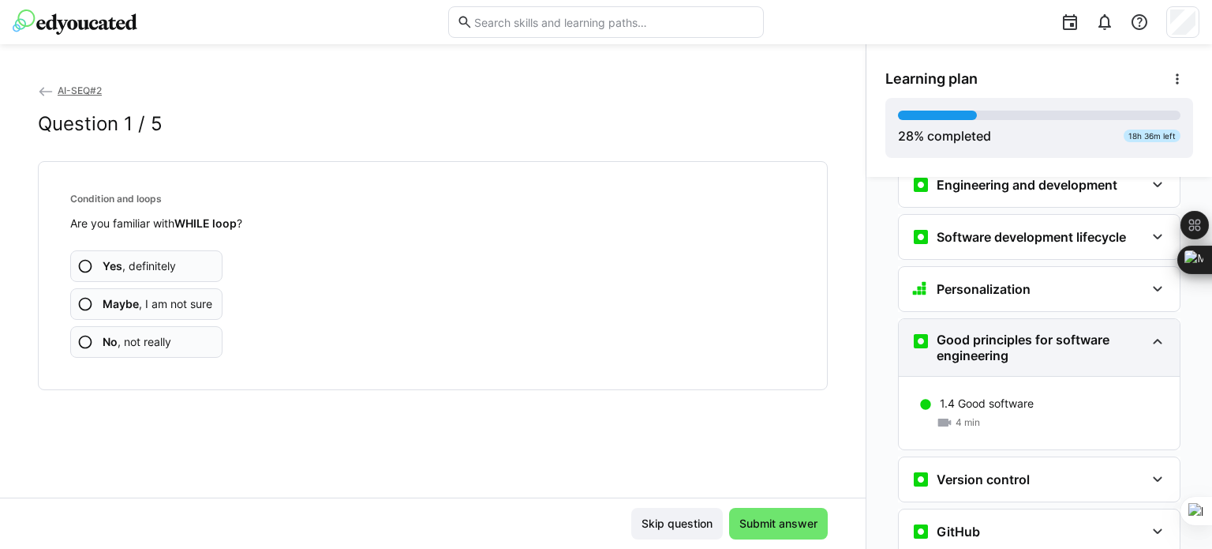
click at [1152, 332] on eds-icon at bounding box center [1157, 341] width 19 height 19
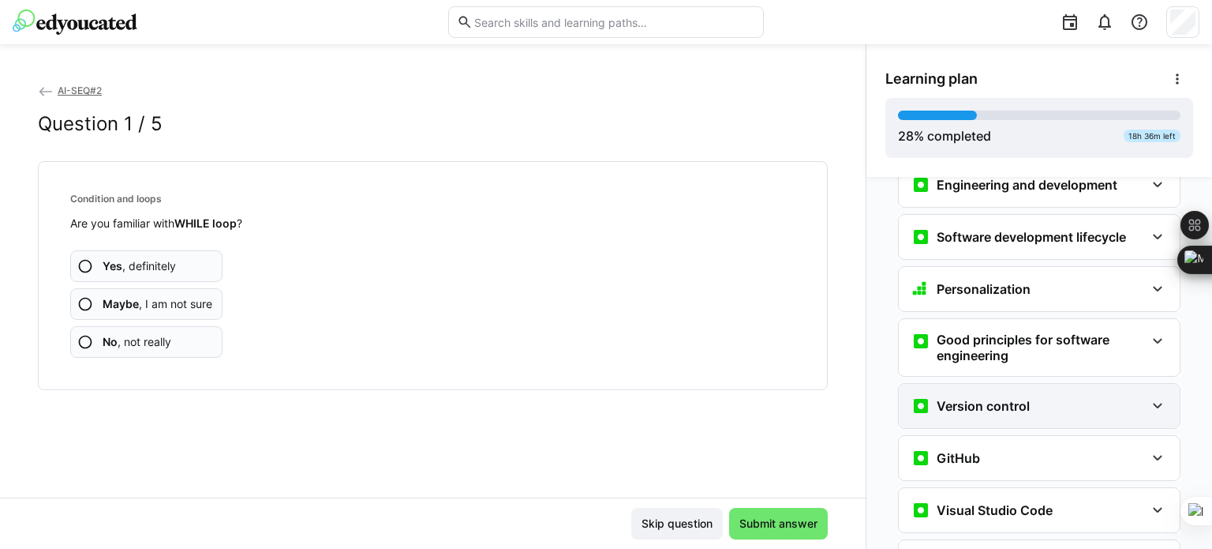
click at [1154, 396] on eds-icon at bounding box center [1157, 405] width 19 height 19
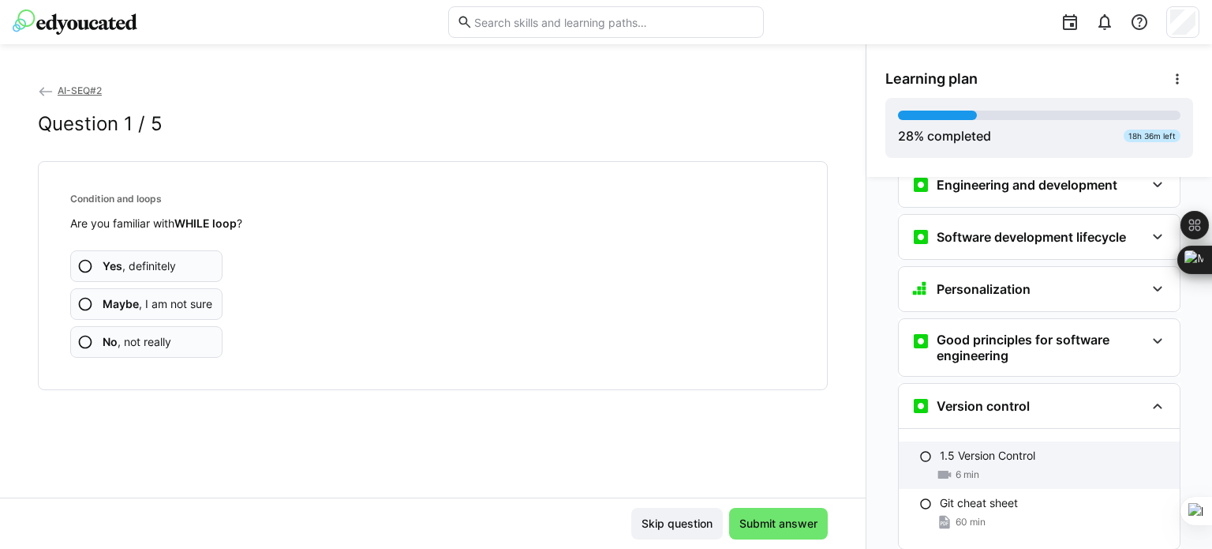
click at [983, 466] on div "6 min" at bounding box center [1053, 474] width 227 height 16
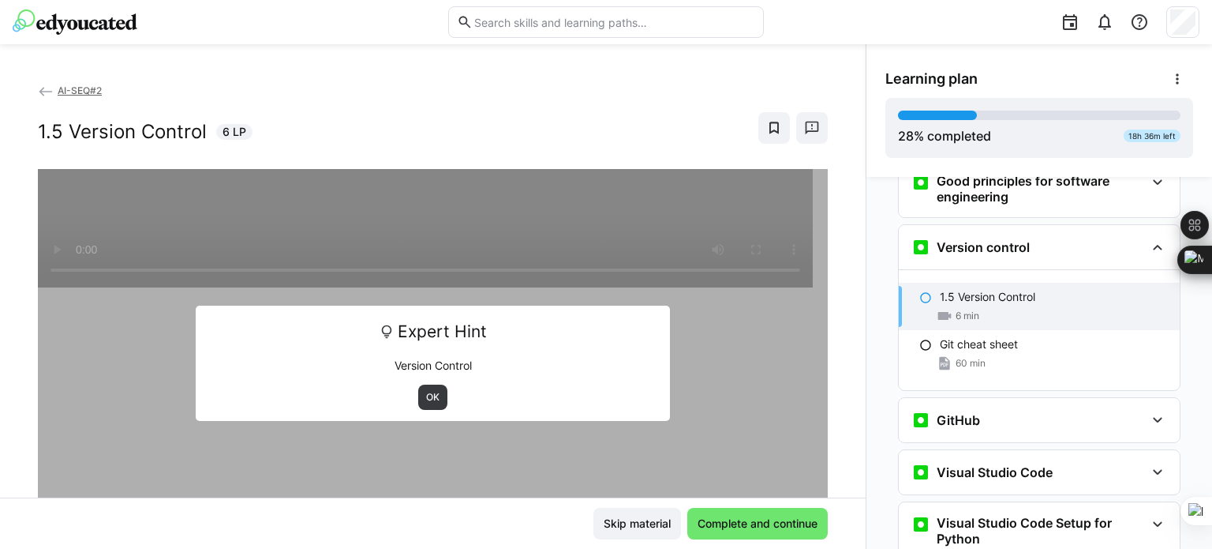
scroll to position [451, 0]
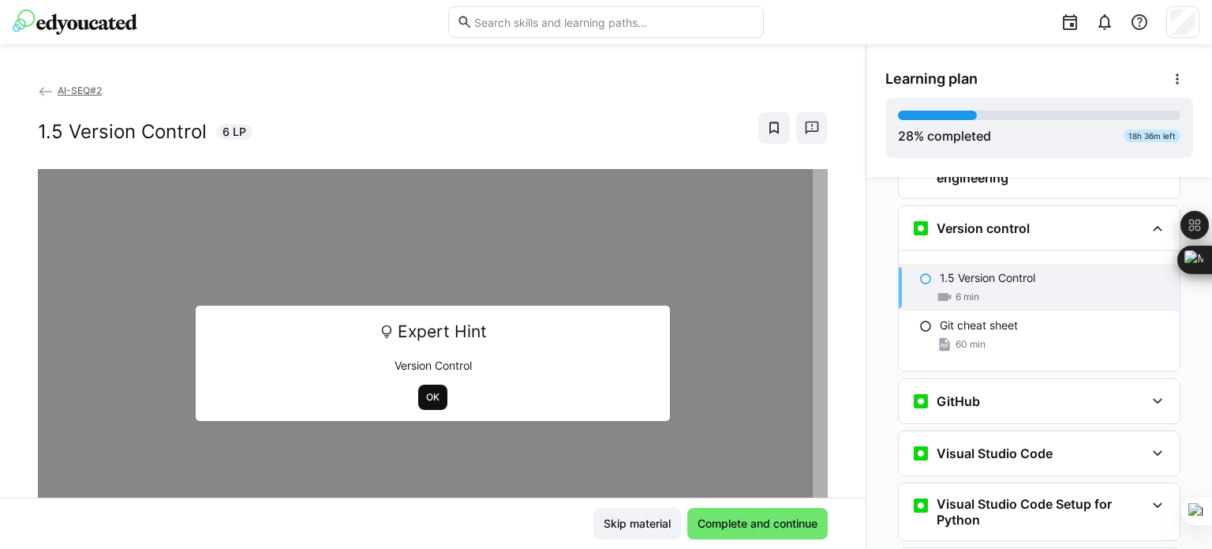
click at [429, 392] on span "OK" at bounding box center [433, 397] width 17 height 13
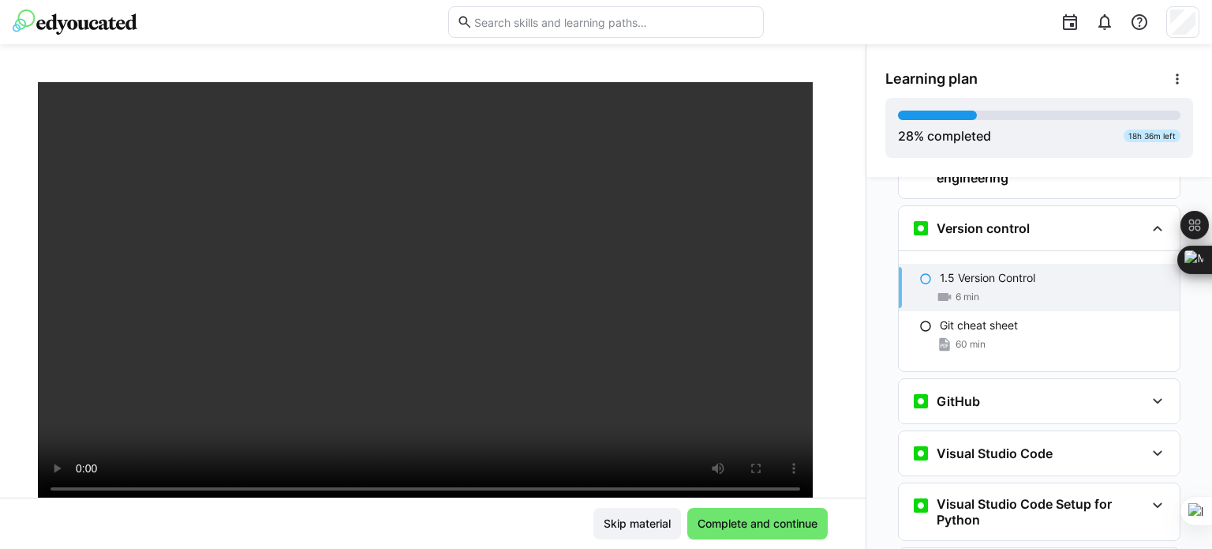
scroll to position [99, 0]
click at [750, 518] on span "Complete and continue" at bounding box center [757, 523] width 125 height 16
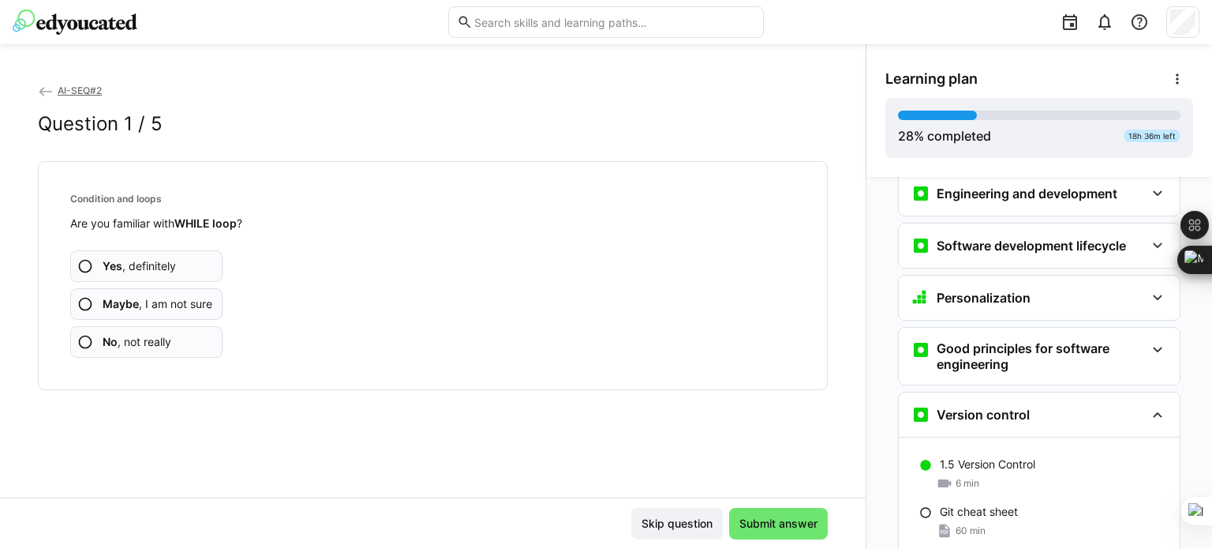
scroll to position [379, 0]
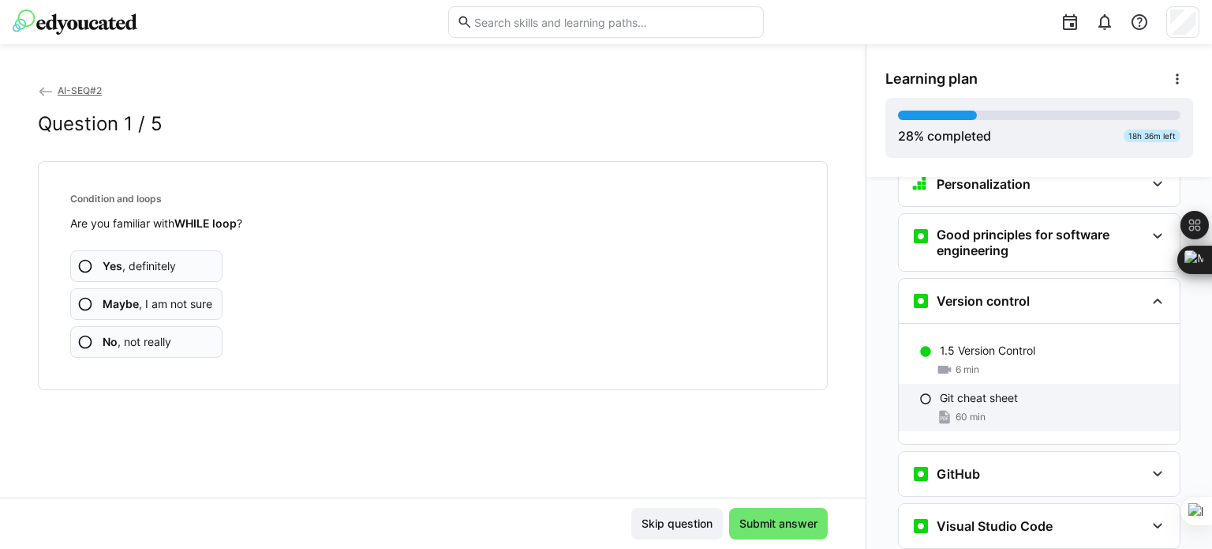
click at [946, 409] on div "60 min" at bounding box center [961, 417] width 49 height 16
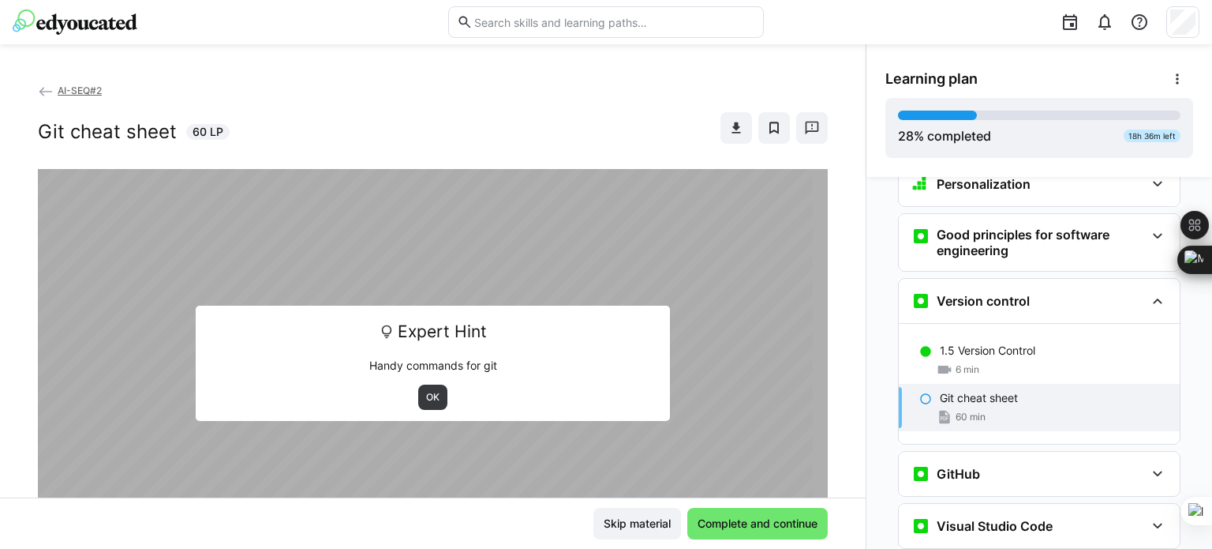
scroll to position [451, 0]
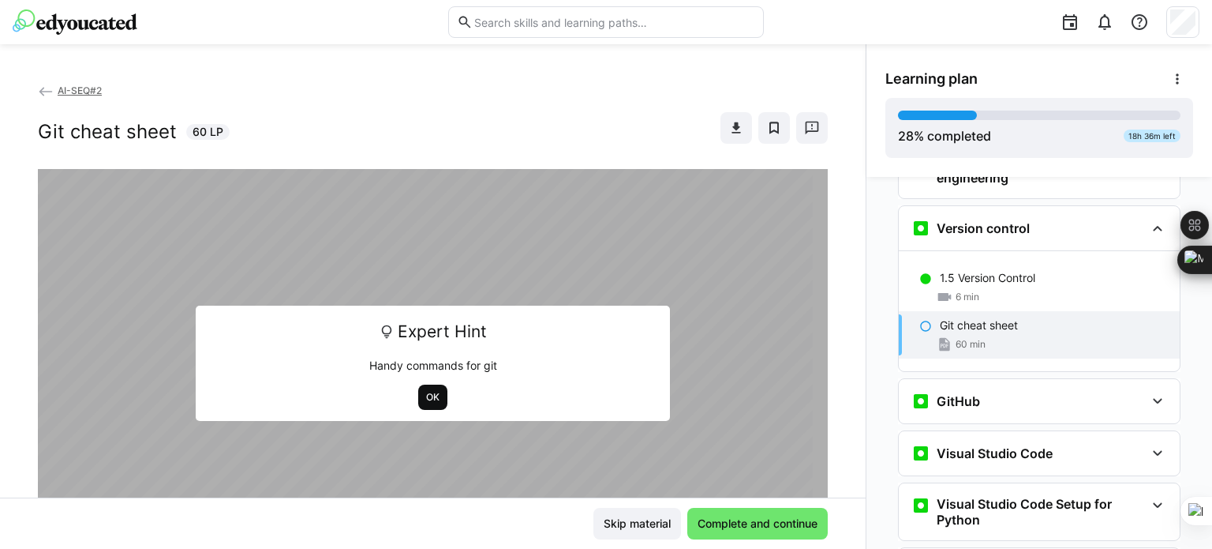
click at [429, 391] on span "OK" at bounding box center [433, 397] width 17 height 13
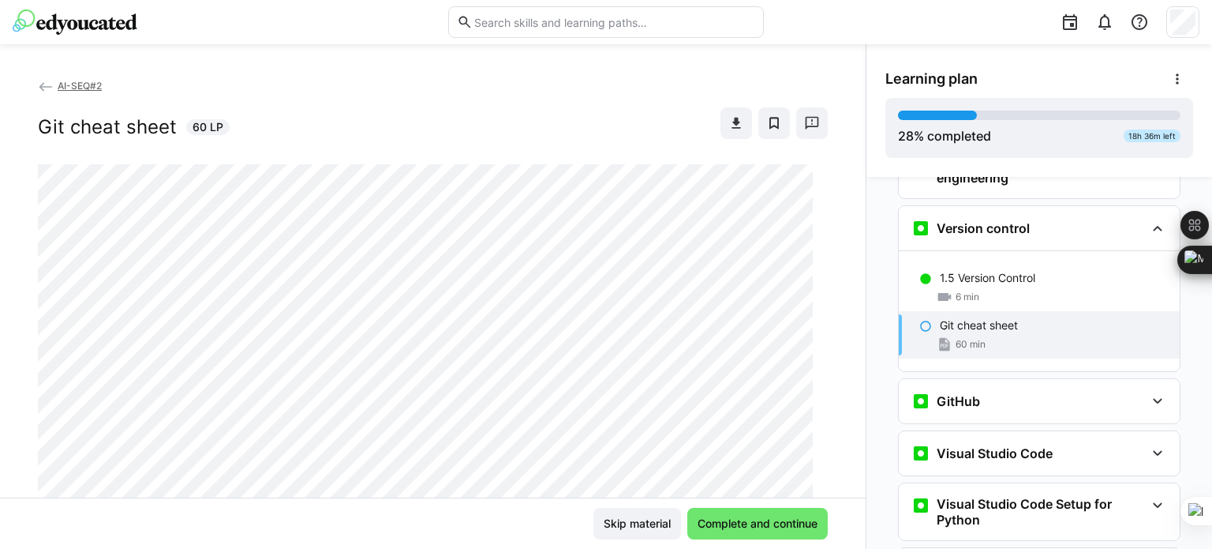
scroll to position [0, 0]
click at [721, 129] on span at bounding box center [737, 128] width 32 height 32
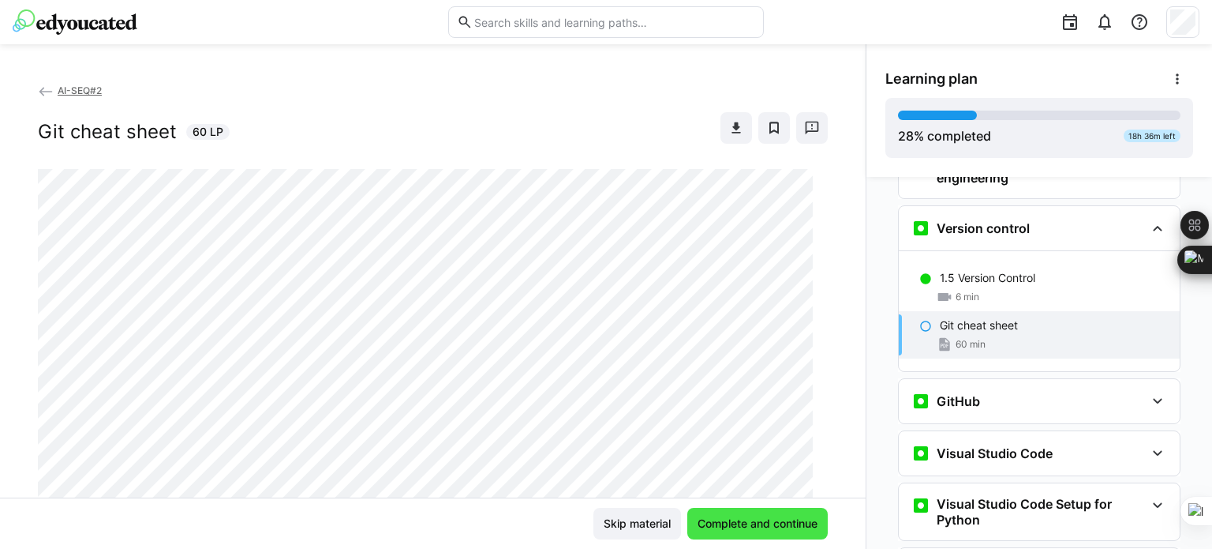
click at [755, 525] on span "Complete and continue" at bounding box center [757, 523] width 125 height 16
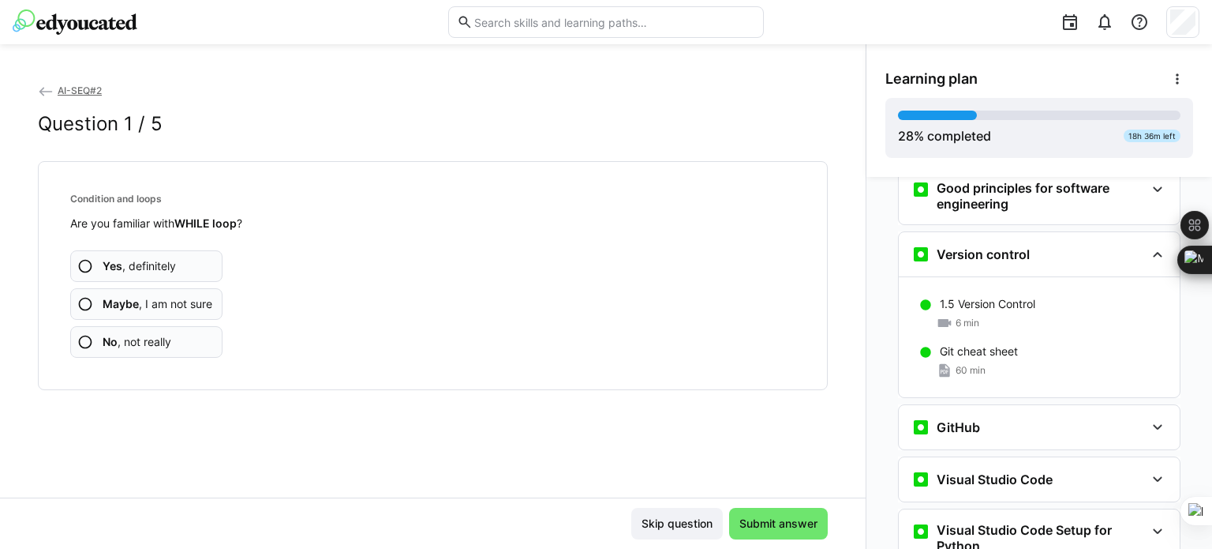
scroll to position [461, 0]
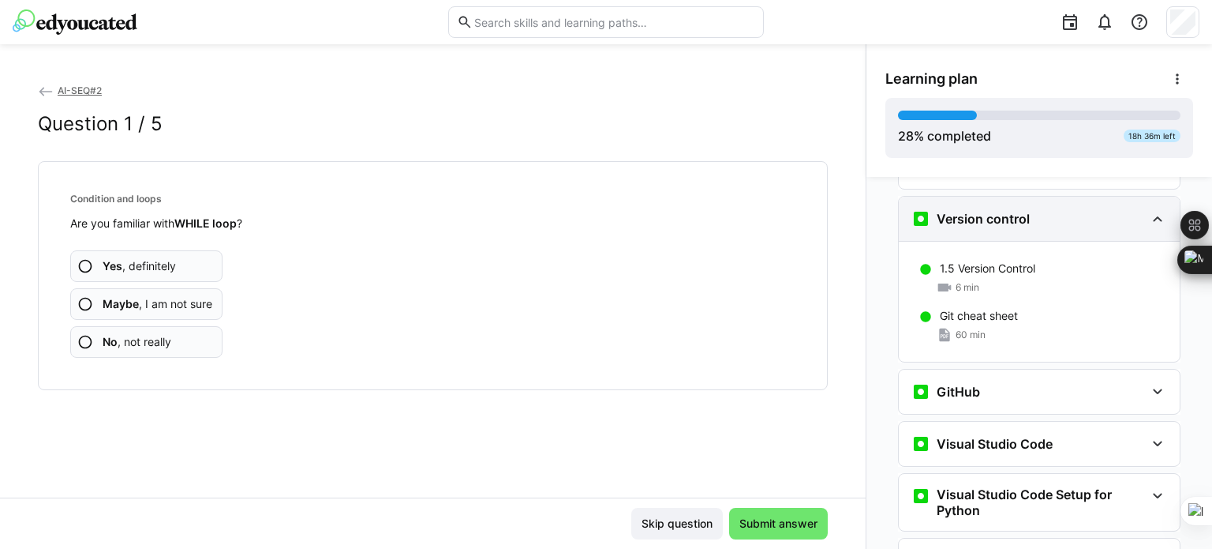
click at [1149, 209] on eds-icon at bounding box center [1157, 218] width 19 height 19
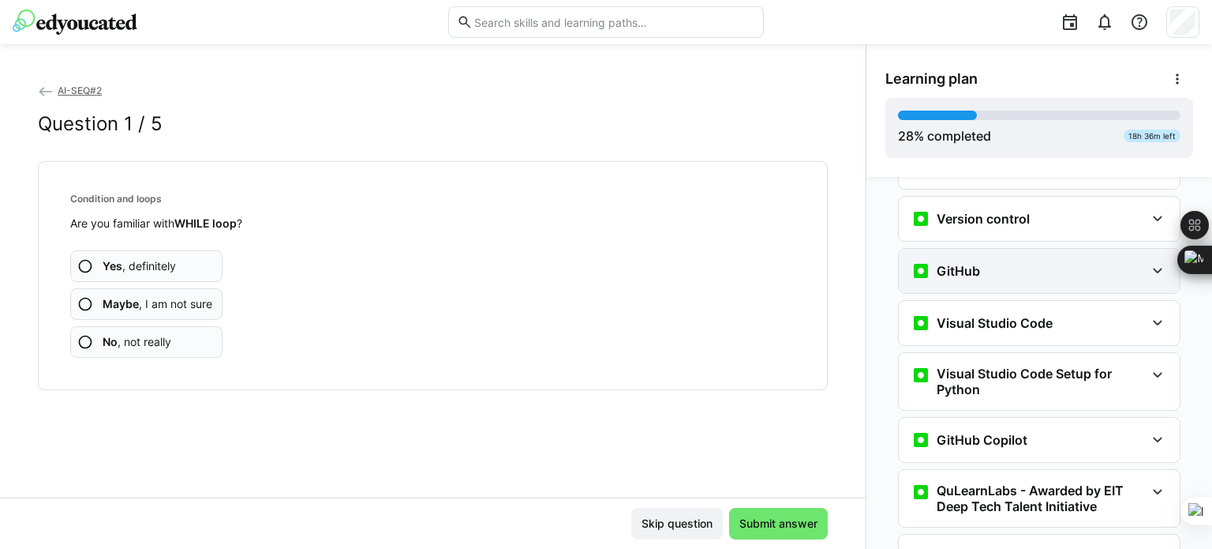
click at [1152, 261] on eds-icon at bounding box center [1157, 270] width 19 height 19
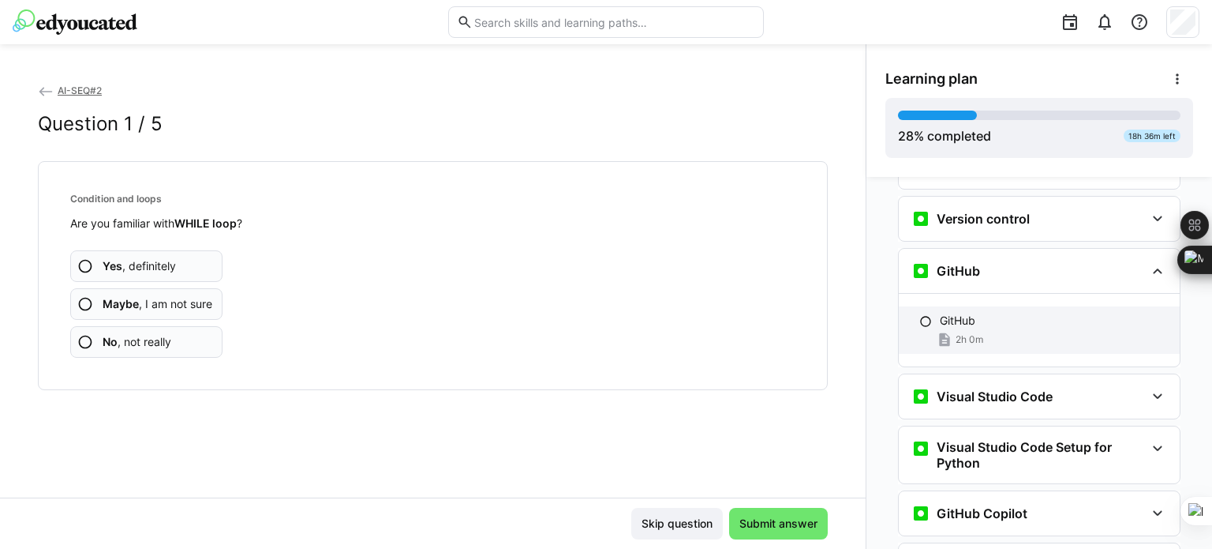
click at [921, 313] on div at bounding box center [926, 321] width 13 height 16
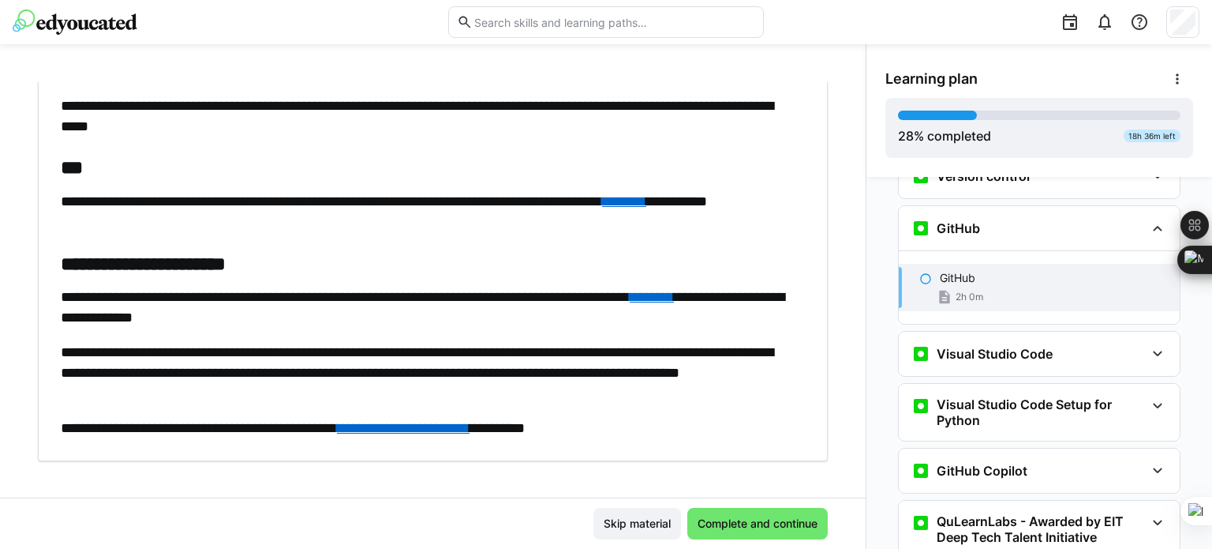
scroll to position [109, 0]
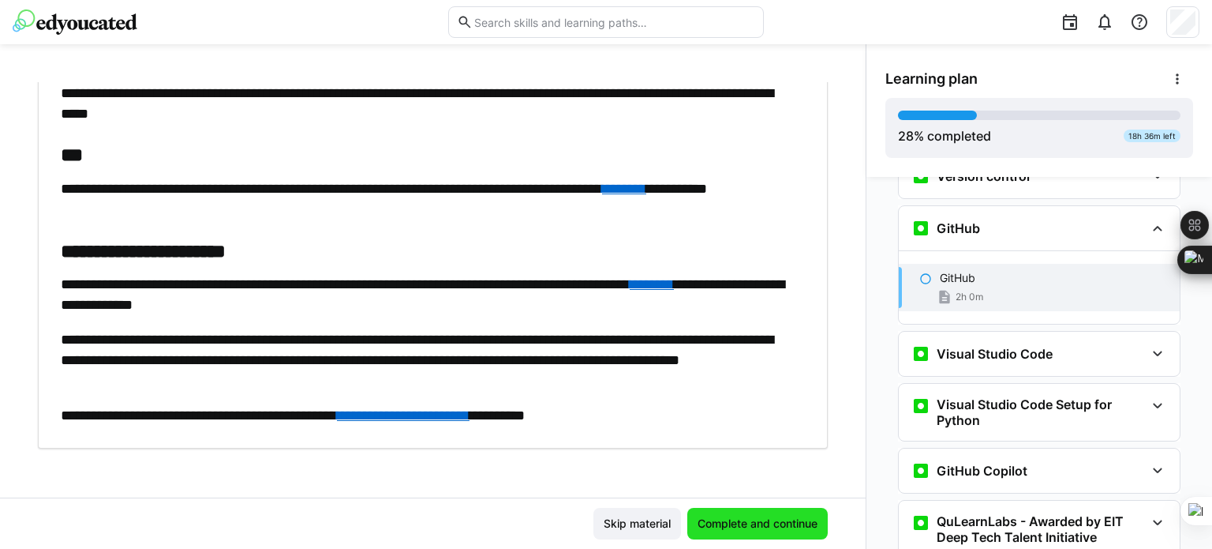
click at [775, 522] on span "Complete and continue" at bounding box center [757, 523] width 125 height 16
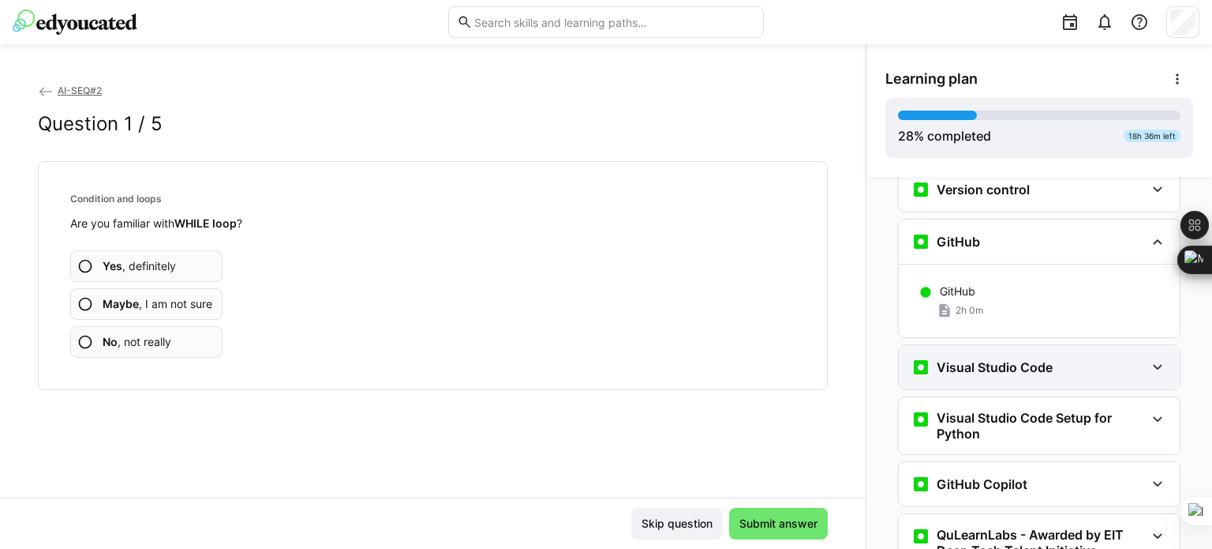
scroll to position [418, 0]
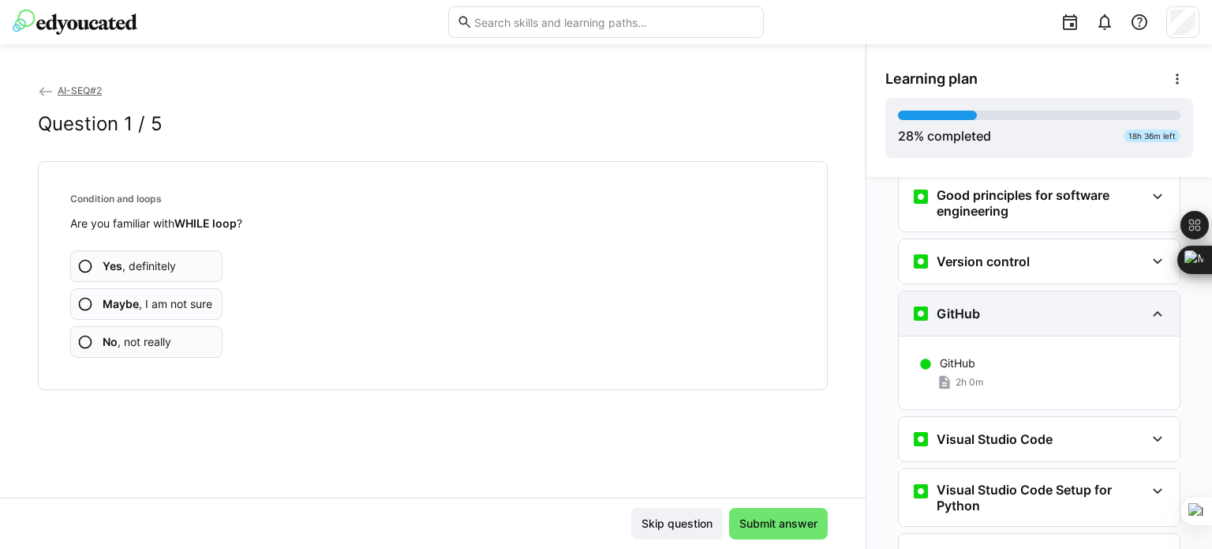
click at [1148, 304] on eds-icon at bounding box center [1157, 313] width 19 height 19
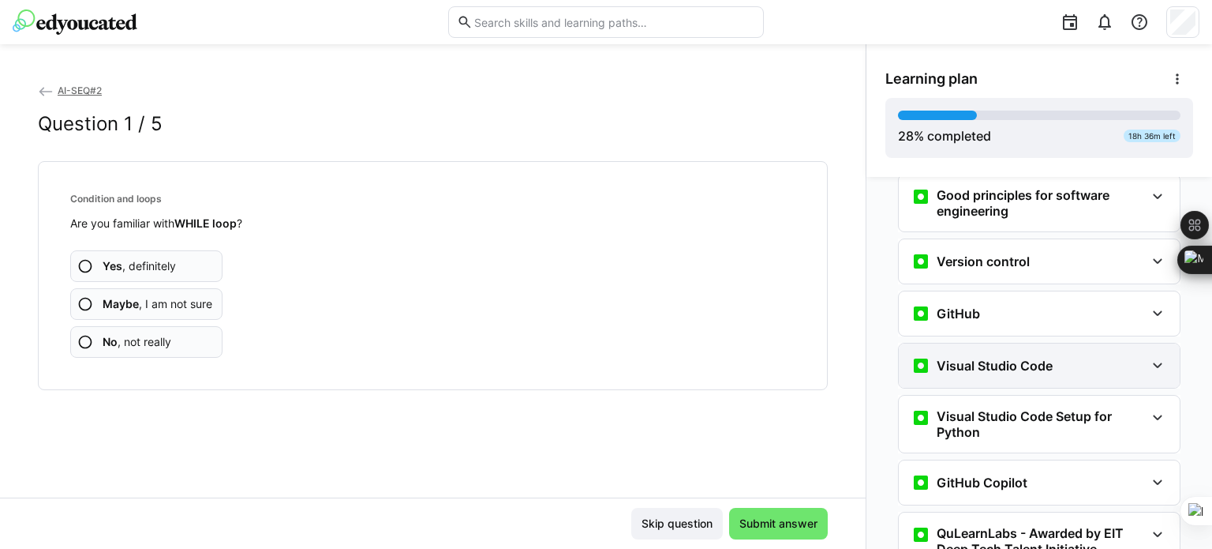
click at [1149, 356] on eds-icon at bounding box center [1157, 365] width 19 height 19
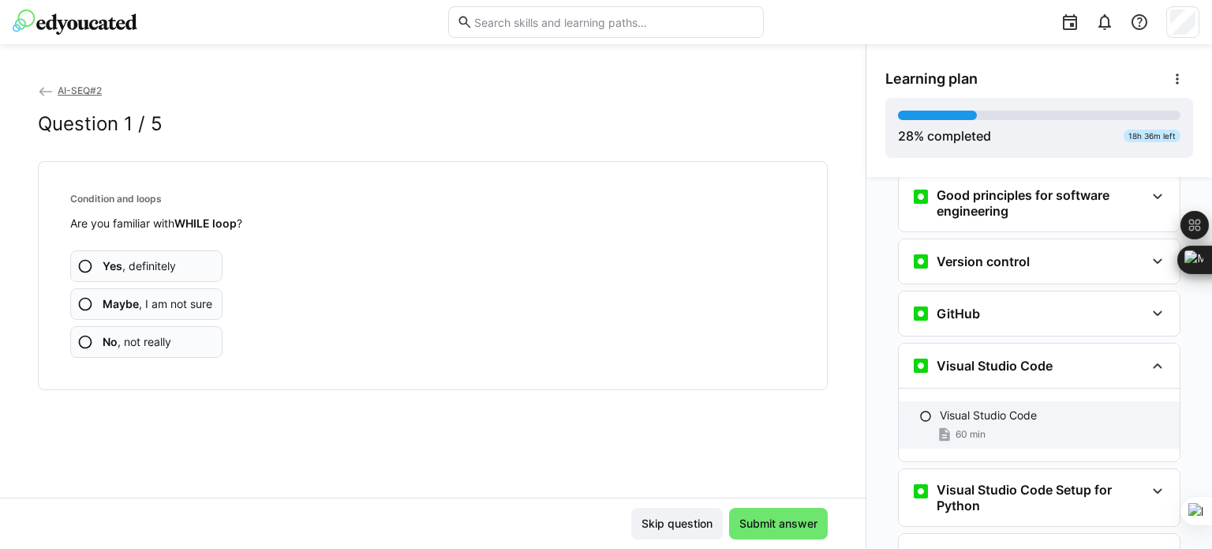
click at [987, 426] on div "60 min" at bounding box center [1053, 434] width 227 height 16
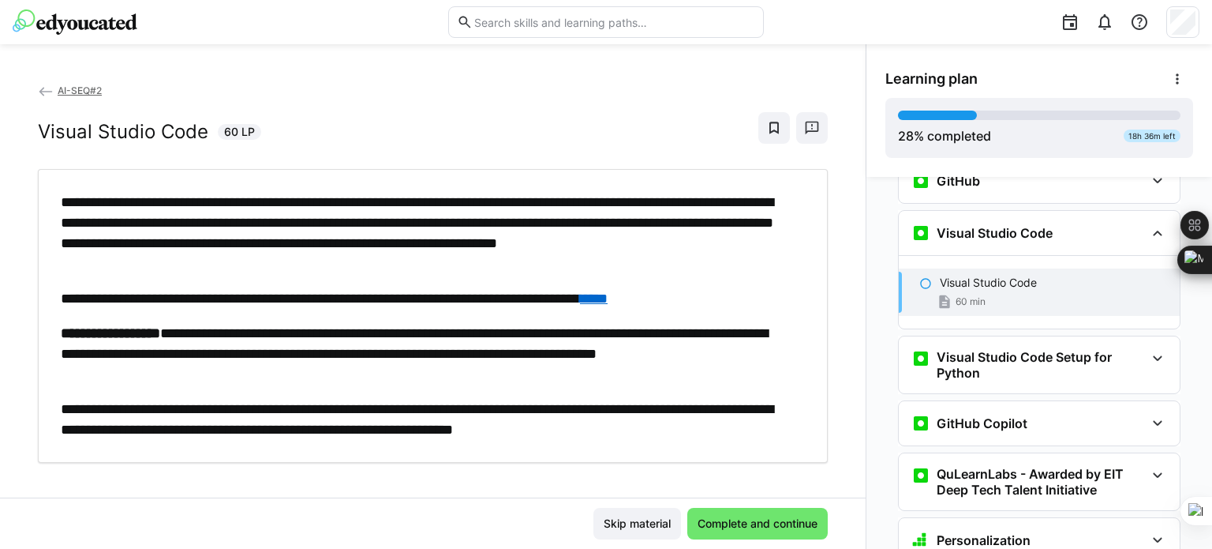
scroll to position [556, 0]
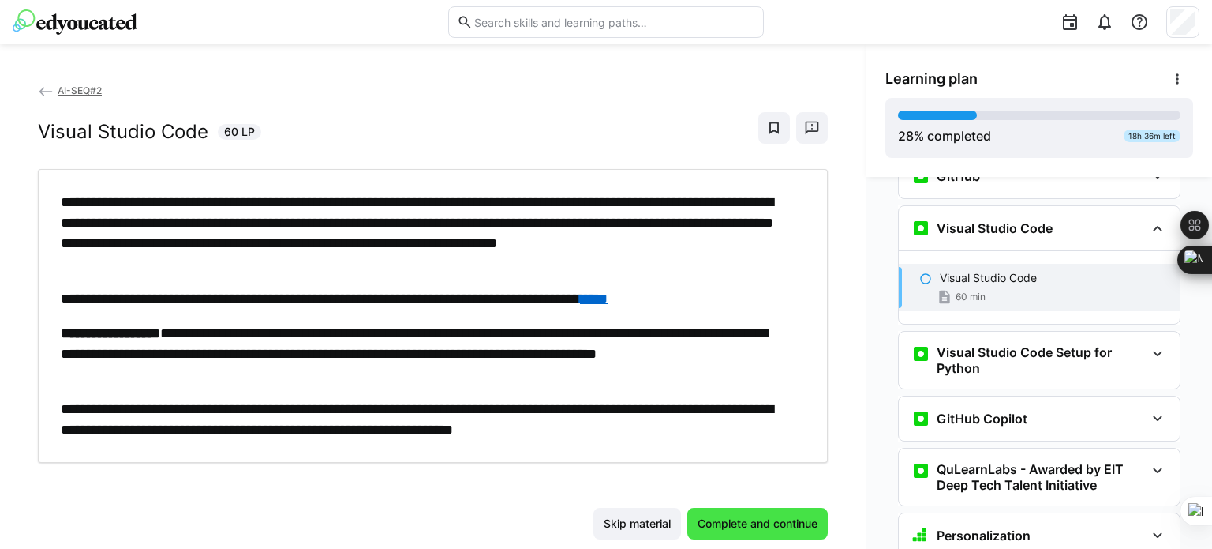
click at [759, 515] on span "Complete and continue" at bounding box center [757, 524] width 140 height 32
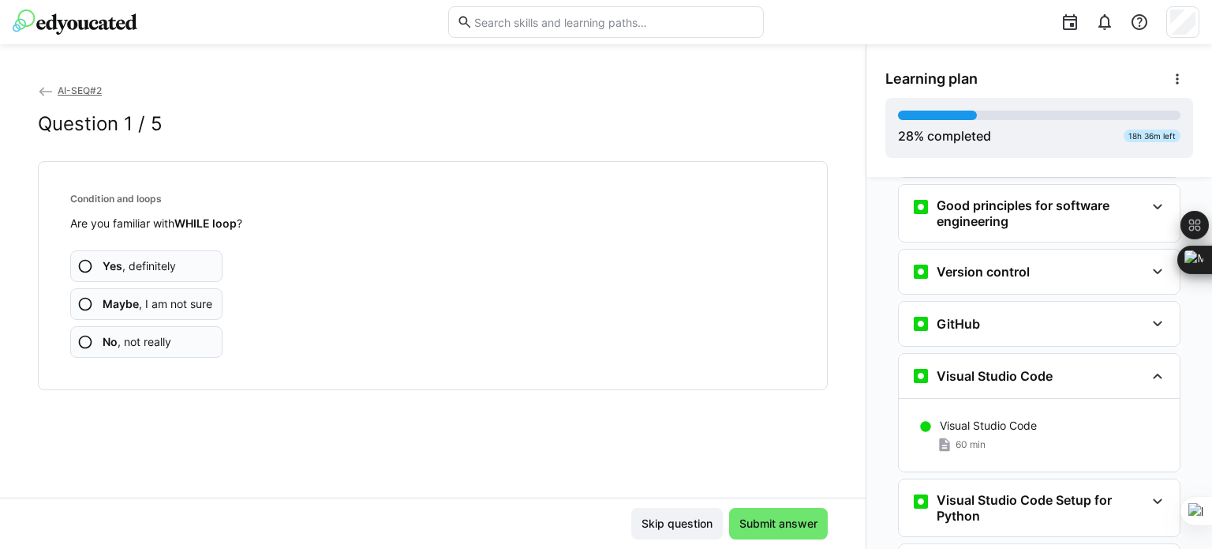
scroll to position [406, 0]
click at [1149, 368] on eds-icon at bounding box center [1157, 377] width 19 height 19
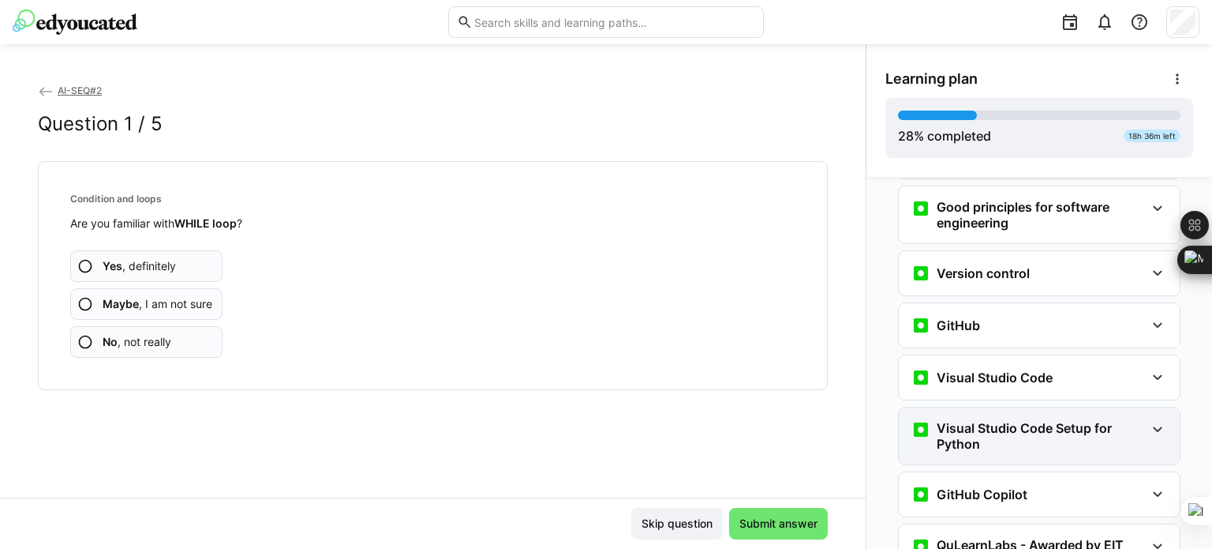
click at [1148, 420] on eds-icon at bounding box center [1157, 429] width 19 height 19
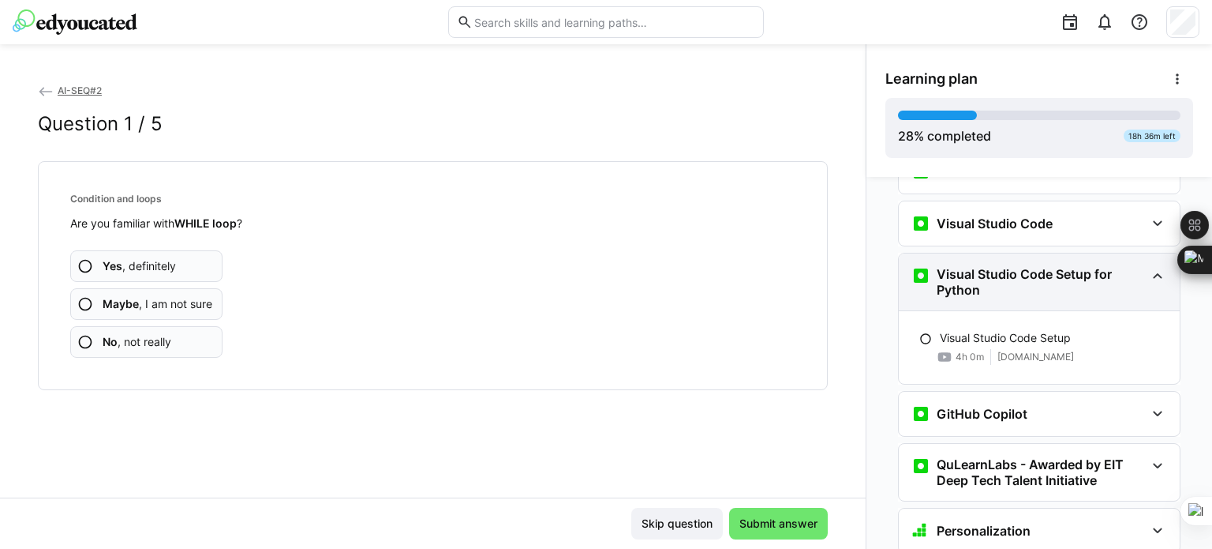
scroll to position [564, 0]
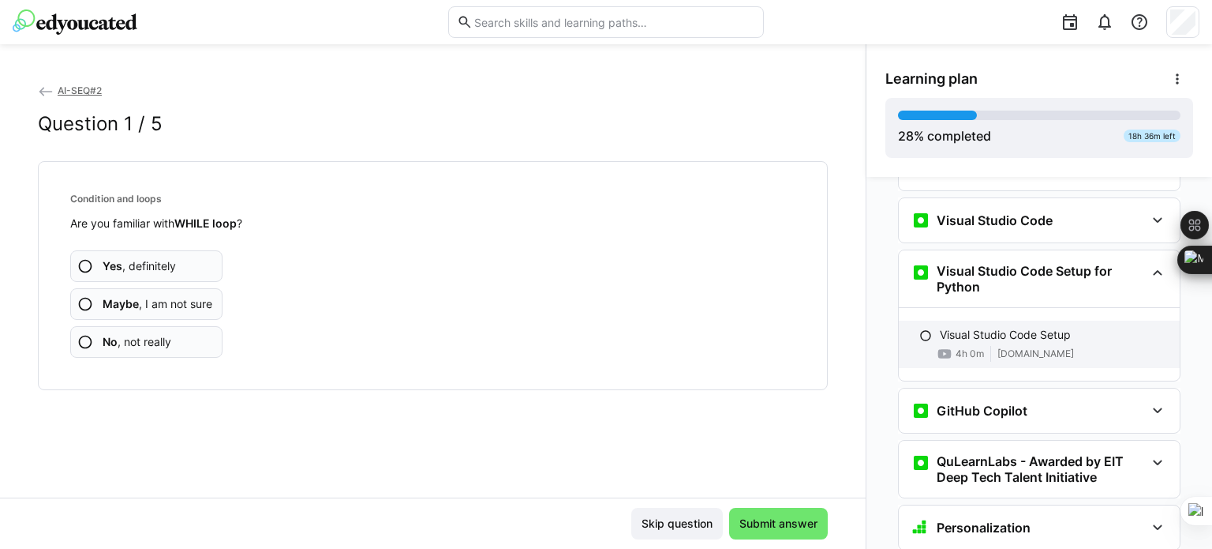
click at [993, 327] on p "Visual Studio Code Setup" at bounding box center [1005, 335] width 131 height 16
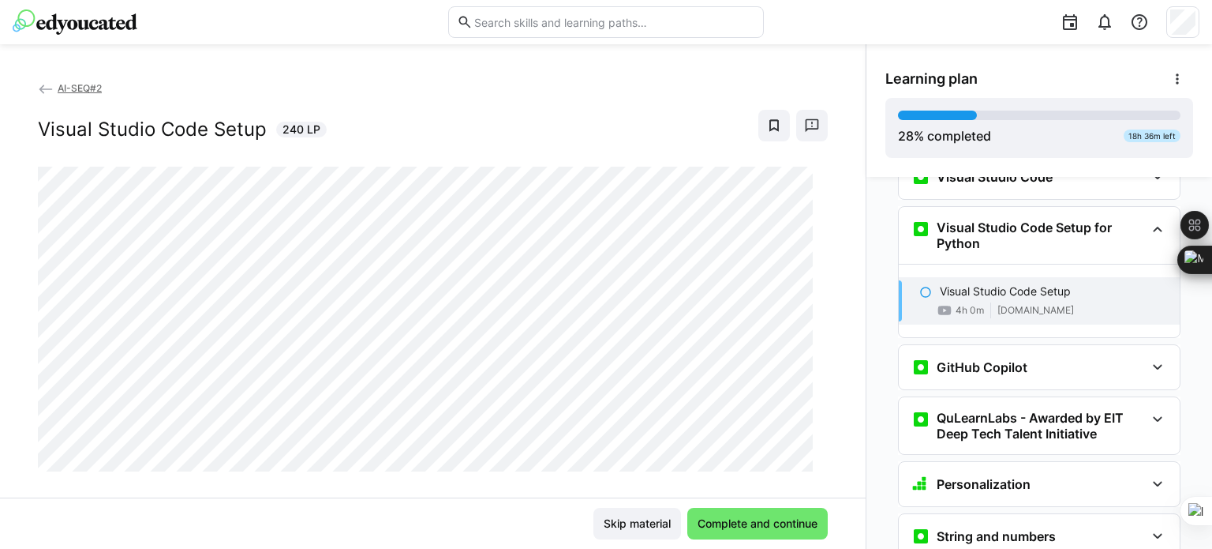
scroll to position [0, 0]
click at [781, 524] on span "Complete and continue" at bounding box center [757, 523] width 125 height 16
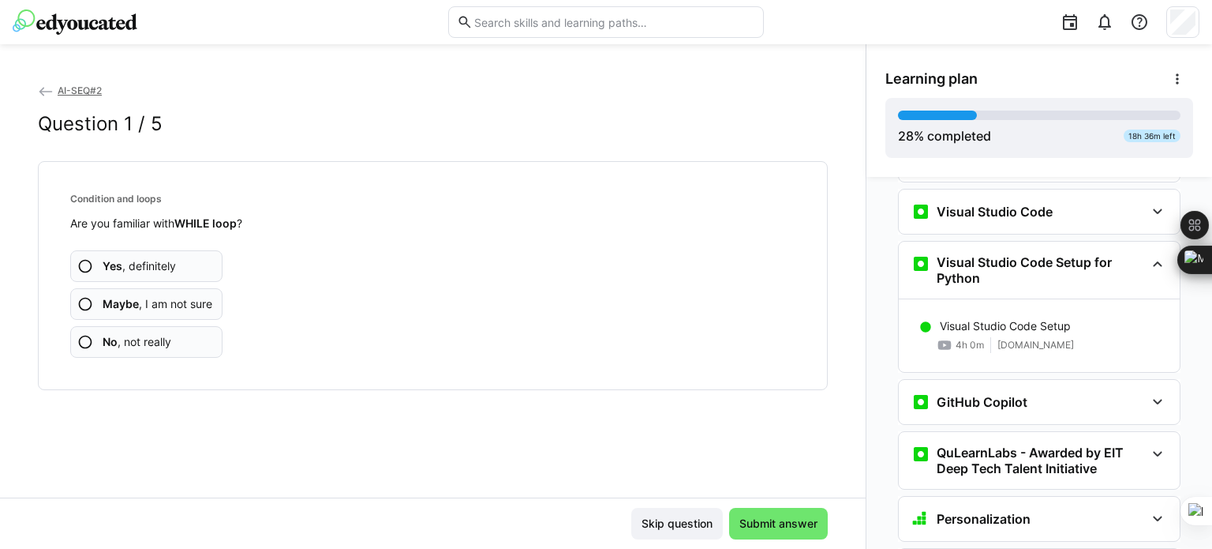
scroll to position [602, 0]
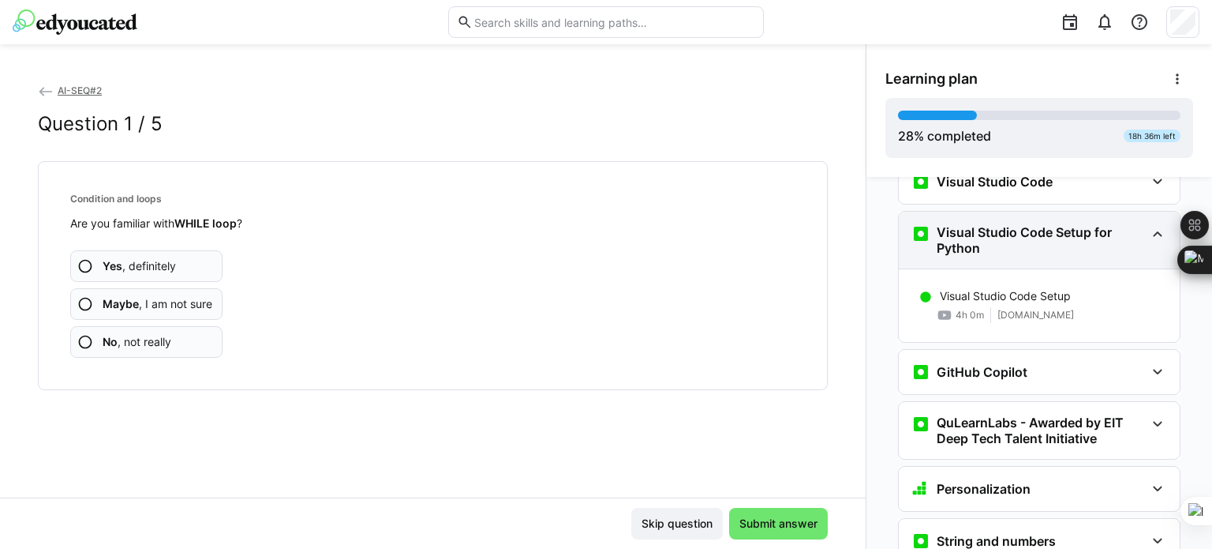
drag, startPoint x: 1156, startPoint y: 207, endPoint x: 1144, endPoint y: 227, distance: 23.7
click at [1156, 224] on eds-icon at bounding box center [1157, 233] width 19 height 19
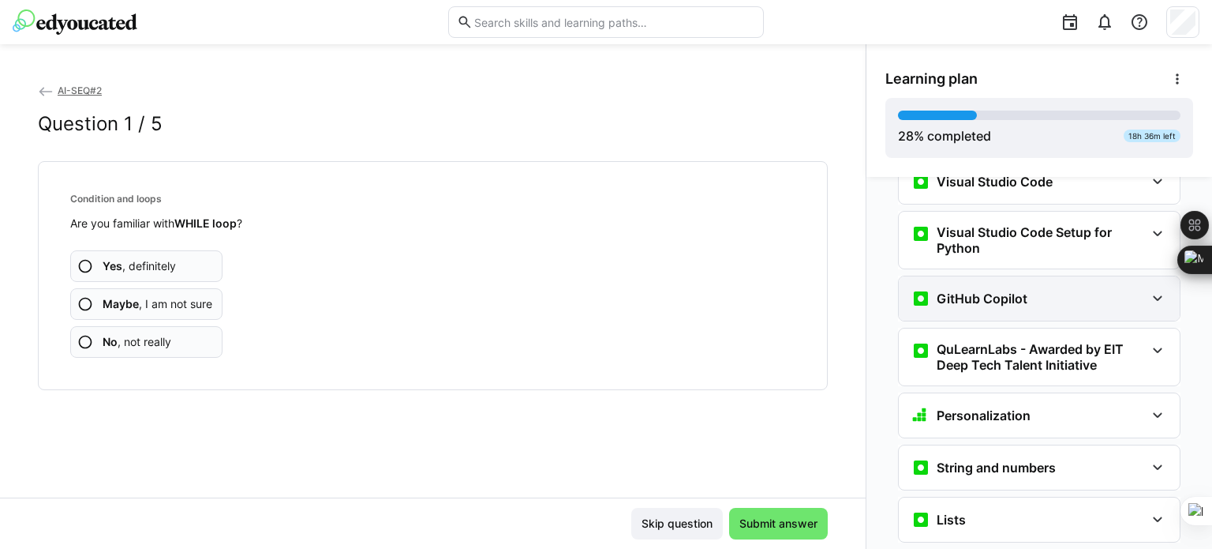
click at [1148, 289] on eds-icon at bounding box center [1157, 298] width 19 height 19
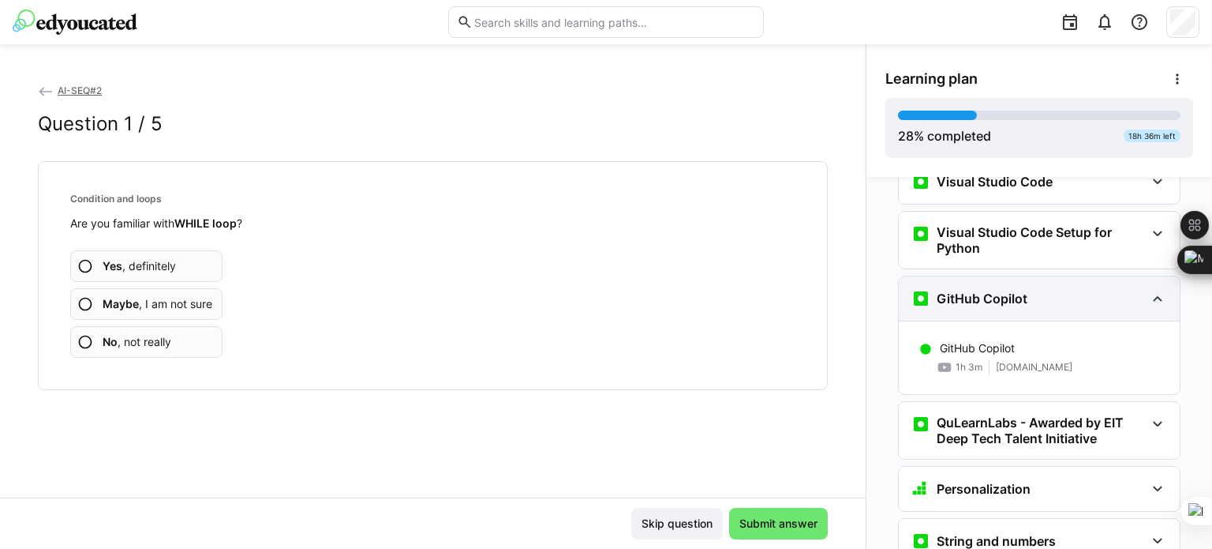
click at [1148, 289] on eds-icon at bounding box center [1157, 298] width 19 height 19
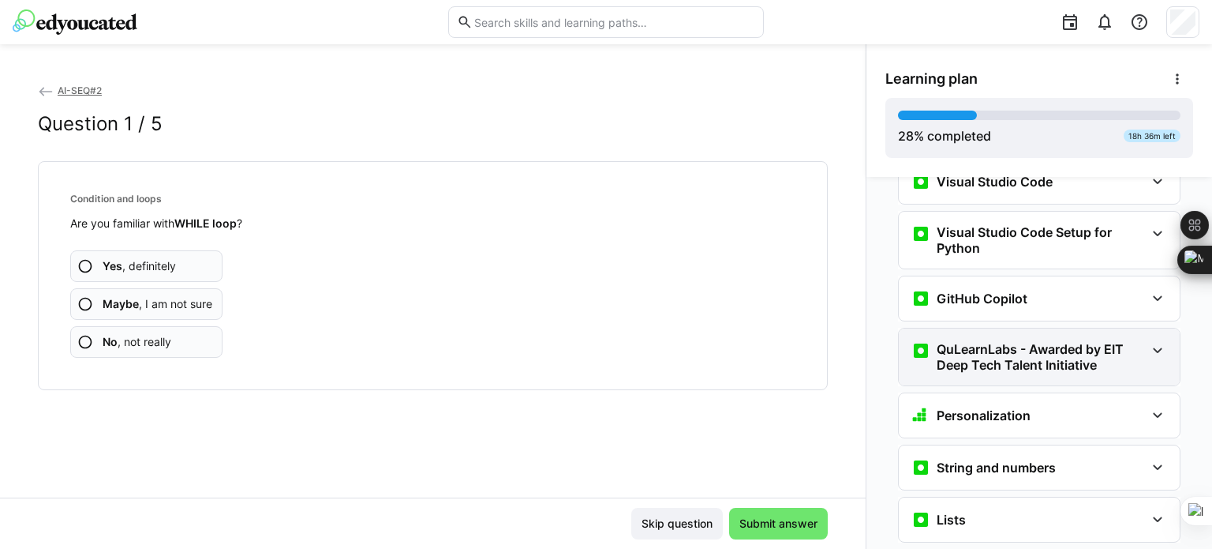
click at [1148, 341] on eds-icon at bounding box center [1157, 350] width 19 height 19
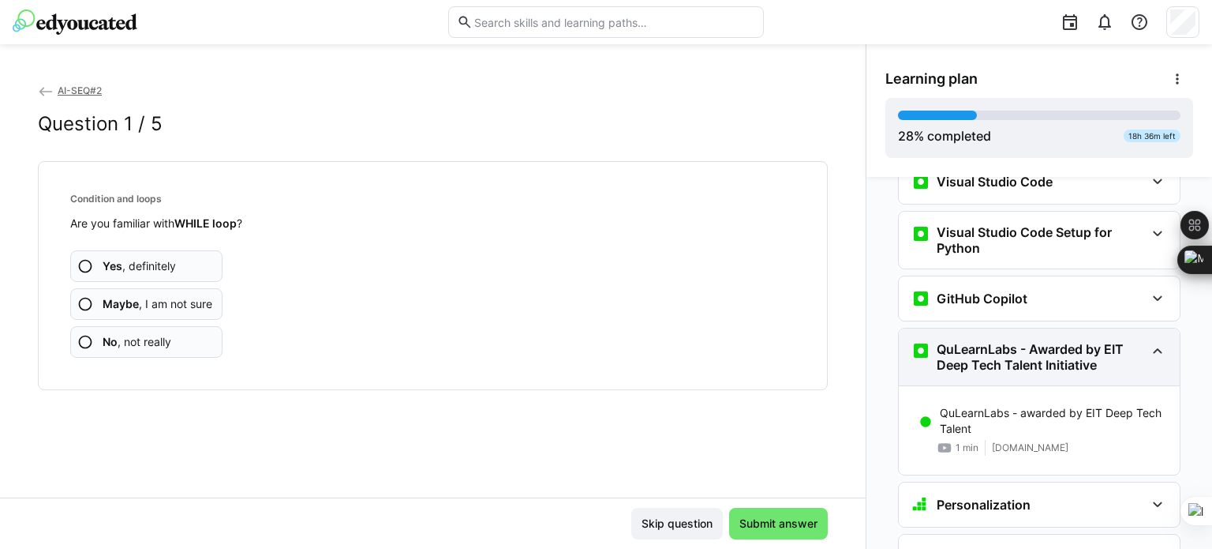
click at [1148, 341] on eds-icon at bounding box center [1157, 350] width 19 height 19
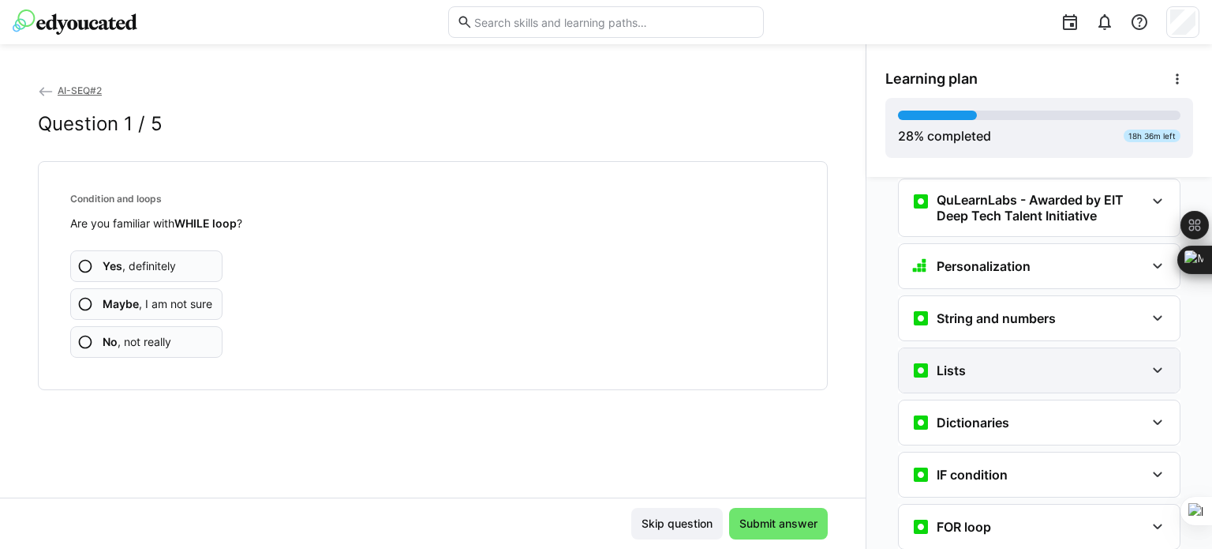
scroll to position [758, 0]
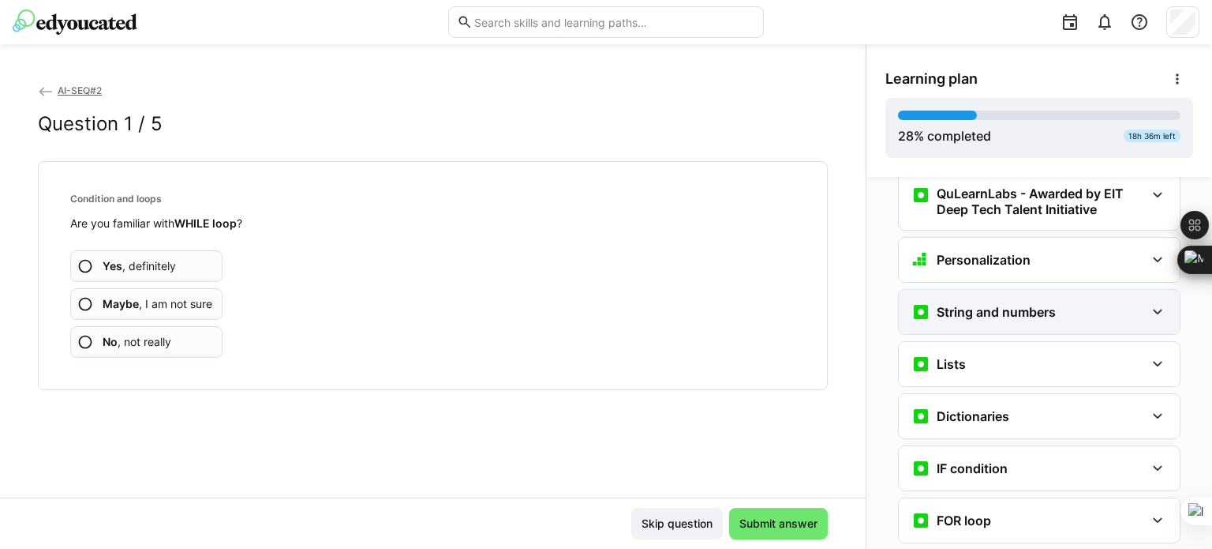
click at [1149, 302] on eds-icon at bounding box center [1157, 311] width 19 height 19
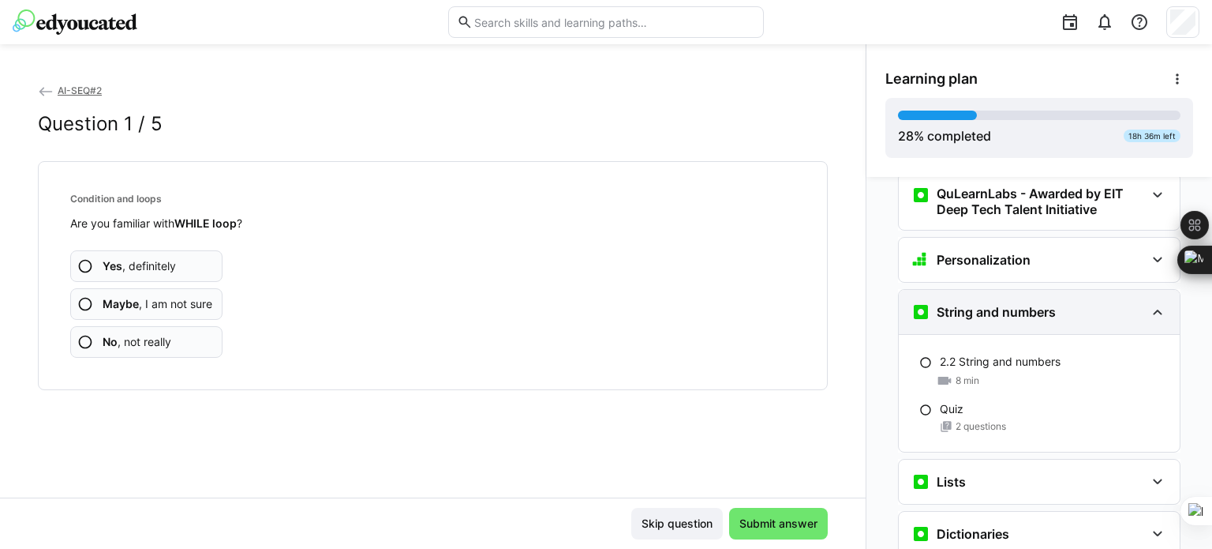
click at [1149, 302] on eds-icon at bounding box center [1157, 311] width 19 height 19
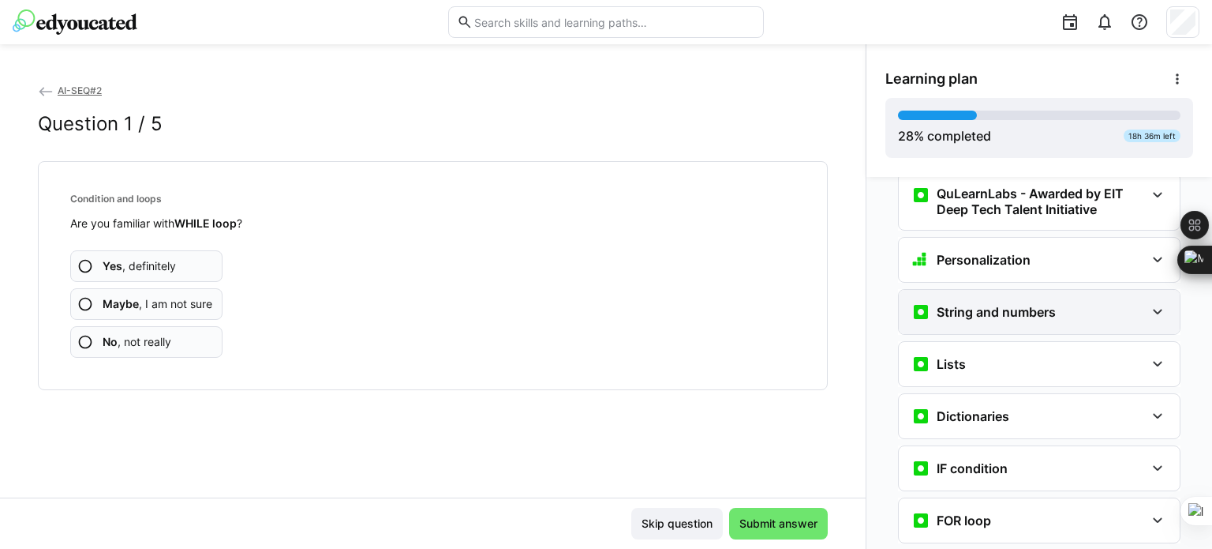
click at [1148, 302] on eds-icon at bounding box center [1157, 311] width 19 height 19
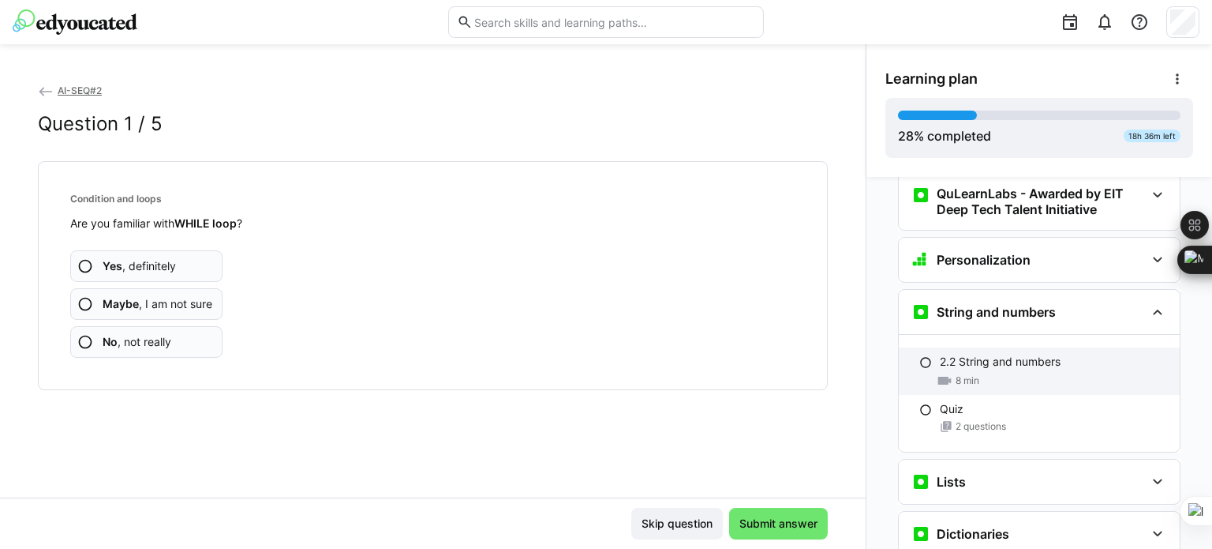
click at [1016, 354] on p "2.2 String and numbers" at bounding box center [1000, 362] width 121 height 16
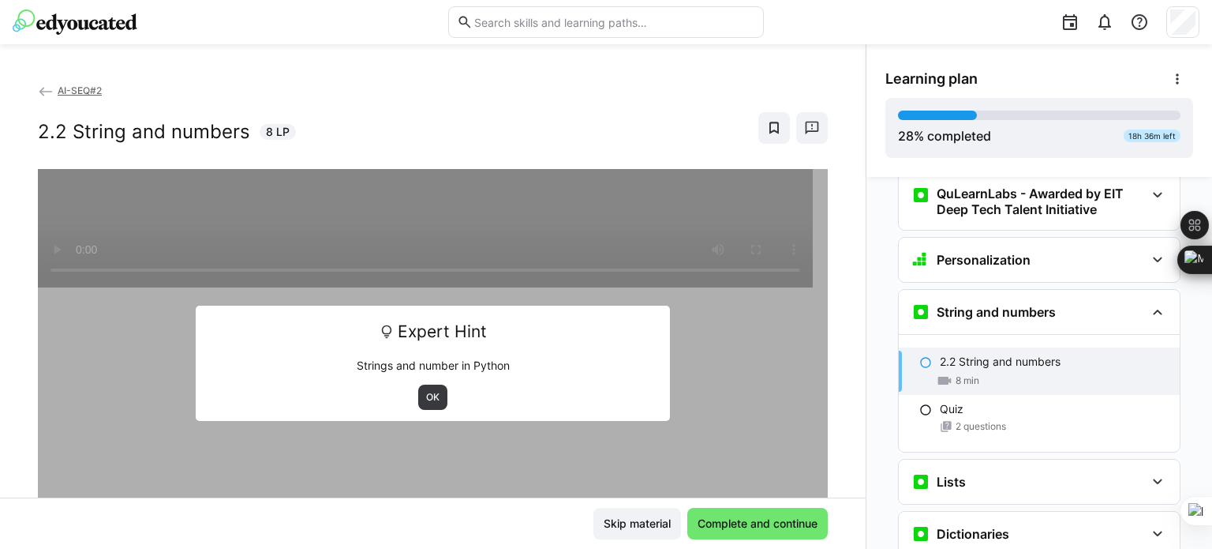
scroll to position [840, 0]
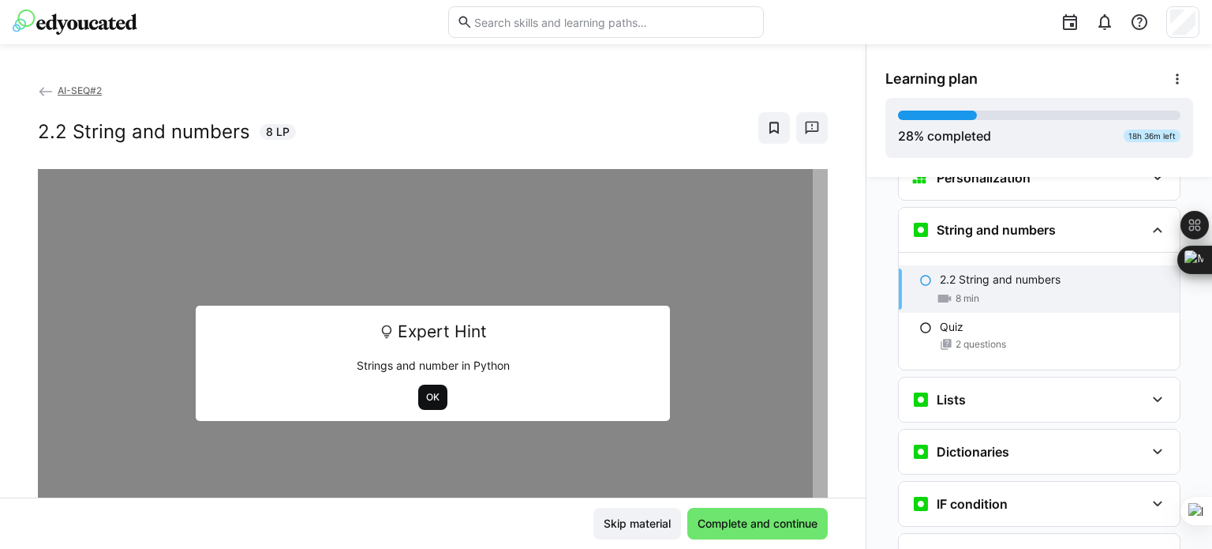
click at [425, 394] on span "OK" at bounding box center [433, 397] width 17 height 13
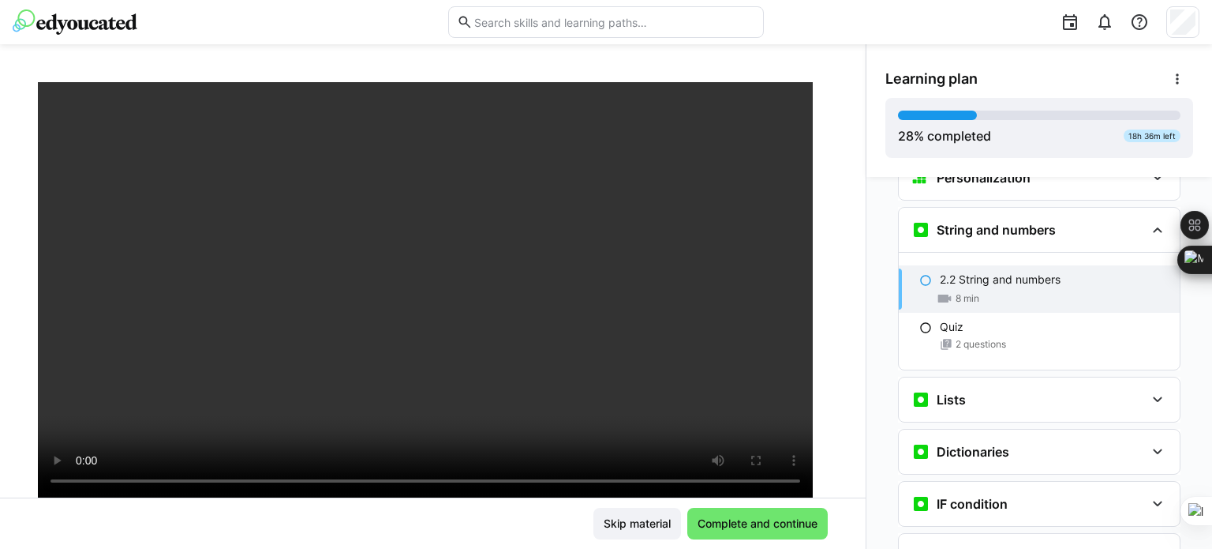
scroll to position [108, 0]
click at [791, 520] on span "Complete and continue" at bounding box center [757, 523] width 125 height 16
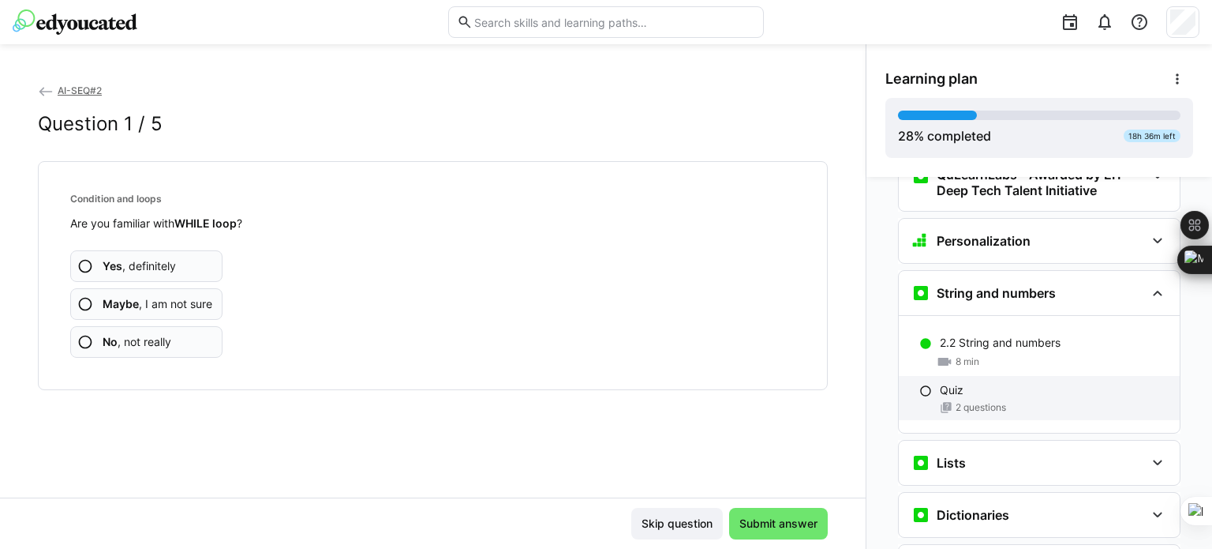
click at [983, 382] on div "Quiz" at bounding box center [1053, 390] width 227 height 16
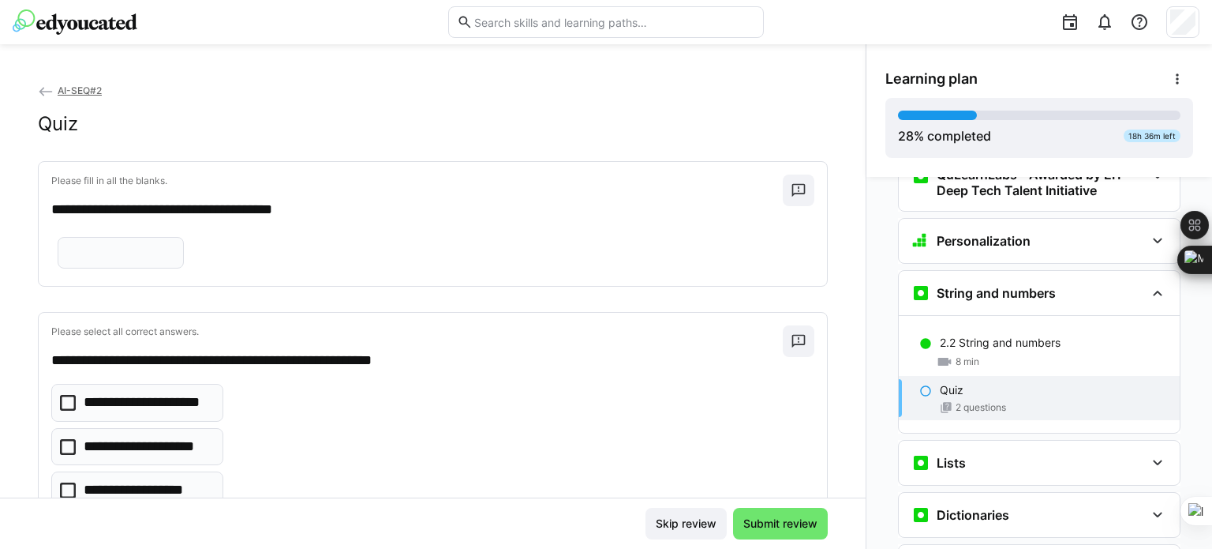
scroll to position [840, 0]
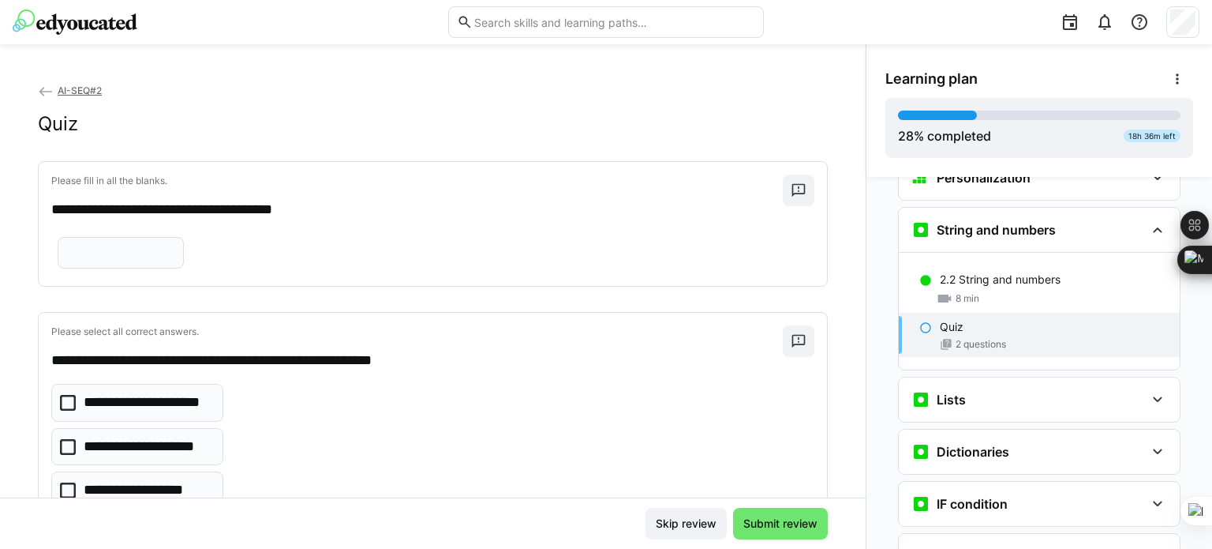
click at [118, 260] on input "text" at bounding box center [120, 252] width 109 height 14
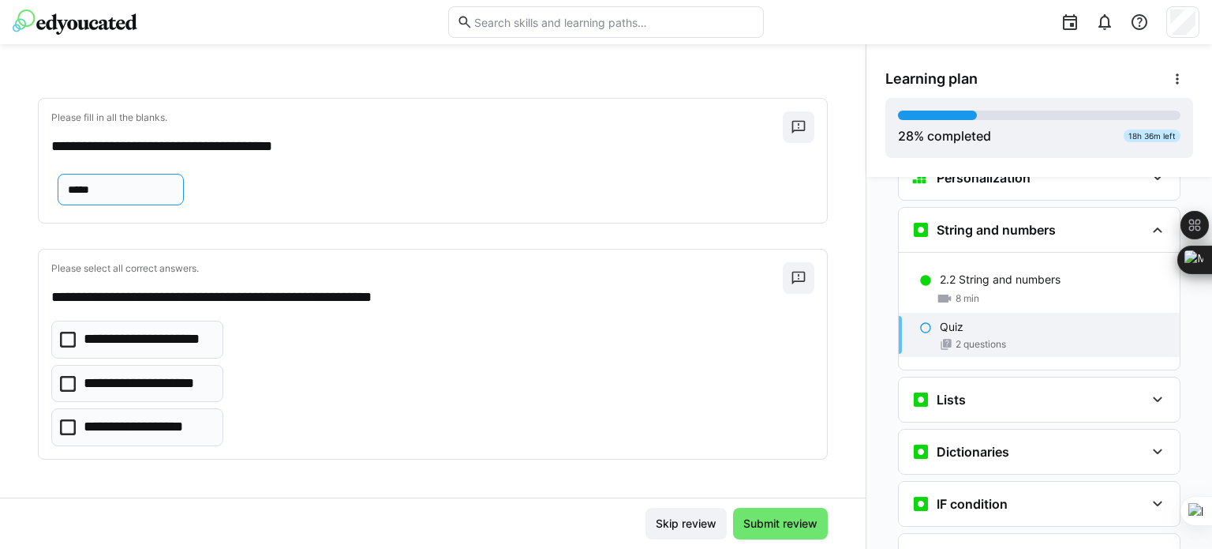
scroll to position [114, 0]
type input "*****"
drag, startPoint x: 73, startPoint y: 383, endPoint x: 83, endPoint y: 388, distance: 11.3
click at [74, 383] on icon at bounding box center [68, 384] width 16 height 16
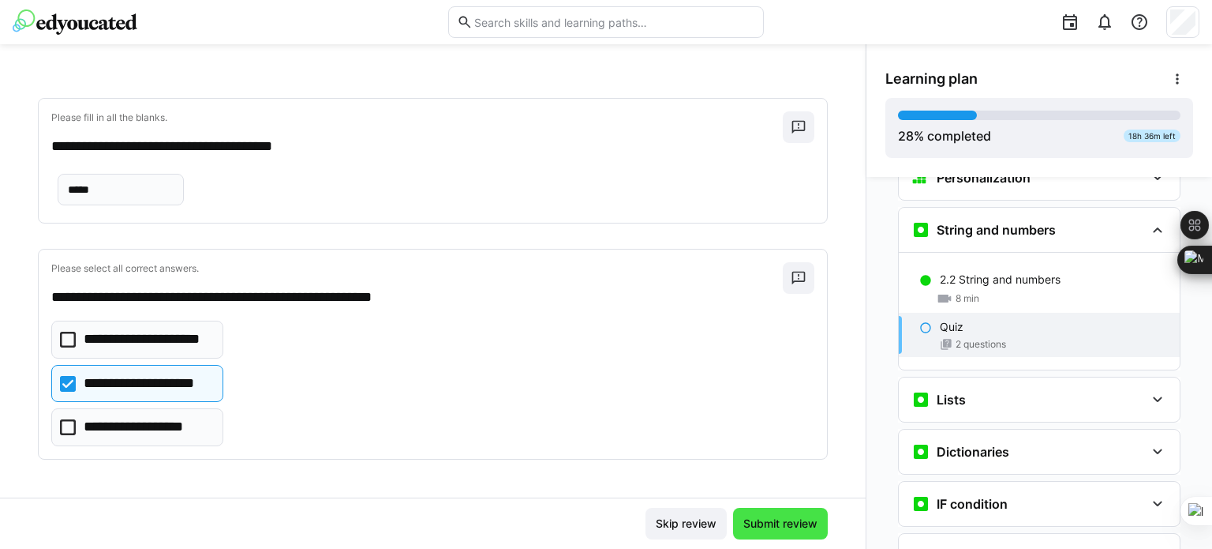
click at [796, 515] on span "Submit review" at bounding box center [780, 524] width 95 height 32
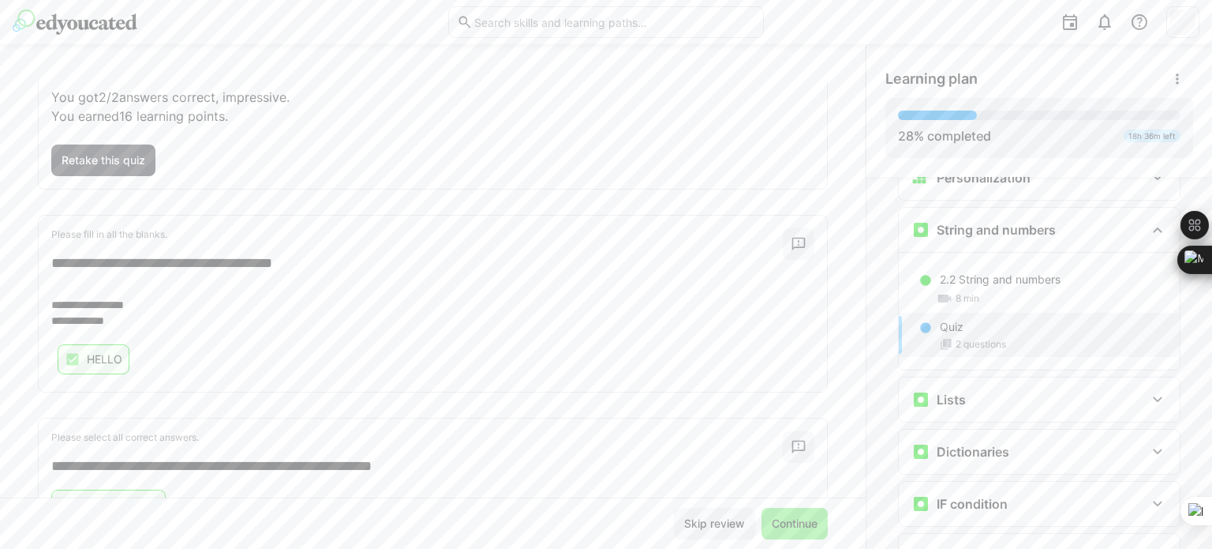
scroll to position [187, 0]
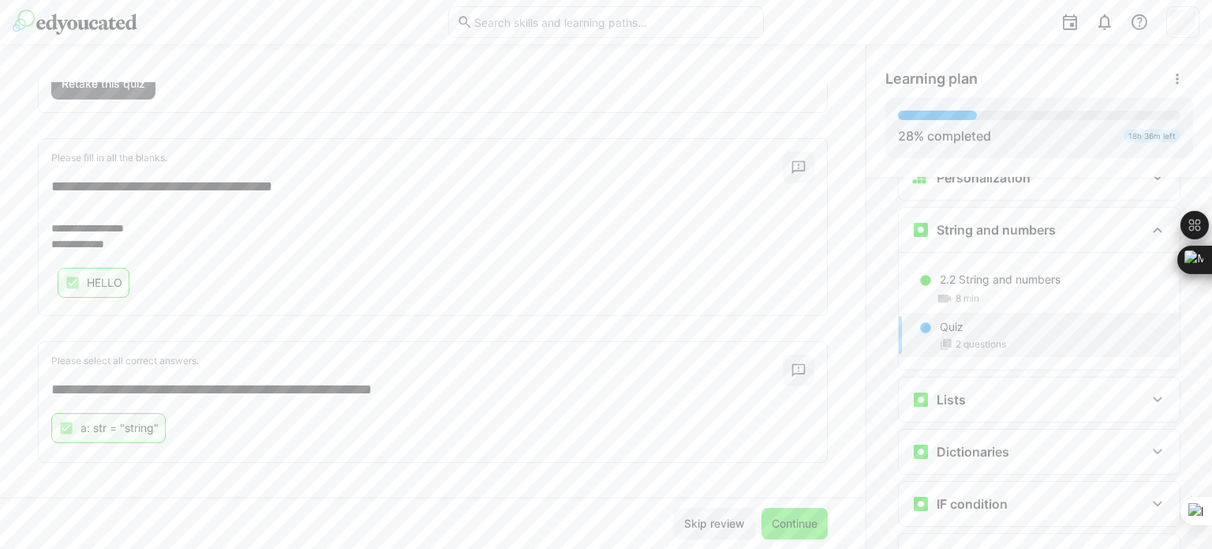
click at [783, 533] on span "Continue" at bounding box center [795, 524] width 66 height 32
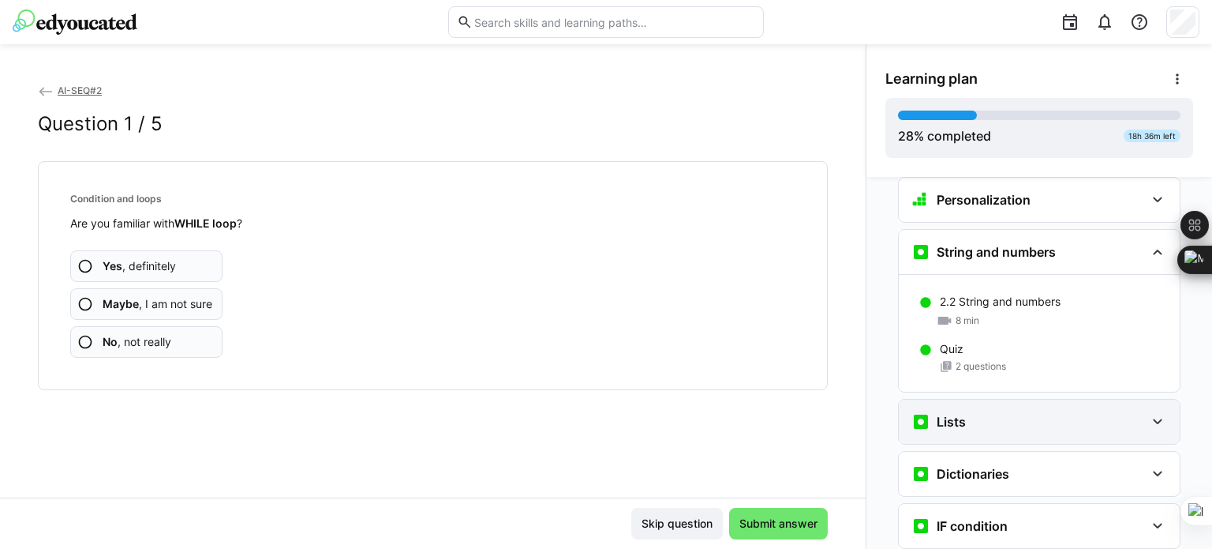
scroll to position [819, 0]
click at [1155, 410] on eds-icon at bounding box center [1157, 419] width 19 height 19
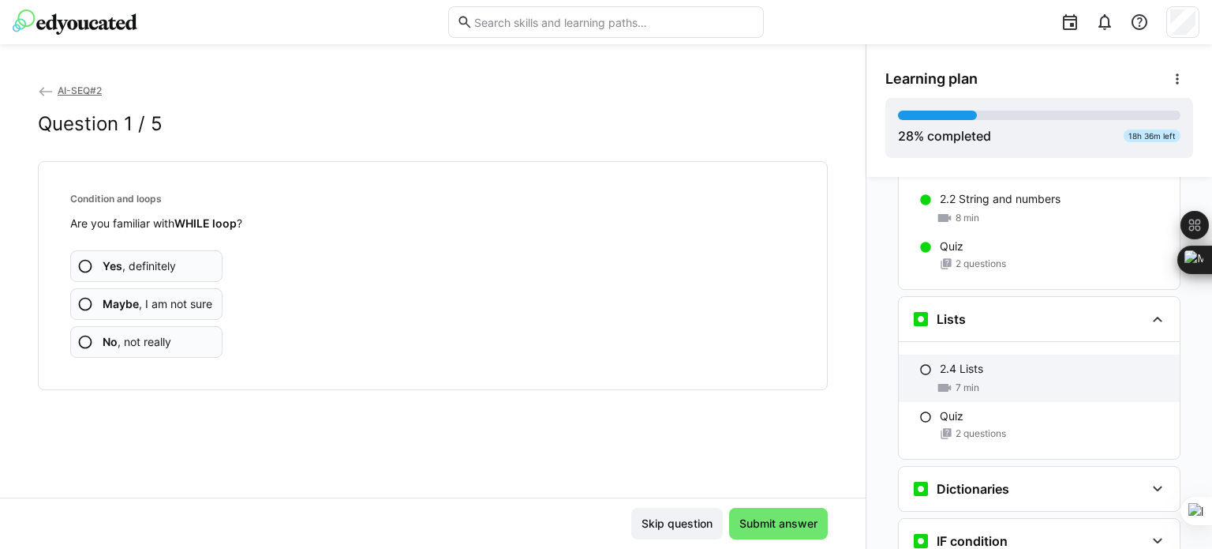
click at [945, 380] on div "7 min" at bounding box center [958, 388] width 43 height 16
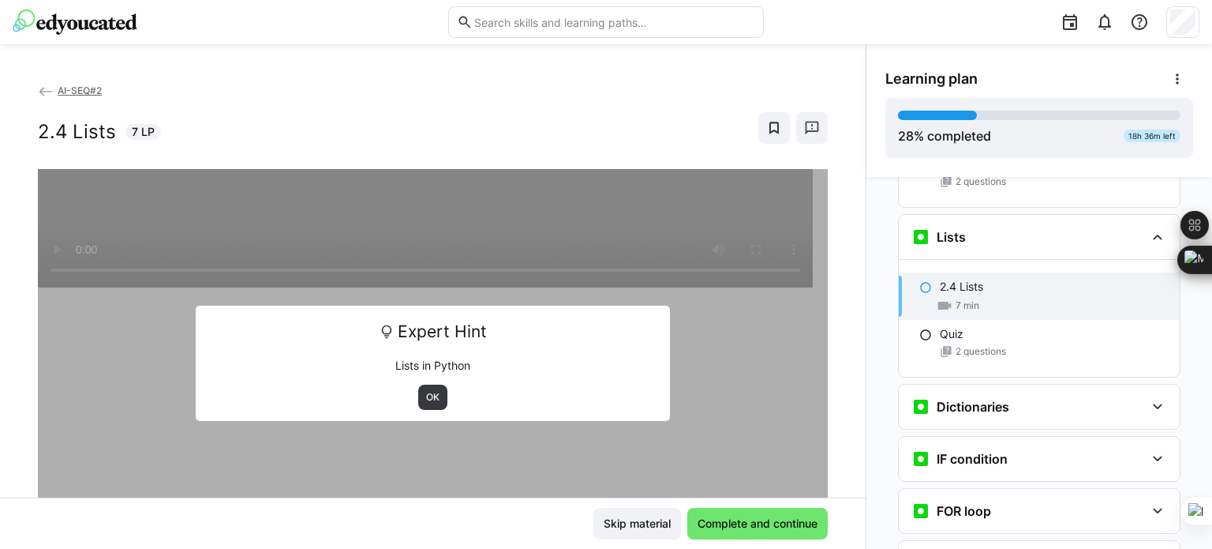
scroll to position [1009, 0]
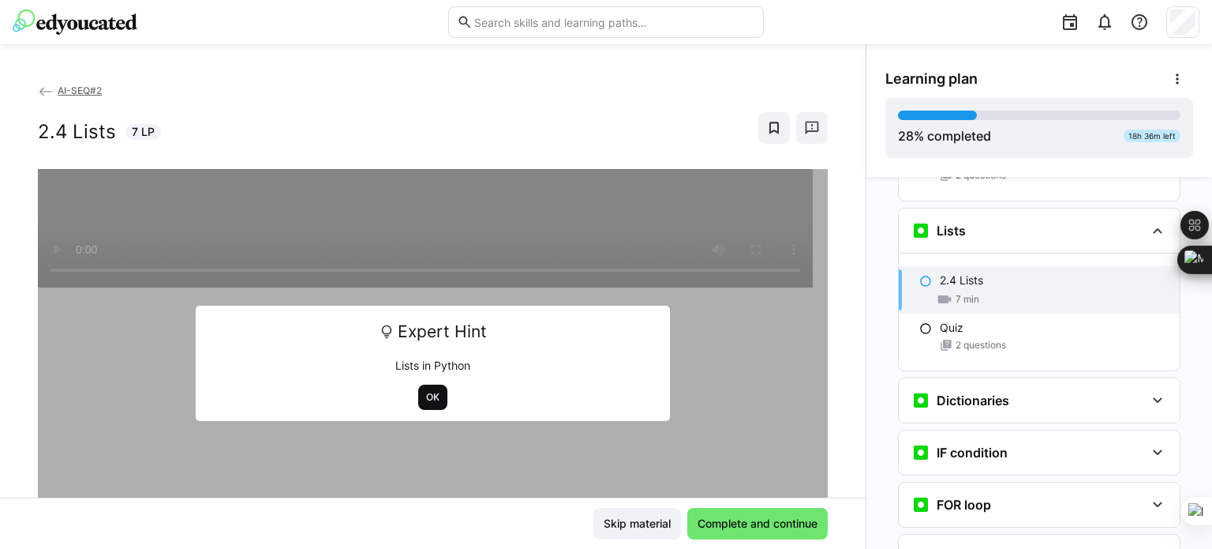
click at [431, 403] on span "OK" at bounding box center [432, 396] width 29 height 25
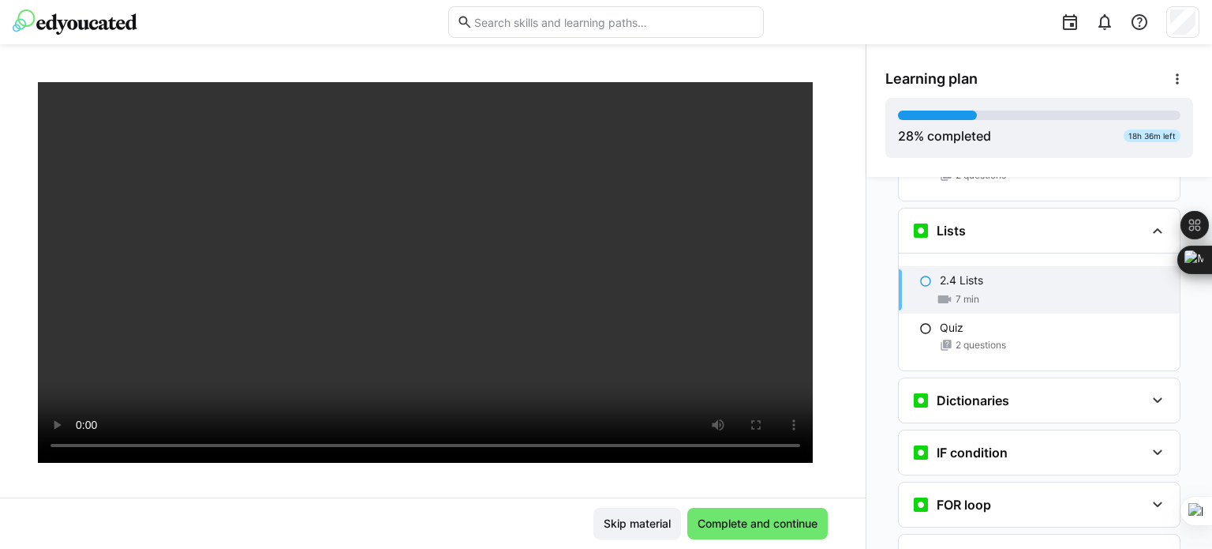
scroll to position [142, 0]
click at [729, 518] on span "Complete and continue" at bounding box center [757, 523] width 125 height 16
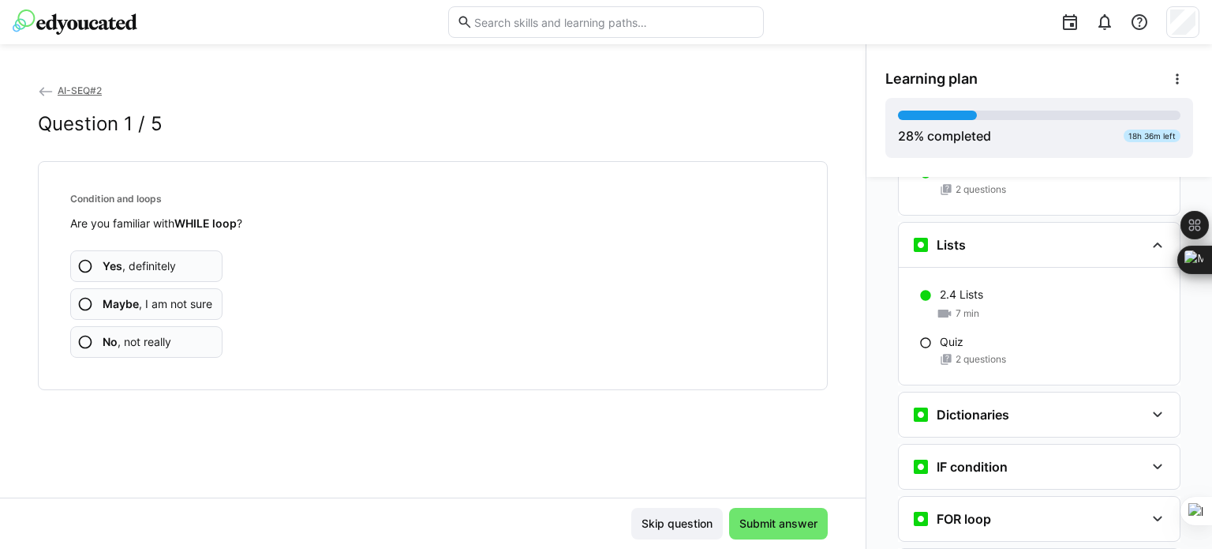
scroll to position [983, 0]
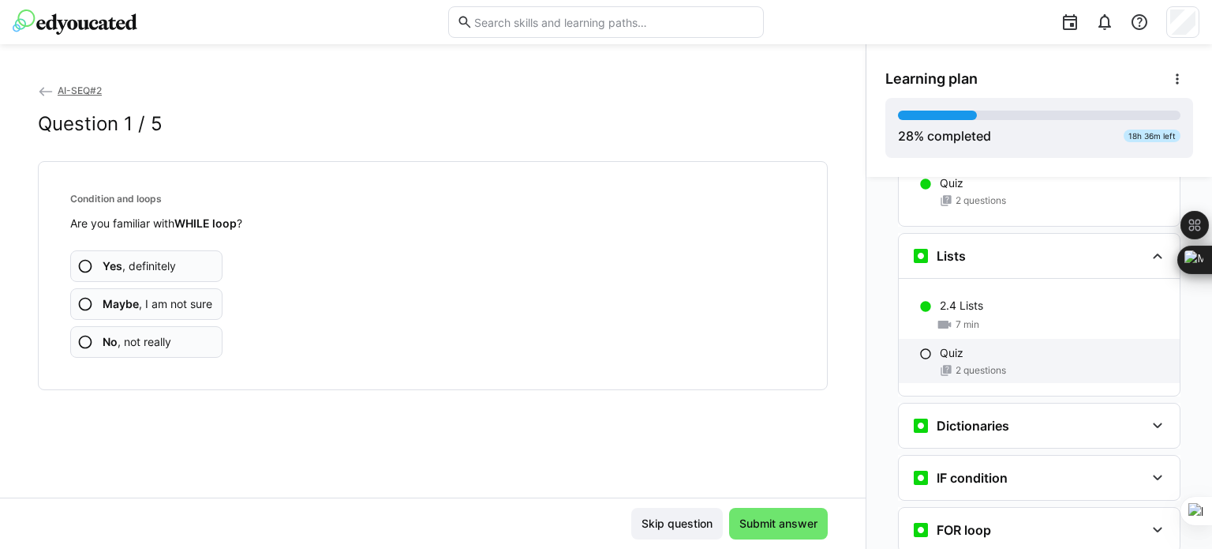
click at [1023, 364] on div "2 questions" at bounding box center [1053, 370] width 227 height 13
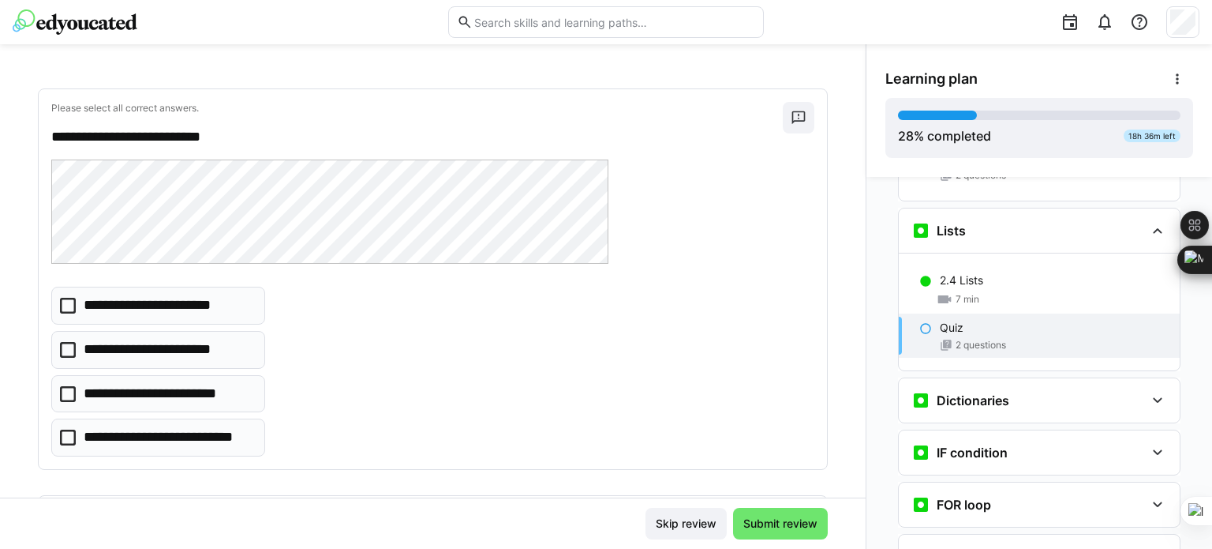
scroll to position [72, 0]
click at [73, 315] on eds-checkbox "**********" at bounding box center [158, 306] width 214 height 38
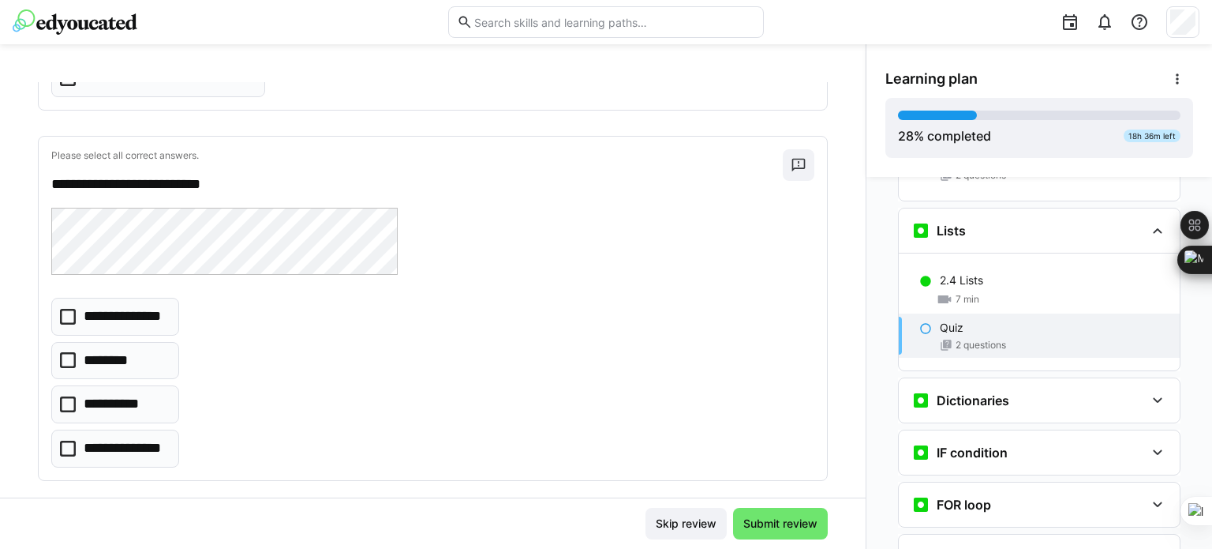
scroll to position [448, 0]
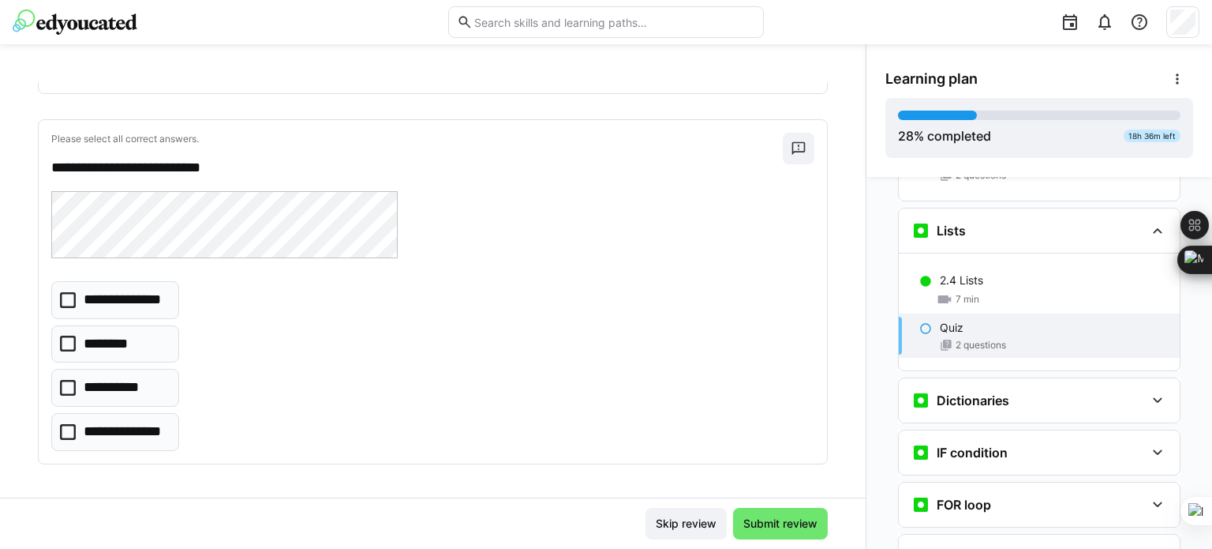
click at [66, 437] on eds-checkbox "**********" at bounding box center [115, 432] width 128 height 38
click at [783, 520] on span "Submit review" at bounding box center [780, 523] width 79 height 16
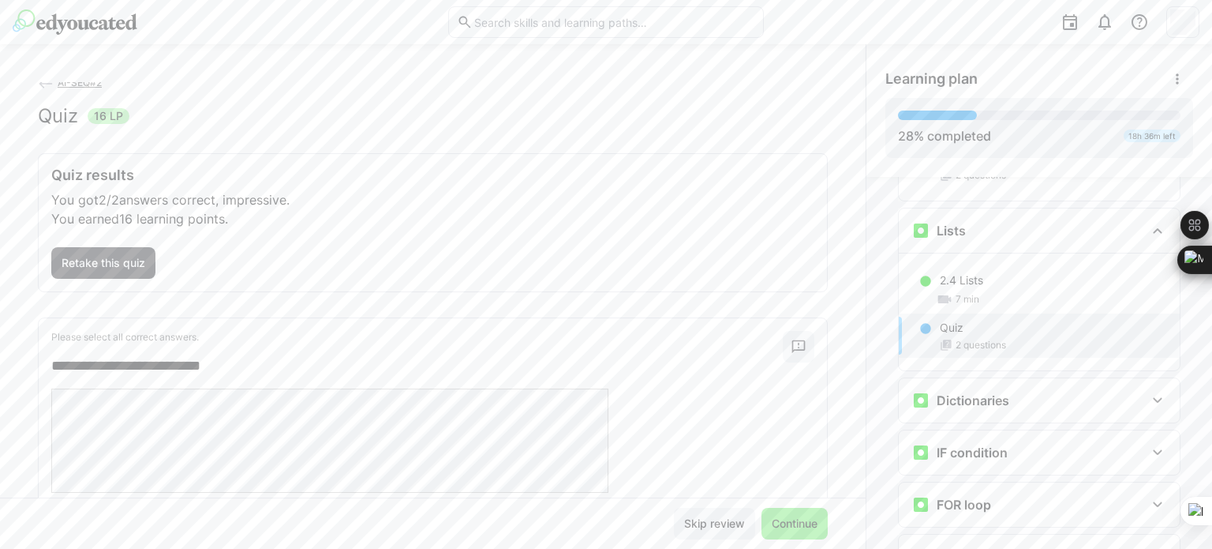
scroll to position [0, 0]
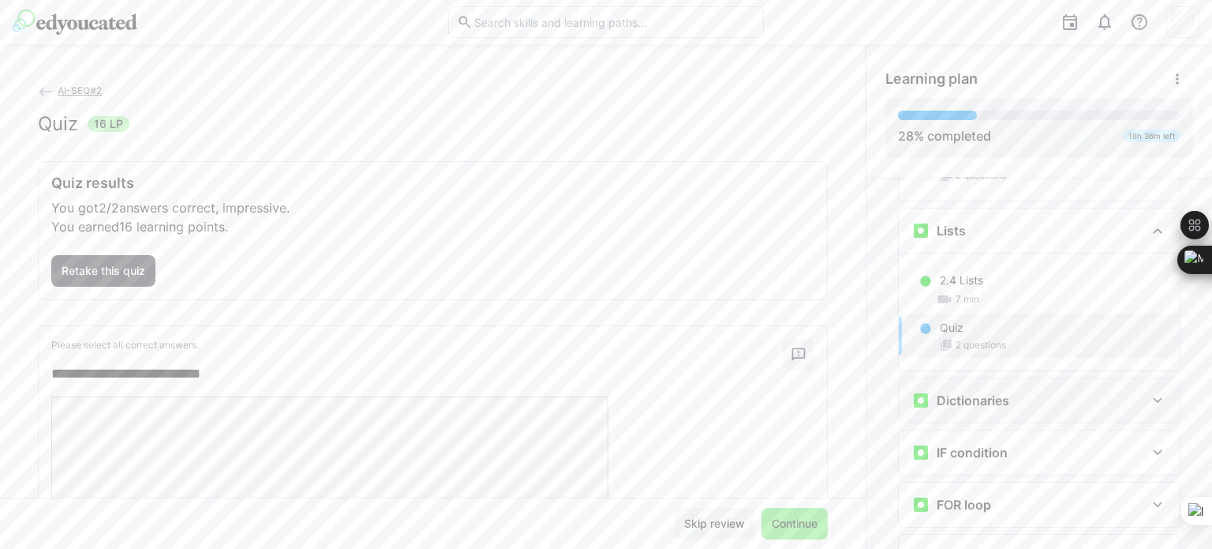
click at [1155, 391] on eds-icon at bounding box center [1157, 400] width 19 height 19
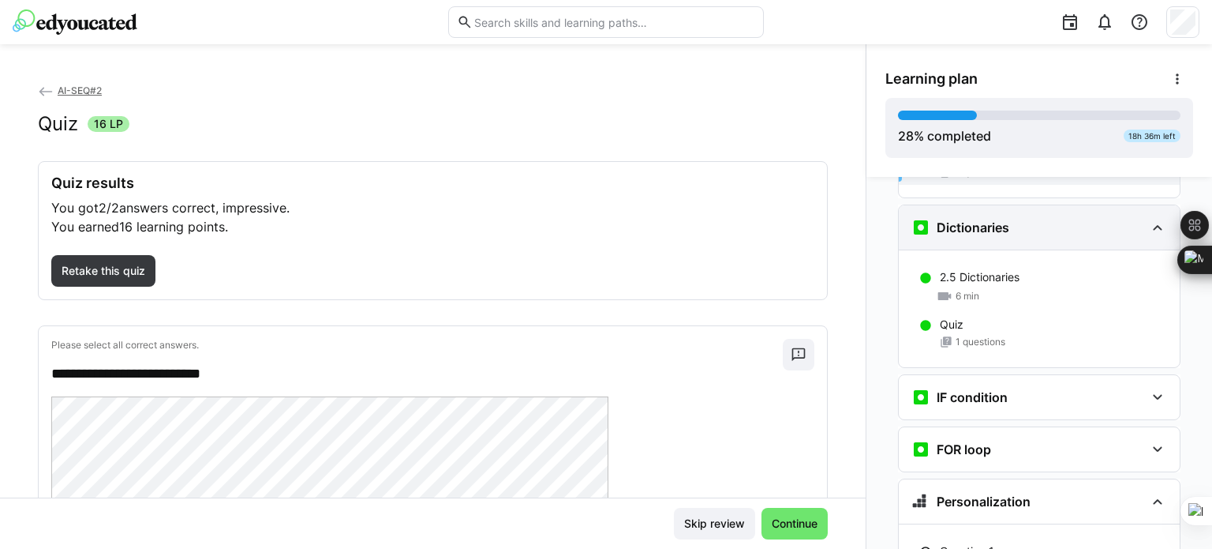
scroll to position [1201, 0]
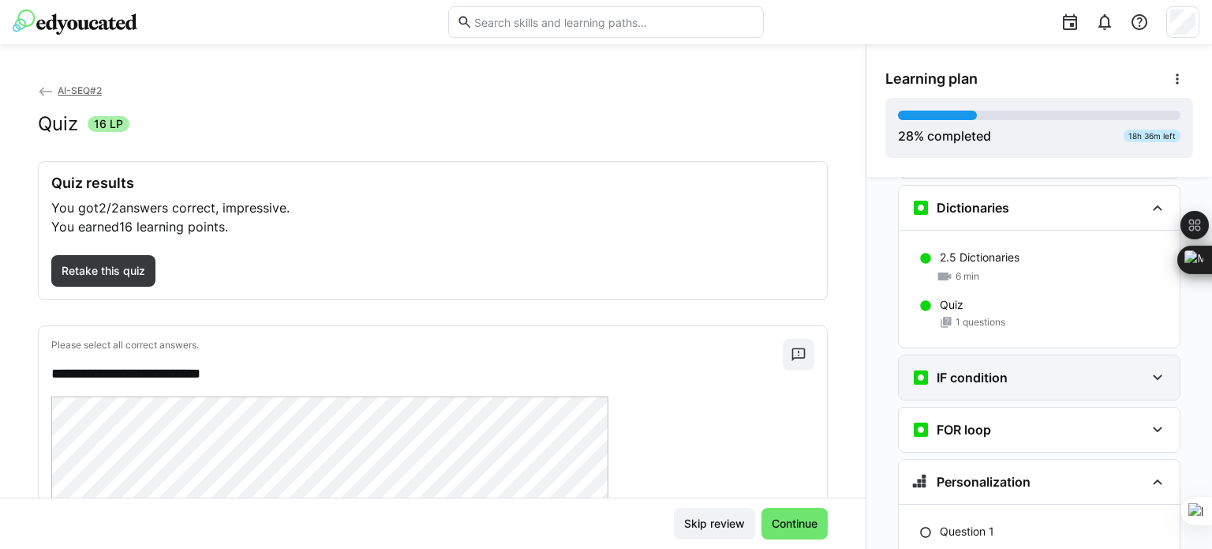
click at [1151, 368] on eds-icon at bounding box center [1157, 377] width 19 height 19
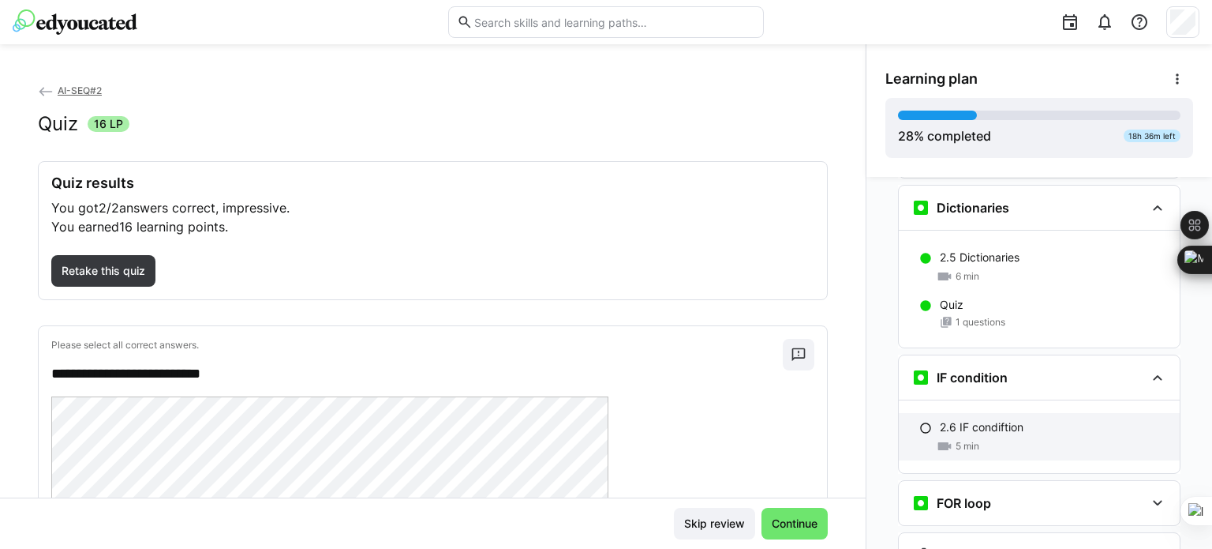
click at [981, 413] on div "2.6 IF condiftion 5 min" at bounding box center [1039, 436] width 281 height 47
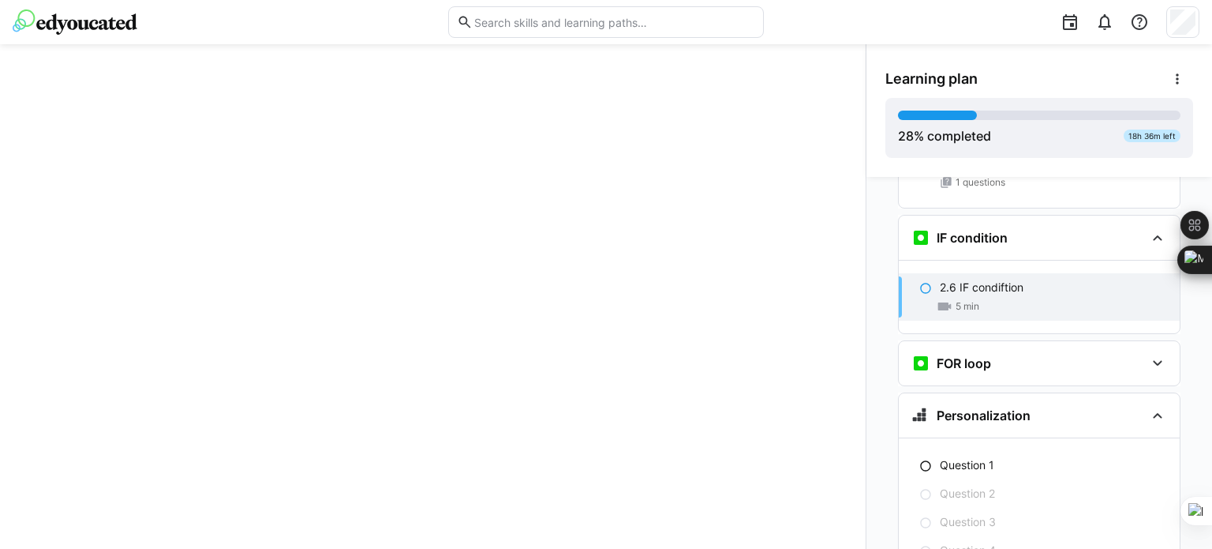
scroll to position [1348, 0]
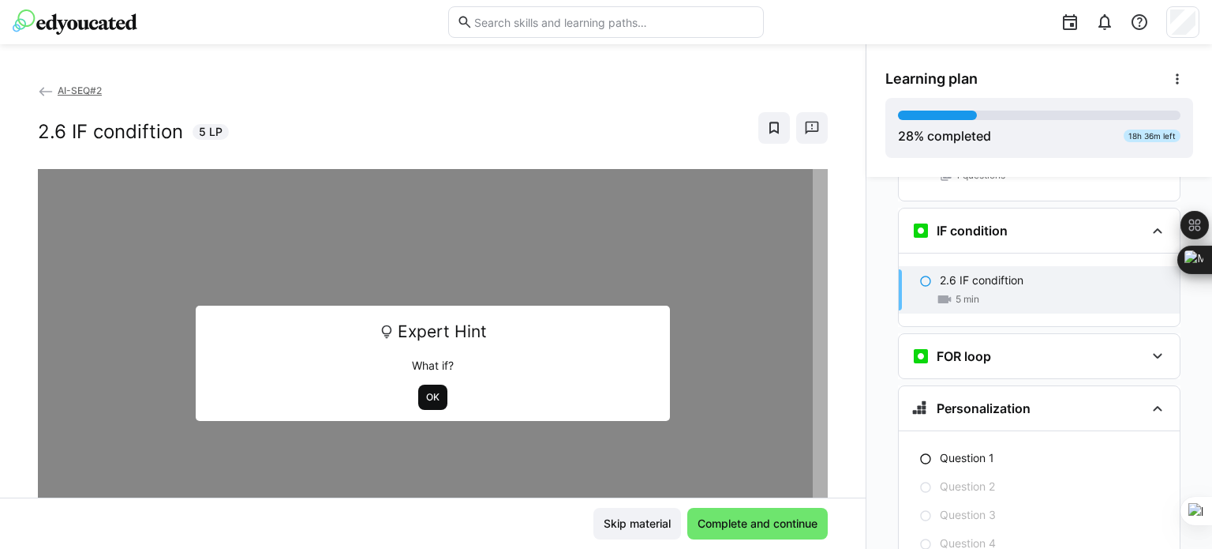
click at [429, 393] on span "OK" at bounding box center [433, 397] width 17 height 13
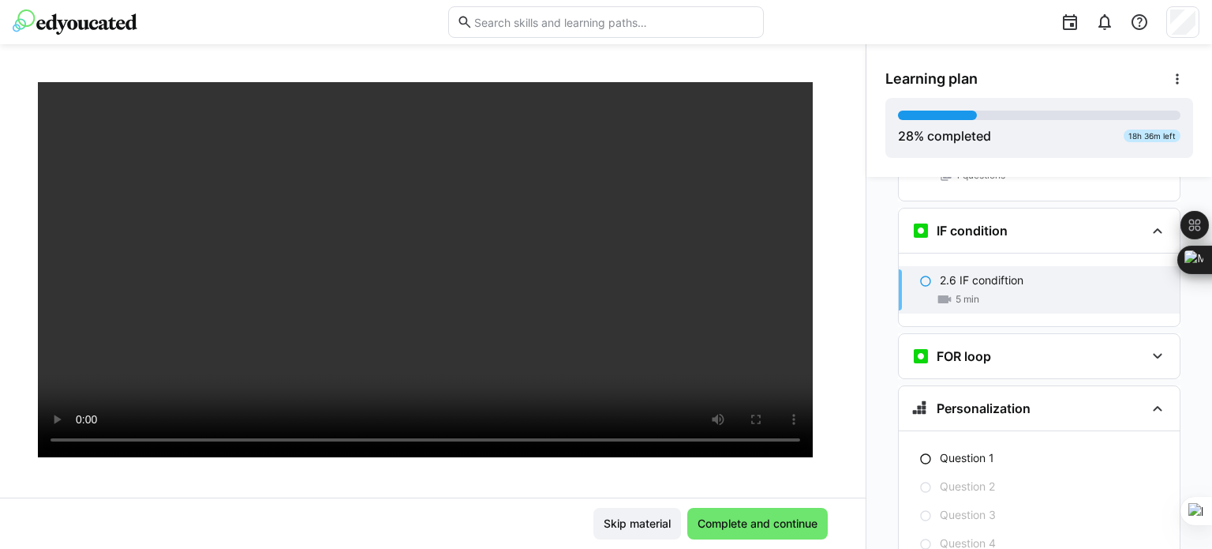
scroll to position [155, 0]
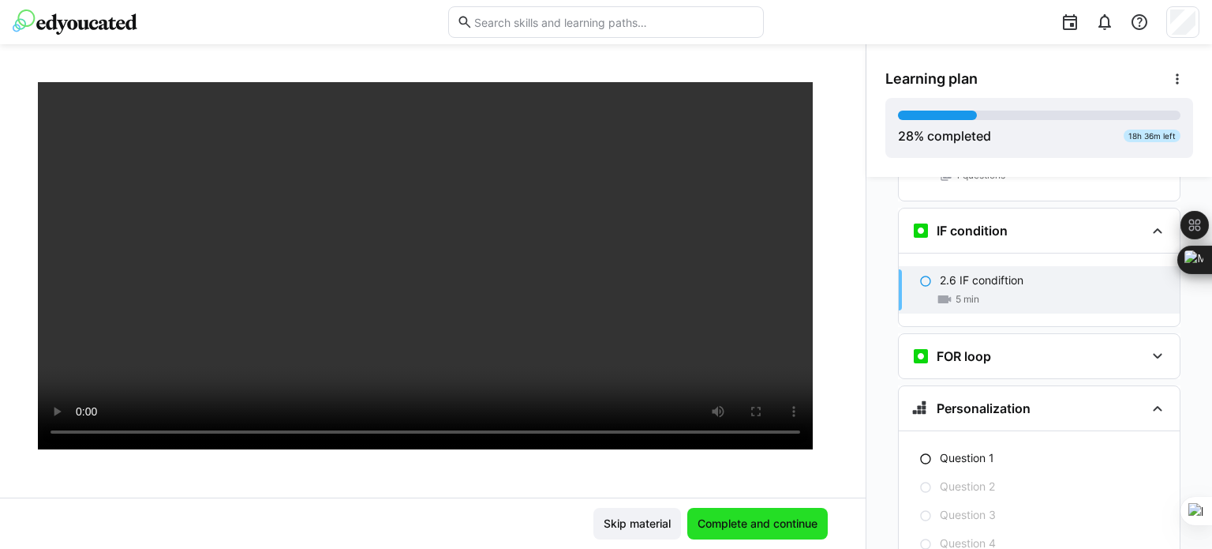
click at [793, 522] on span "Complete and continue" at bounding box center [757, 523] width 125 height 16
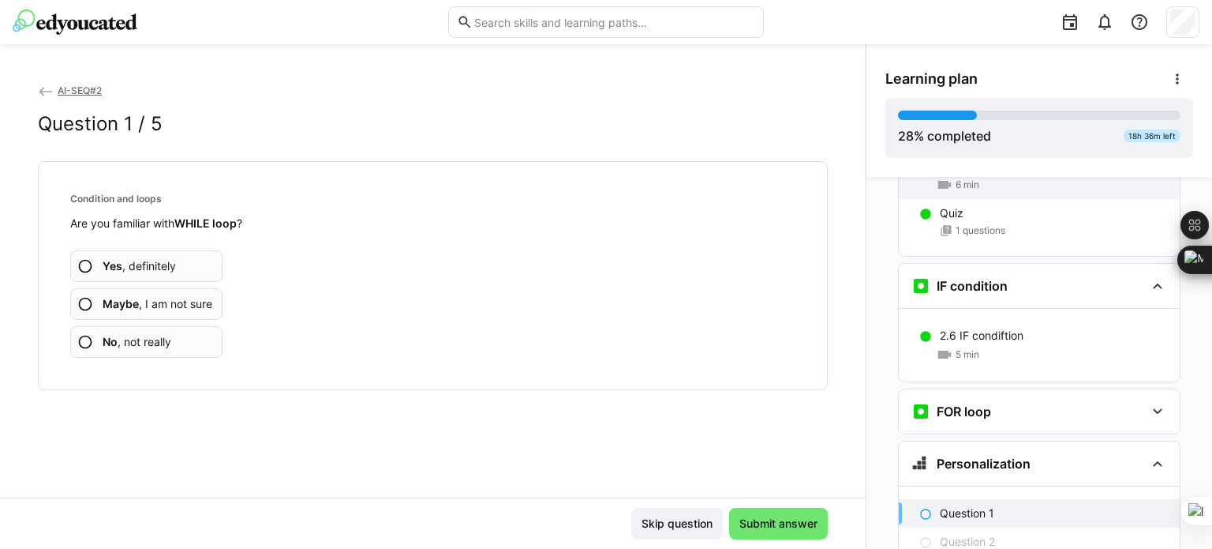
scroll to position [1271, 0]
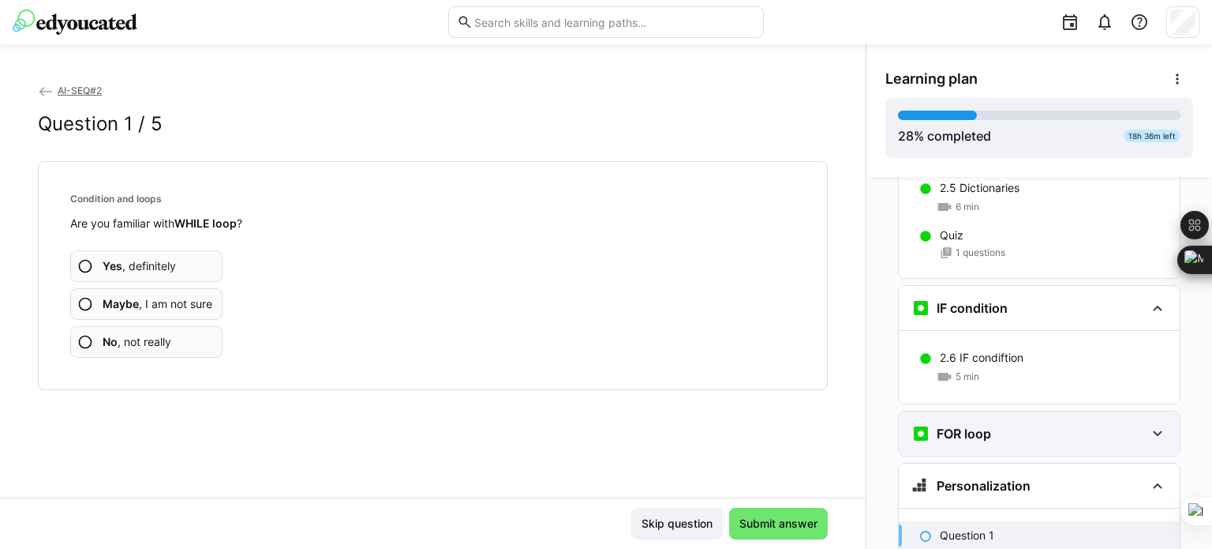
click at [1161, 411] on div "FOR loop" at bounding box center [1039, 433] width 281 height 44
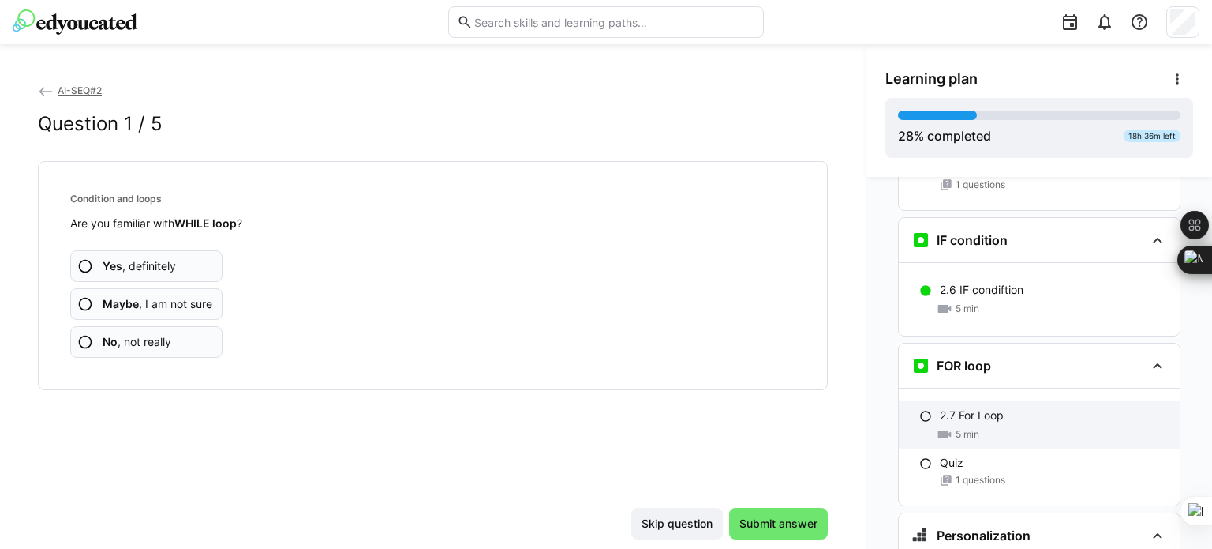
click at [965, 428] on span "5 min" at bounding box center [968, 434] width 24 height 13
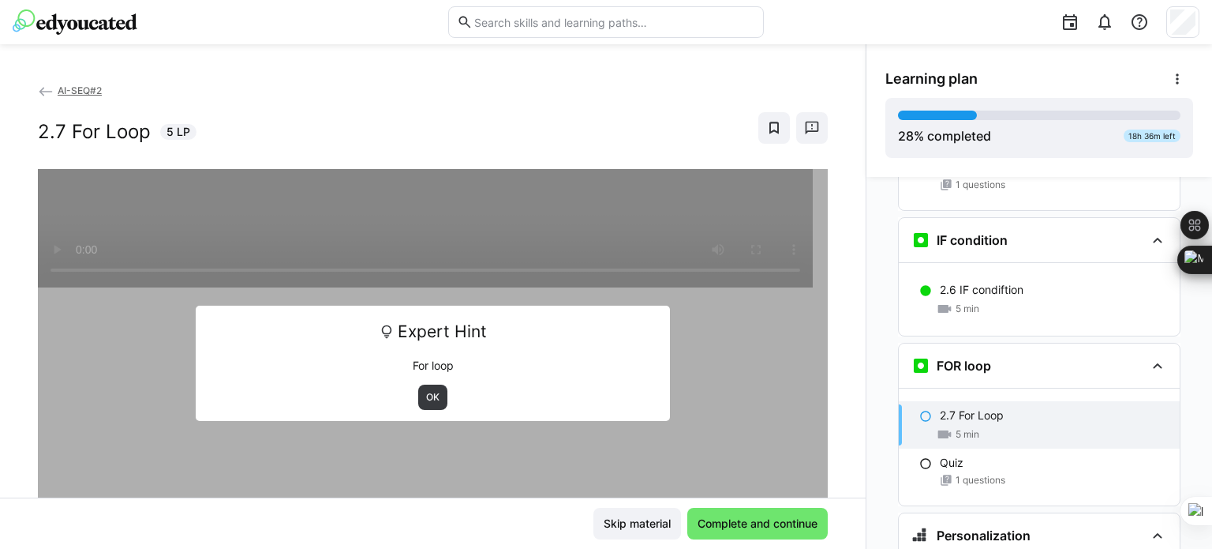
scroll to position [1473, 0]
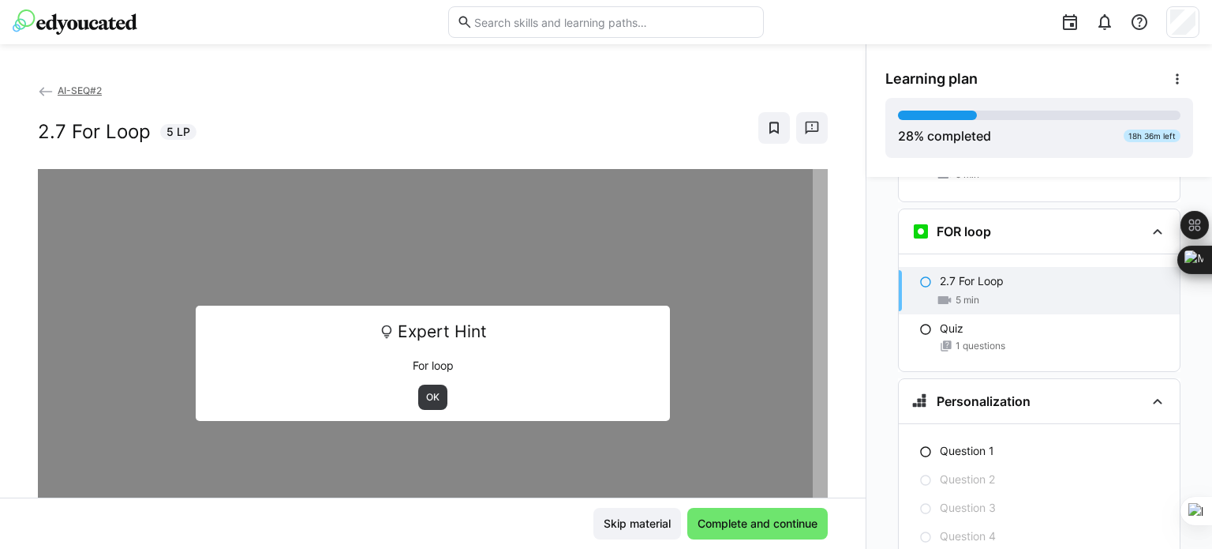
click at [447, 400] on div "OK" at bounding box center [433, 396] width 452 height 25
click at [429, 400] on span "OK" at bounding box center [433, 397] width 17 height 13
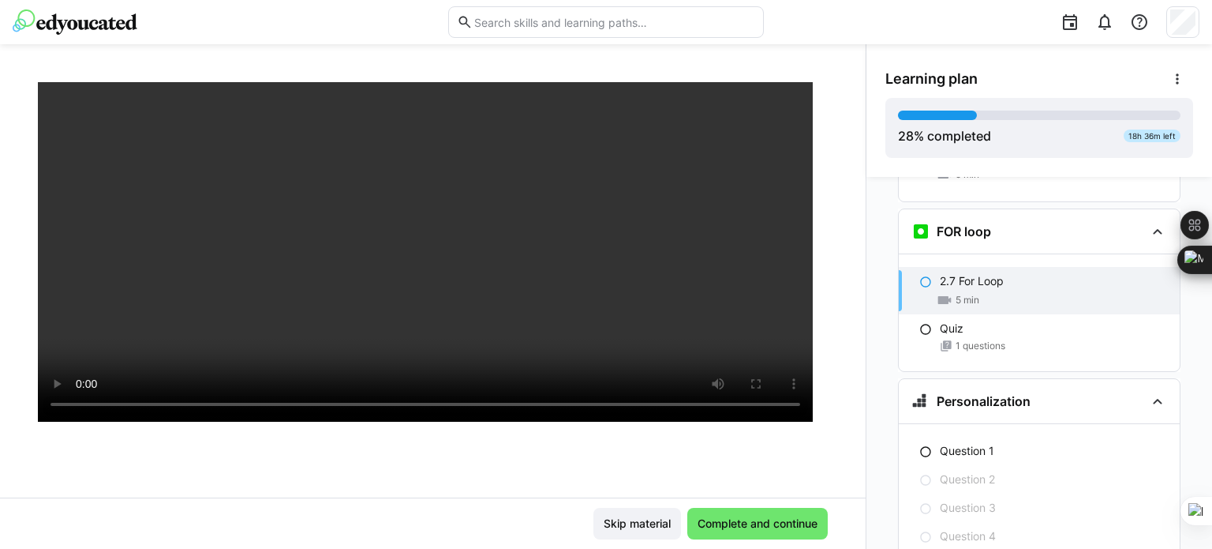
scroll to position [183, 0]
click at [792, 531] on span "Complete and continue" at bounding box center [757, 524] width 140 height 32
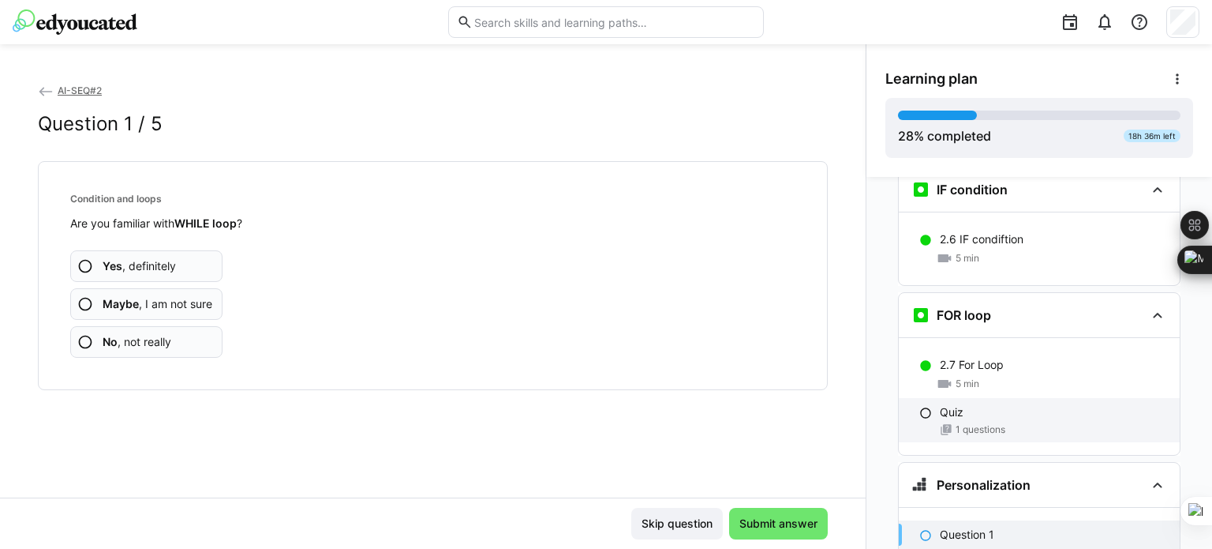
click at [981, 404] on div "Quiz" at bounding box center [1053, 412] width 227 height 16
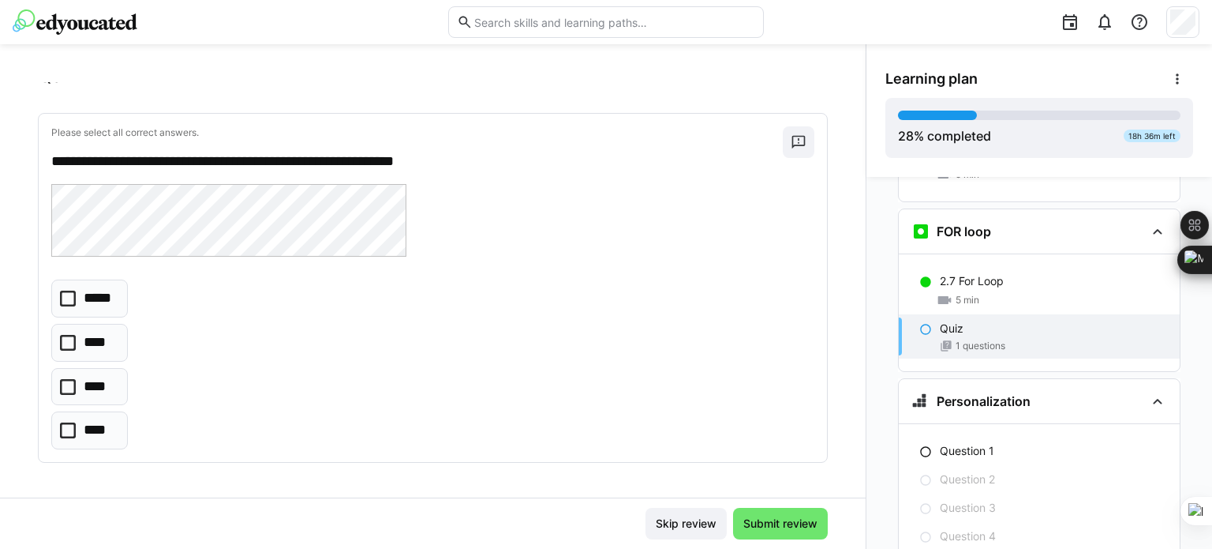
scroll to position [49, 0]
click at [68, 421] on icon at bounding box center [68, 429] width 16 height 16
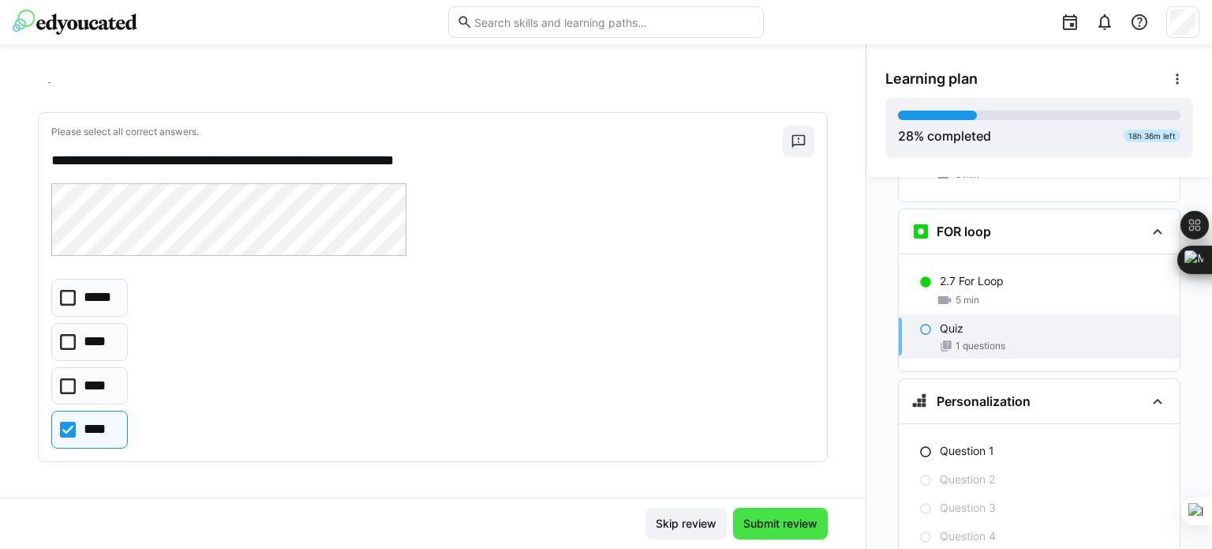
click at [774, 512] on span "Submit review" at bounding box center [780, 524] width 95 height 32
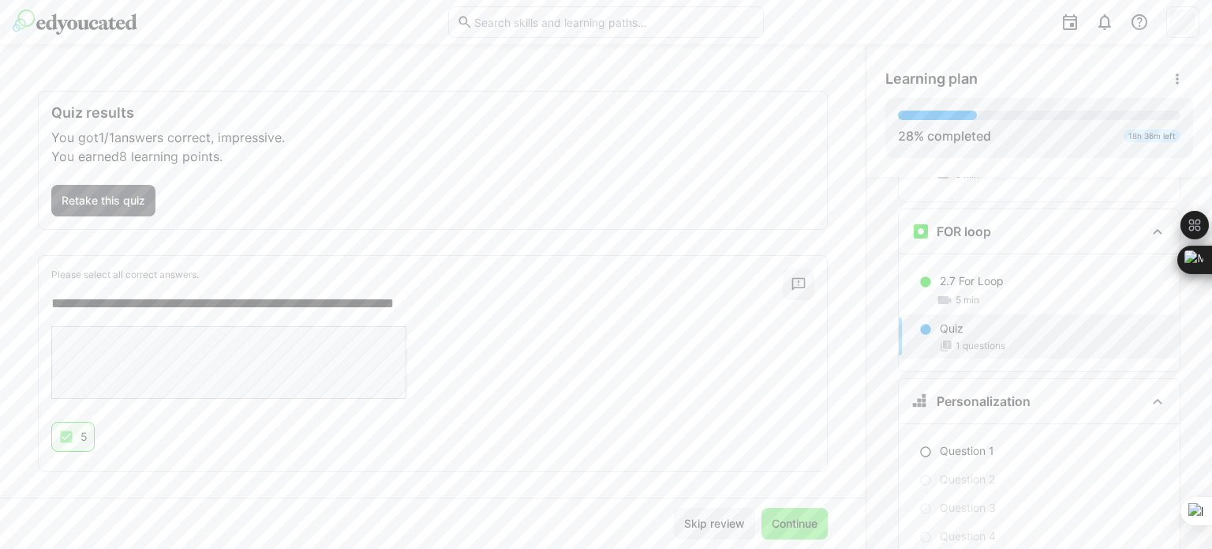
scroll to position [80, 0]
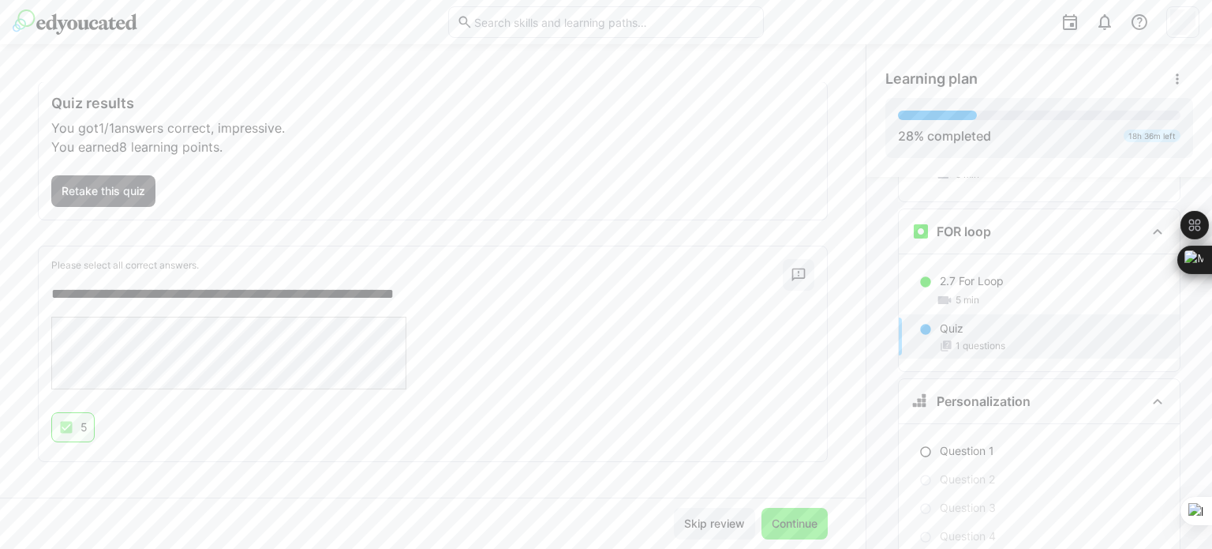
click at [774, 515] on span "Continue" at bounding box center [795, 524] width 66 height 32
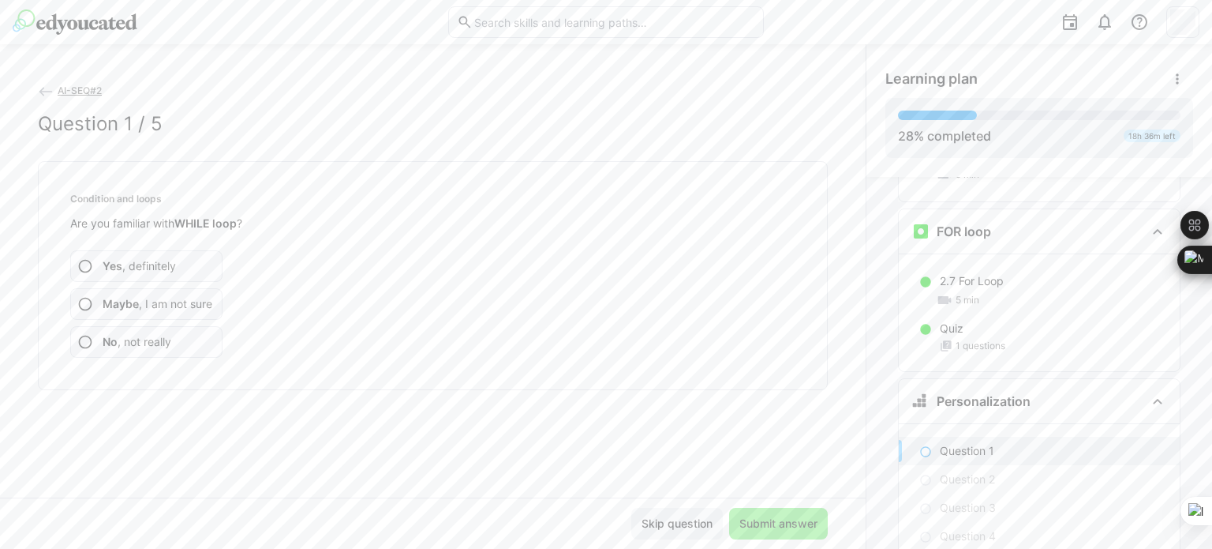
scroll to position [1561, 0]
